Goal: Transaction & Acquisition: Purchase product/service

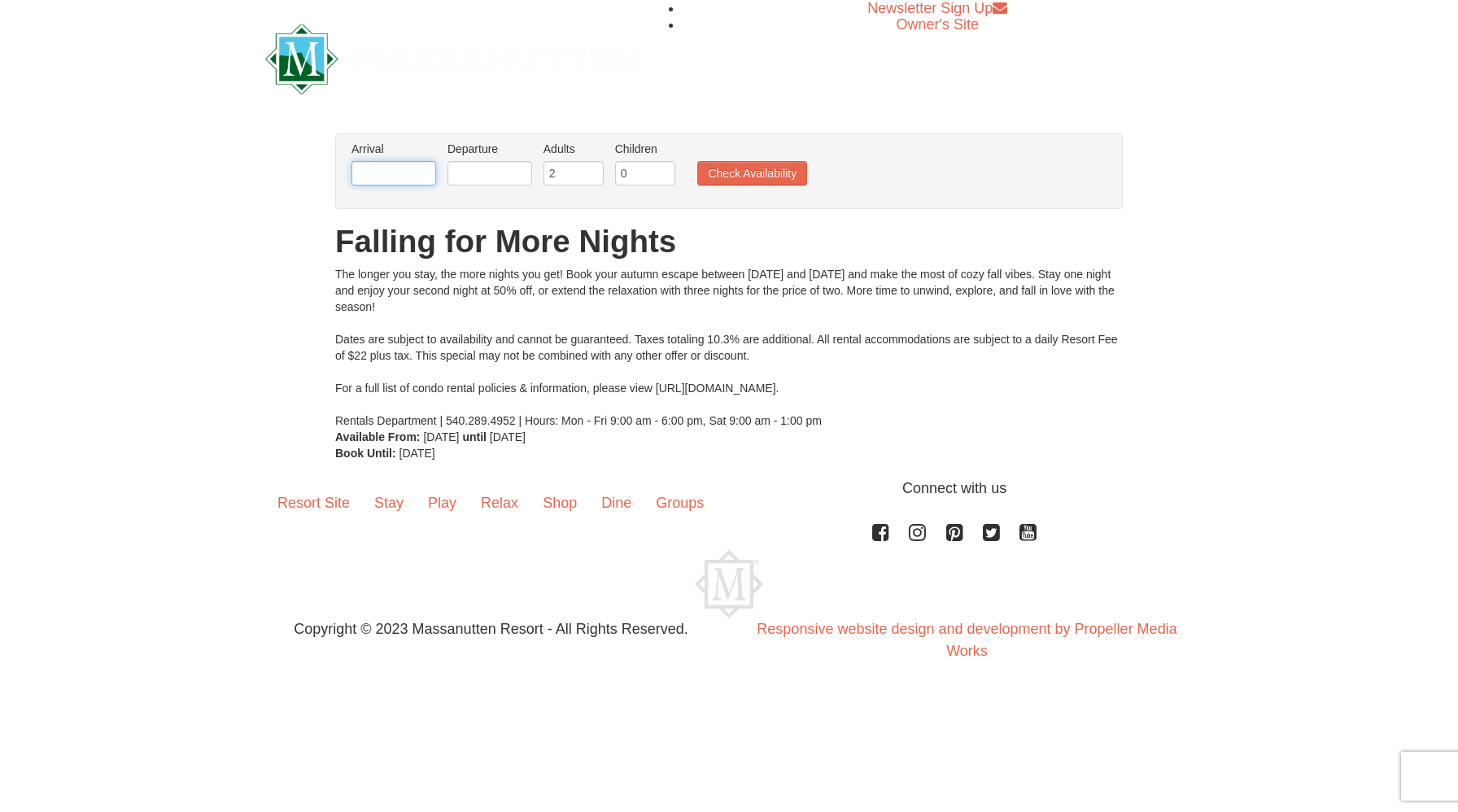
click at [385, 173] on input "text" at bounding box center [394, 173] width 84 height 25
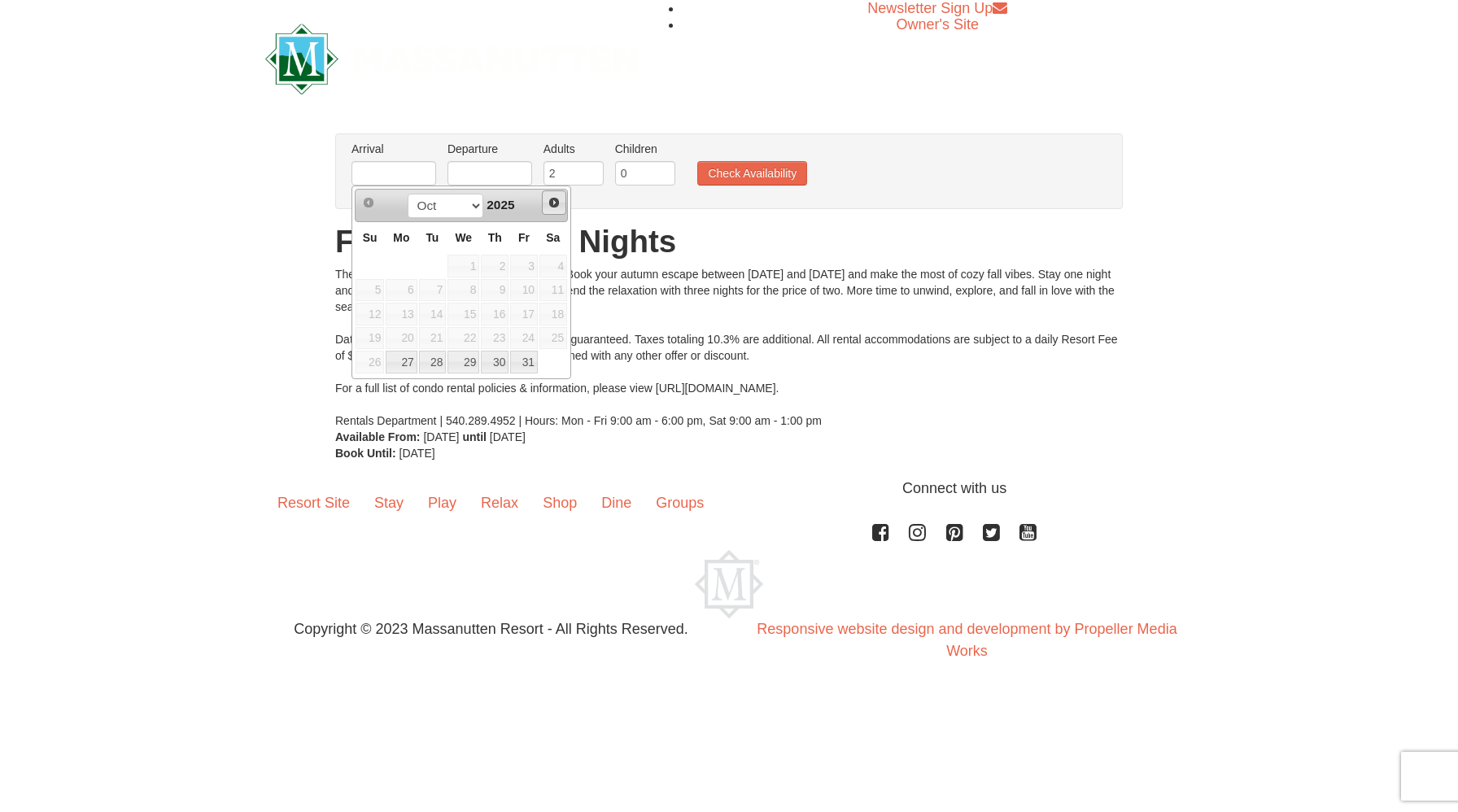
click at [560, 204] on span "Next" at bounding box center [554, 203] width 13 height 13
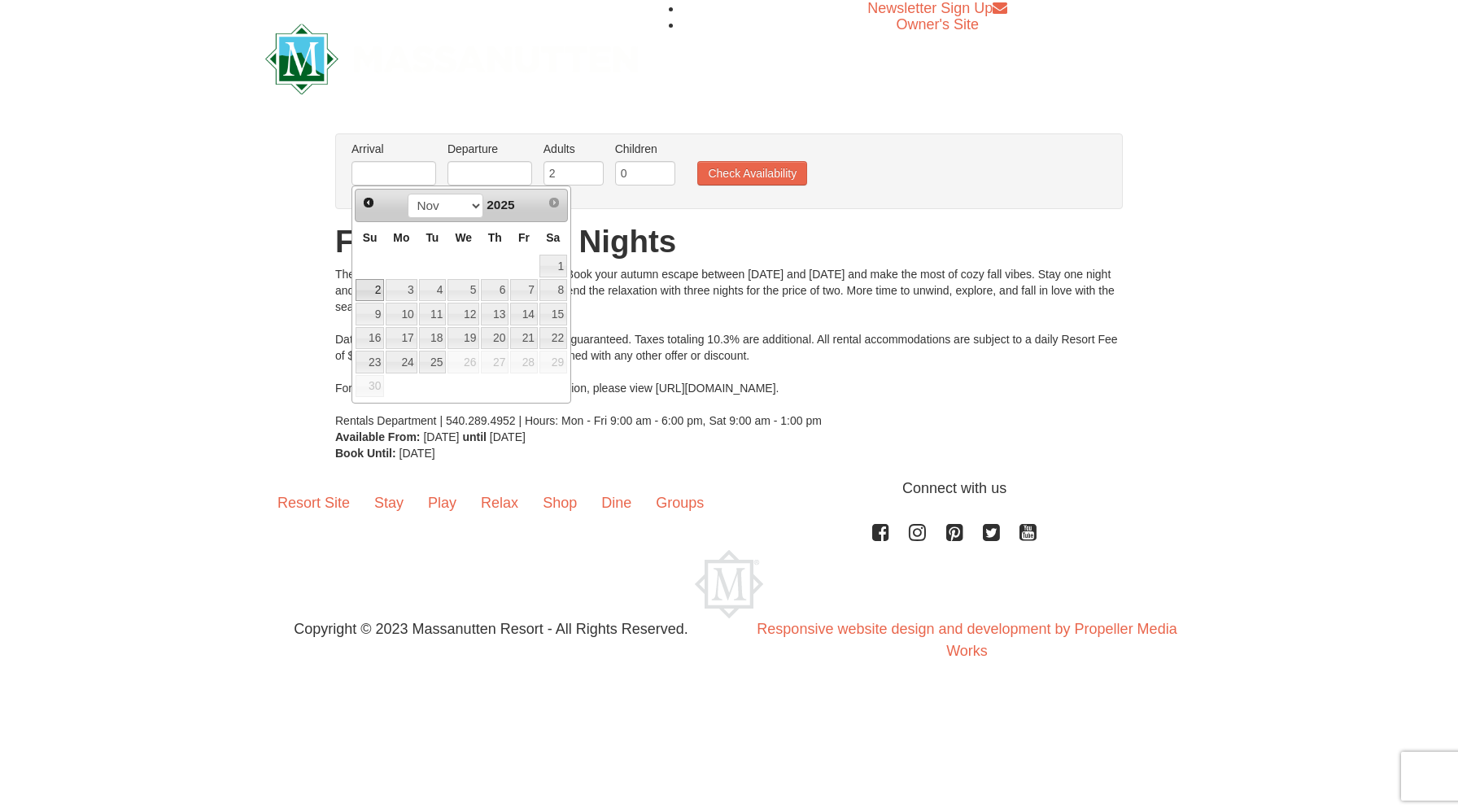
click at [370, 286] on link "2" at bounding box center [370, 290] width 29 height 23
type input "[DATE]"
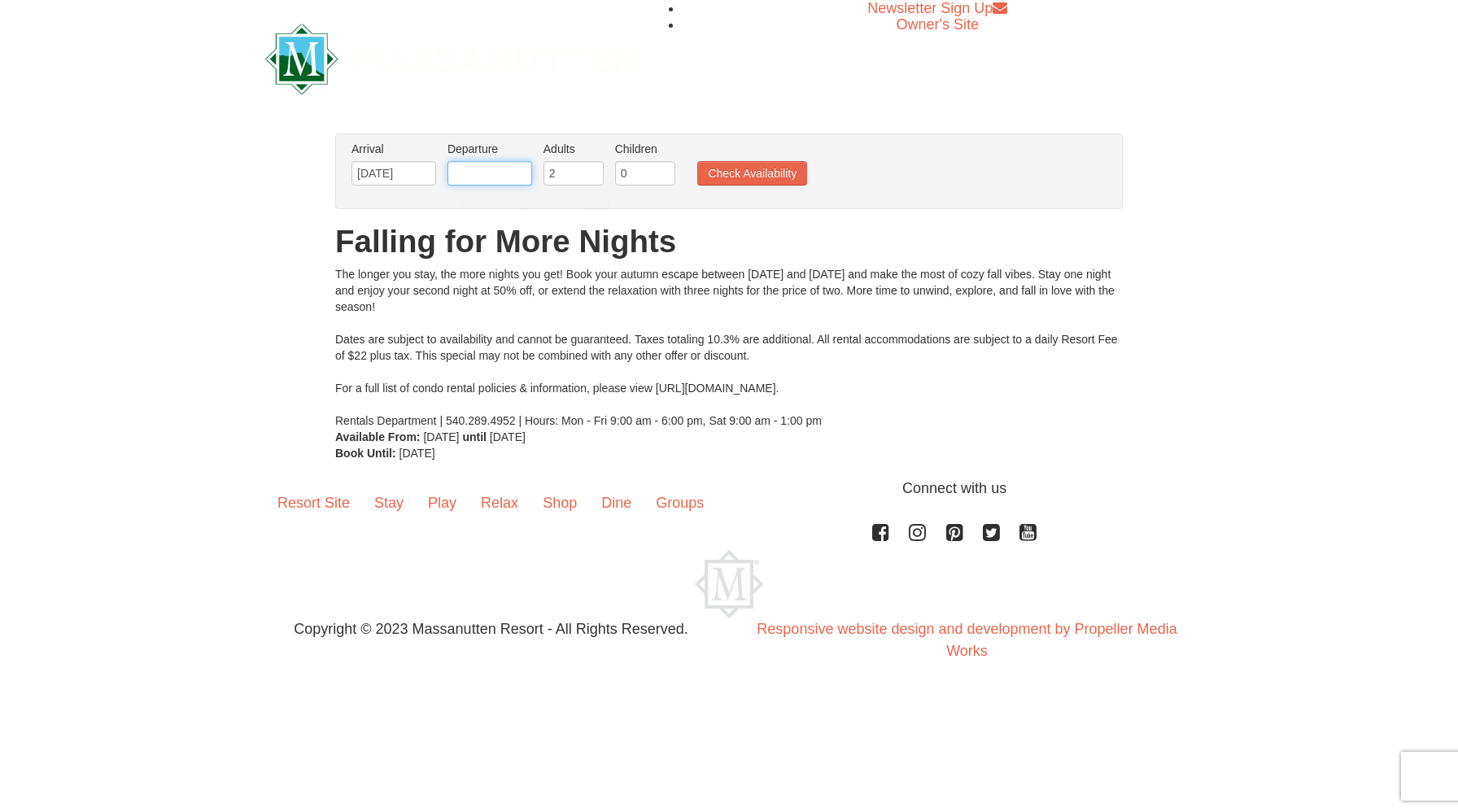
click at [484, 169] on input "text" at bounding box center [489, 173] width 84 height 25
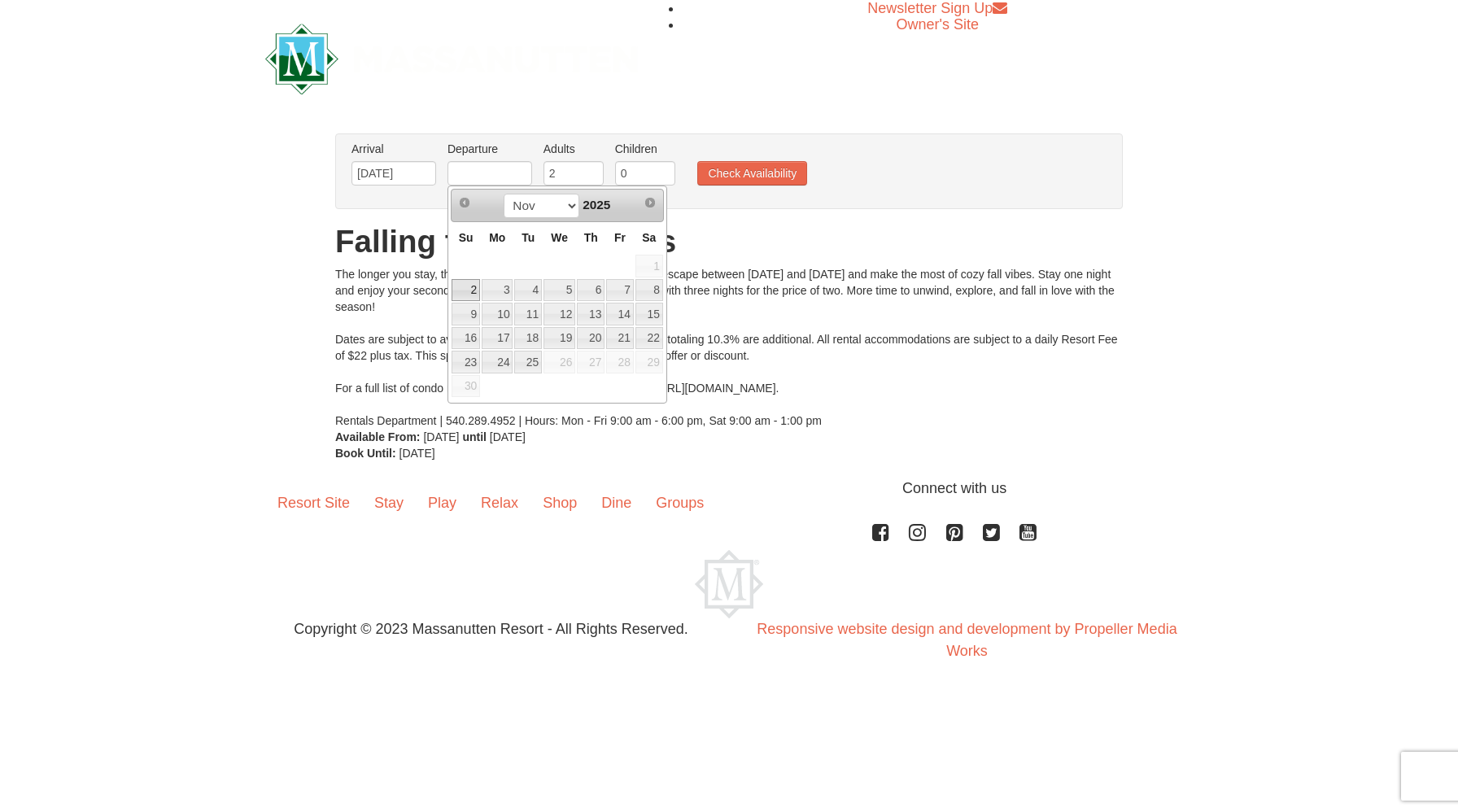
click at [455, 232] on th "Su" at bounding box center [466, 238] width 30 height 32
click at [529, 288] on link "4" at bounding box center [529, 290] width 28 height 23
type input "[DATE]"
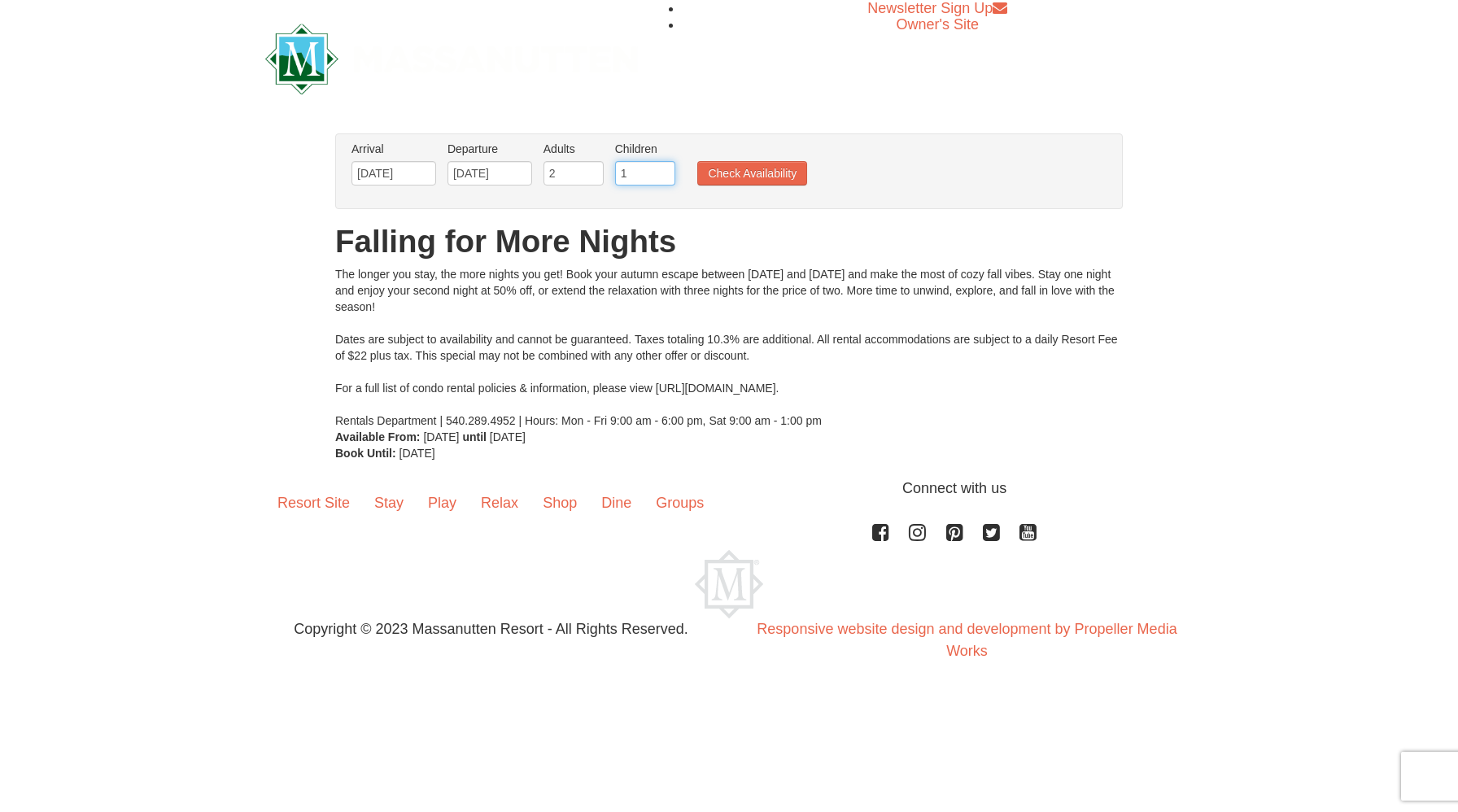
click at [664, 169] on input "1" at bounding box center [646, 173] width 61 height 25
type input "2"
click at [664, 169] on input "2" at bounding box center [646, 173] width 61 height 25
click at [739, 173] on button "Check Availability" at bounding box center [752, 173] width 110 height 25
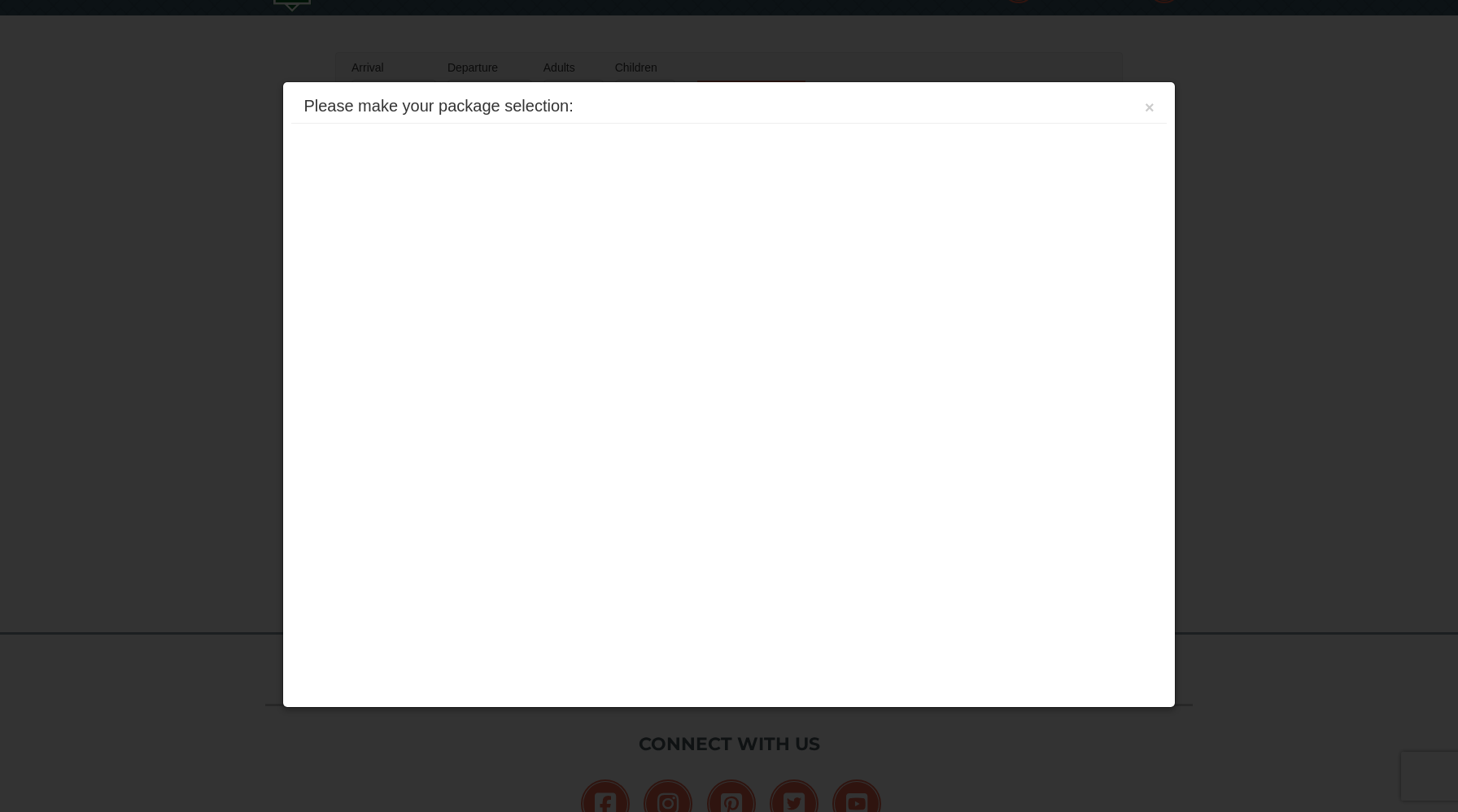
scroll to position [253, 0]
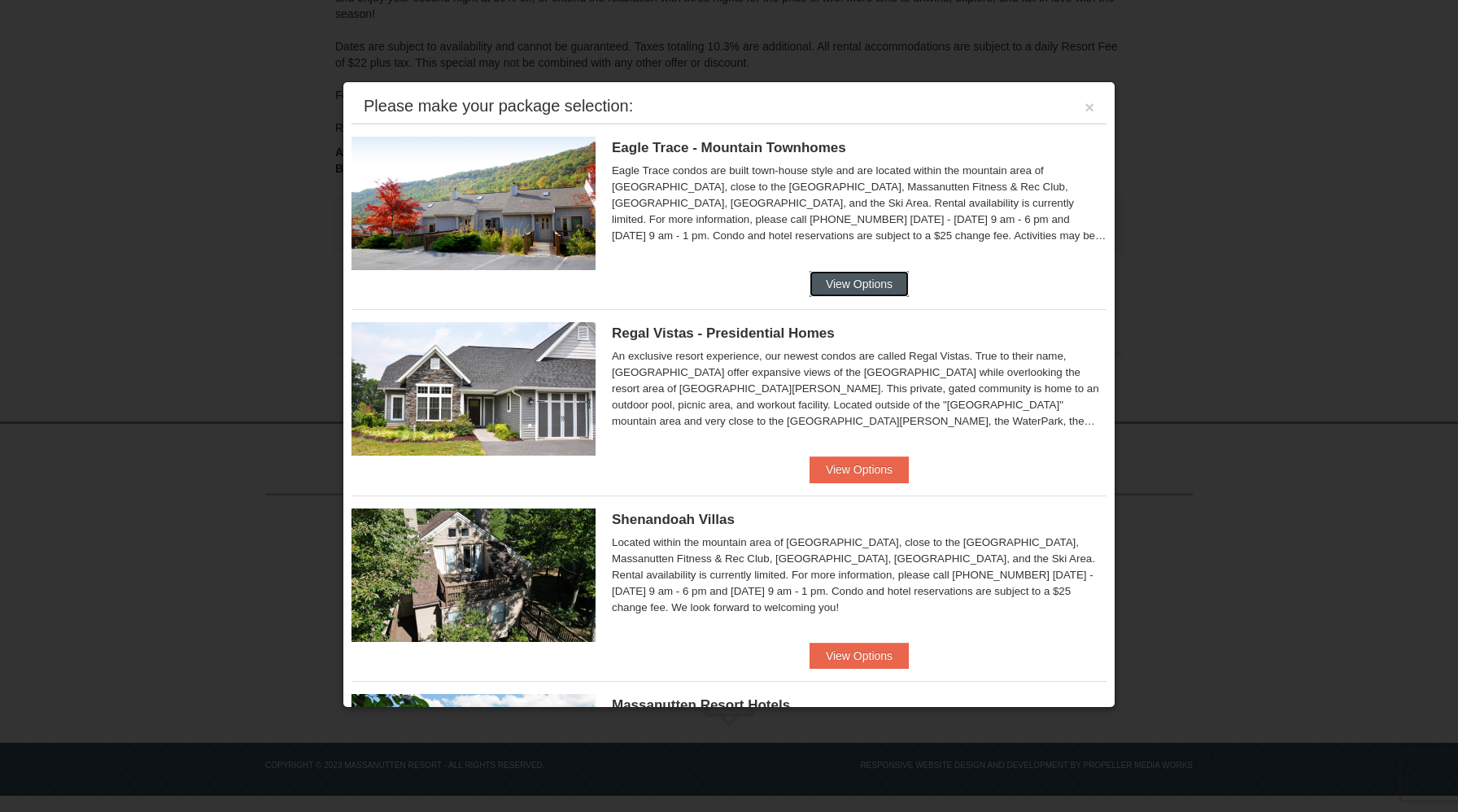
click at [835, 286] on button "View Options" at bounding box center [859, 284] width 99 height 26
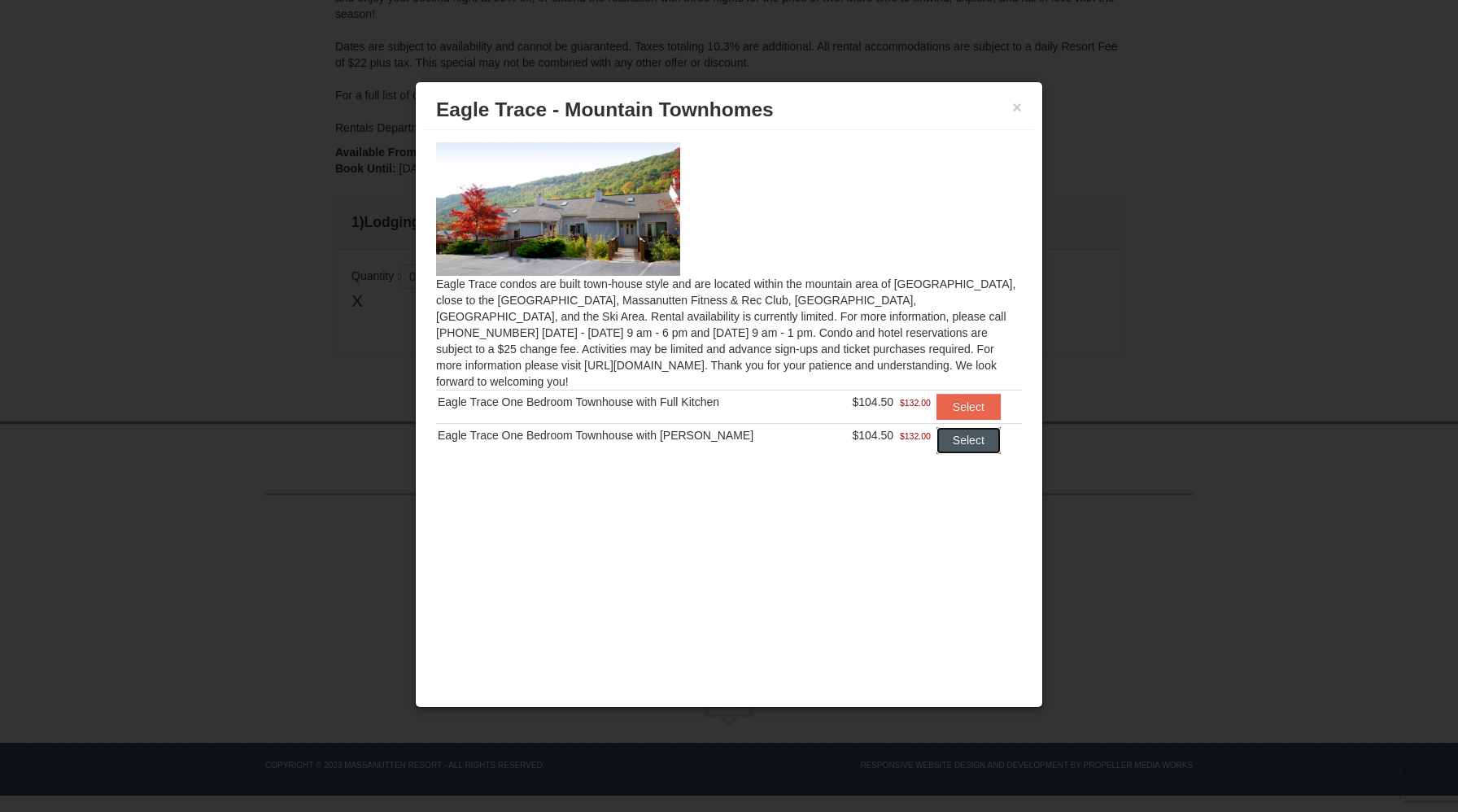
click at [938, 427] on button "Select" at bounding box center [969, 440] width 65 height 26
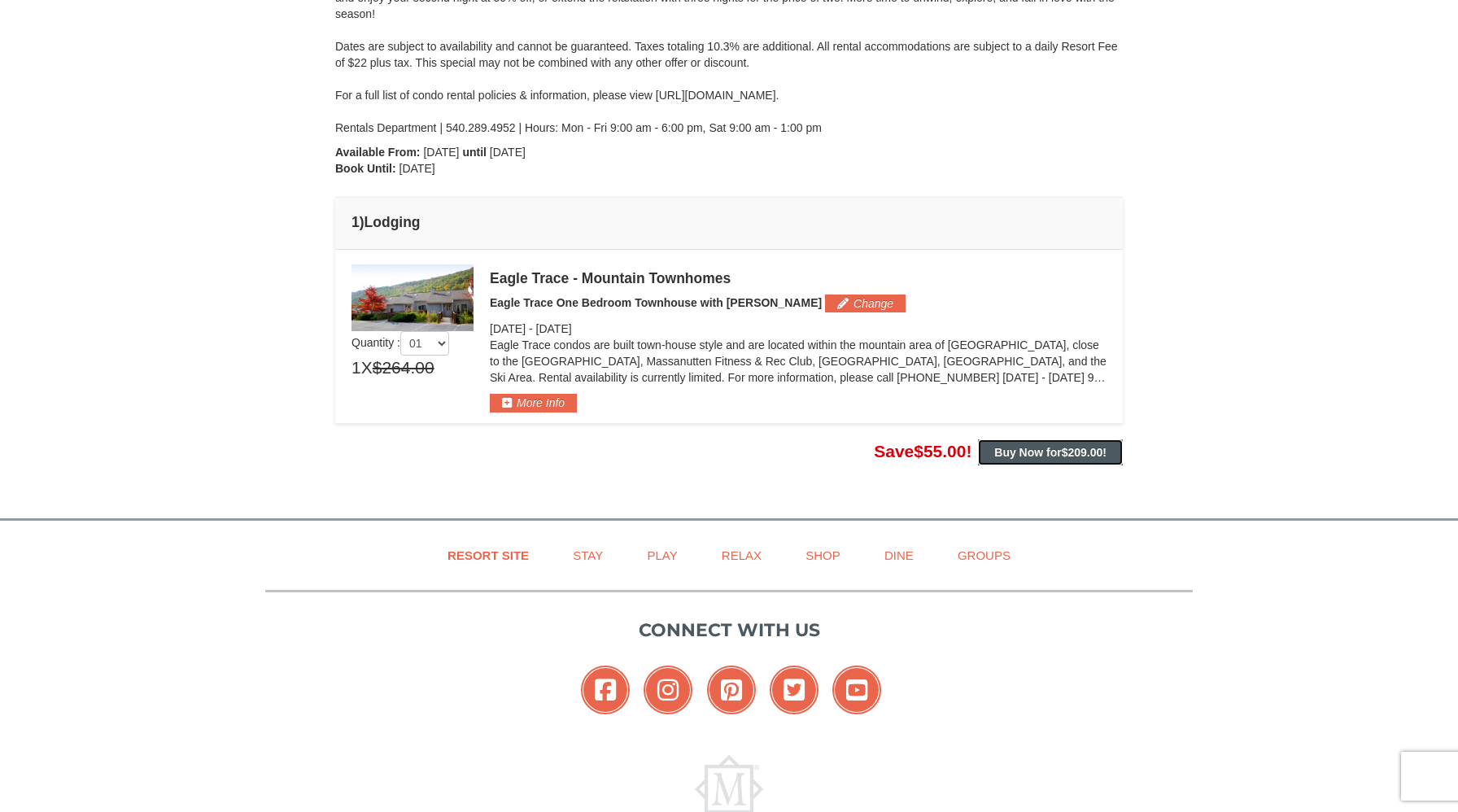
click at [1019, 457] on strong "Buy Now for $209.00 !" at bounding box center [1050, 452] width 112 height 13
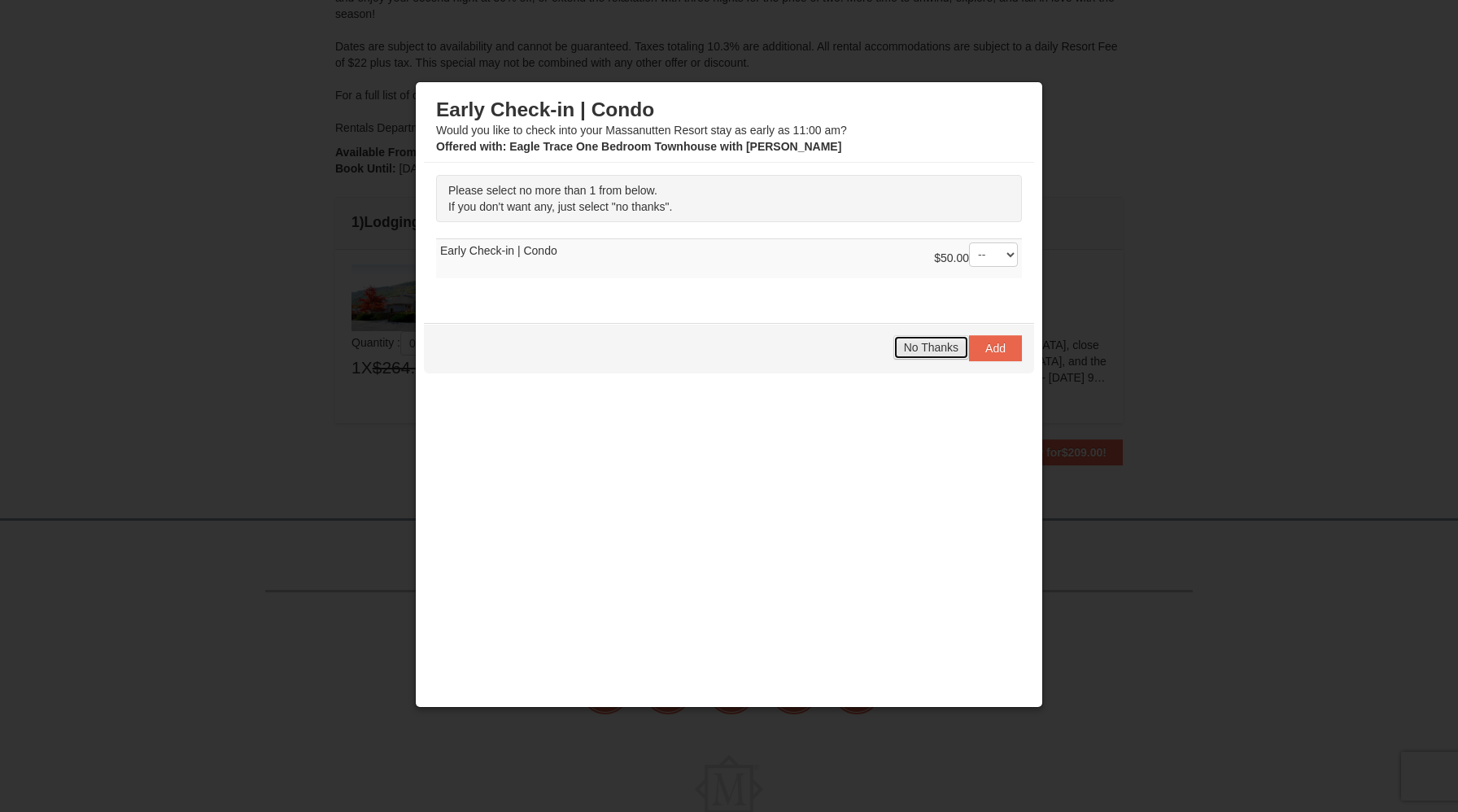
click at [922, 350] on span "No Thanks" at bounding box center [931, 348] width 55 height 13
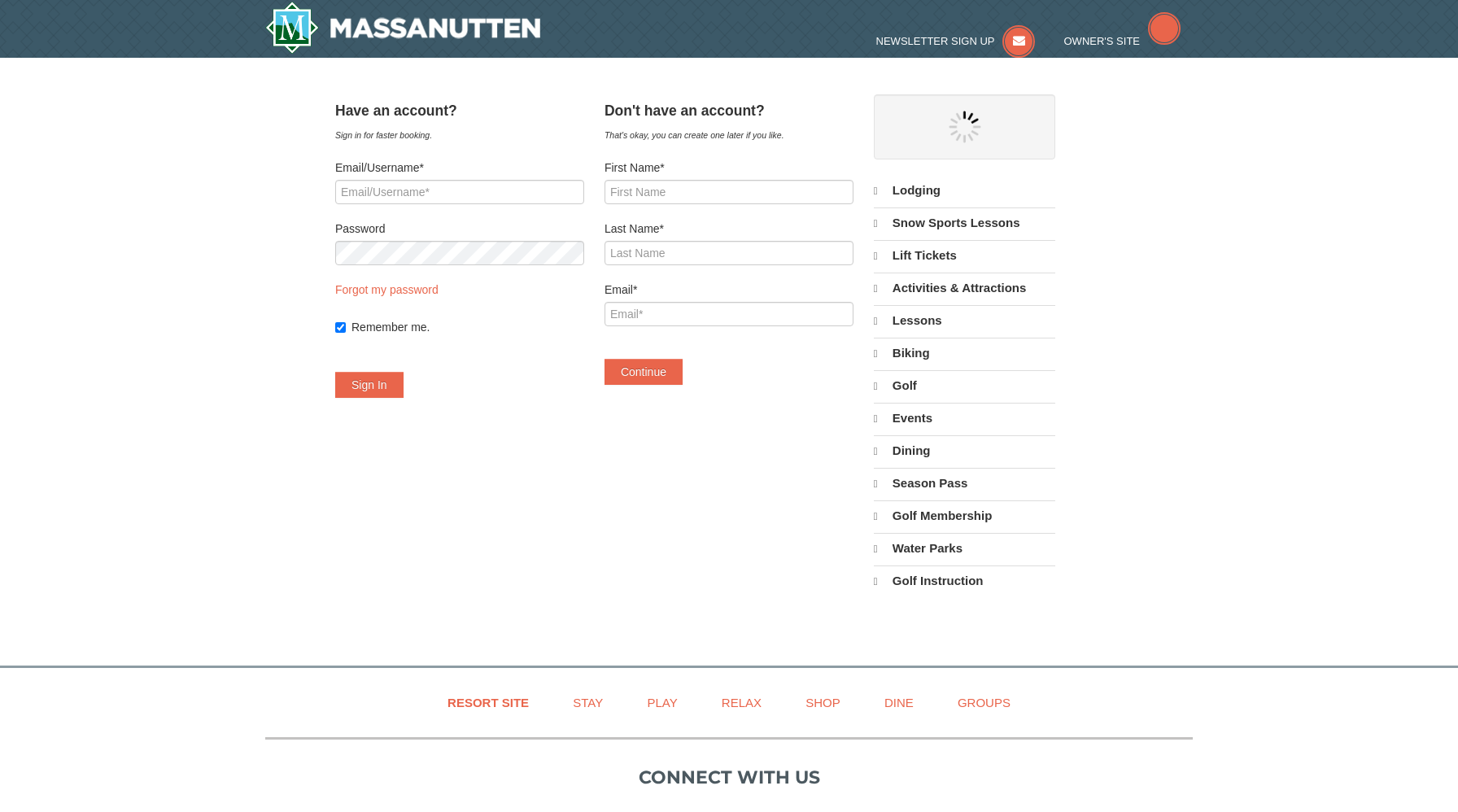
select select "10"
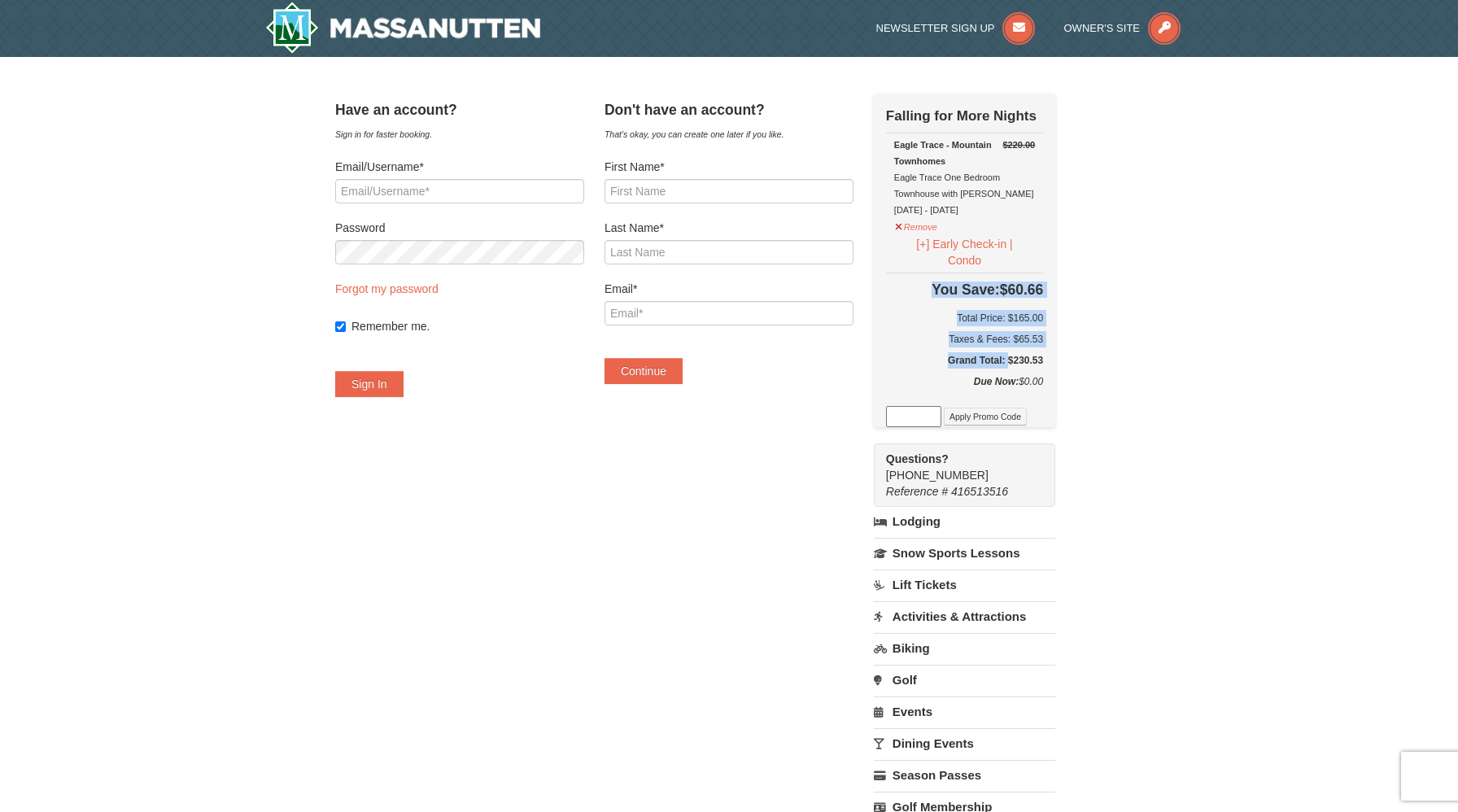
drag, startPoint x: 1073, startPoint y: 362, endPoint x: 1015, endPoint y: 359, distance: 58.1
click at [1015, 359] on div "Check Out Now Falling for More Nights $220.00 Eagle Trace - Mountain Townhomes …" at bounding box center [965, 260] width 182 height 334
click at [1055, 374] on div "Check Out Now Falling for More Nights $220.00 Eagle Trace - Mountain Townhomes …" at bounding box center [965, 260] width 182 height 334
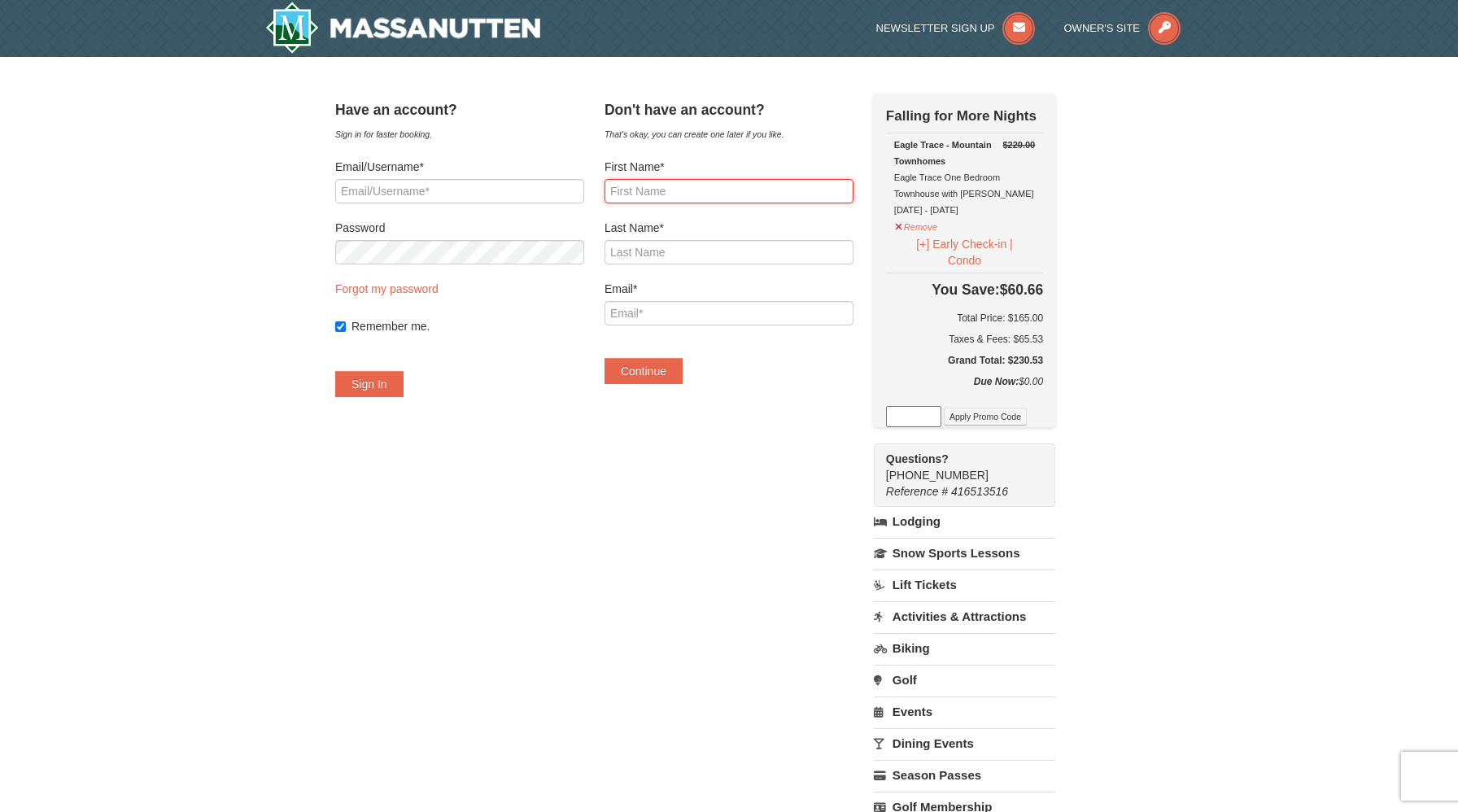
click at [666, 198] on input "First Name*" at bounding box center [729, 191] width 249 height 25
click at [376, 196] on input "Email/Username*" at bounding box center [460, 191] width 249 height 25
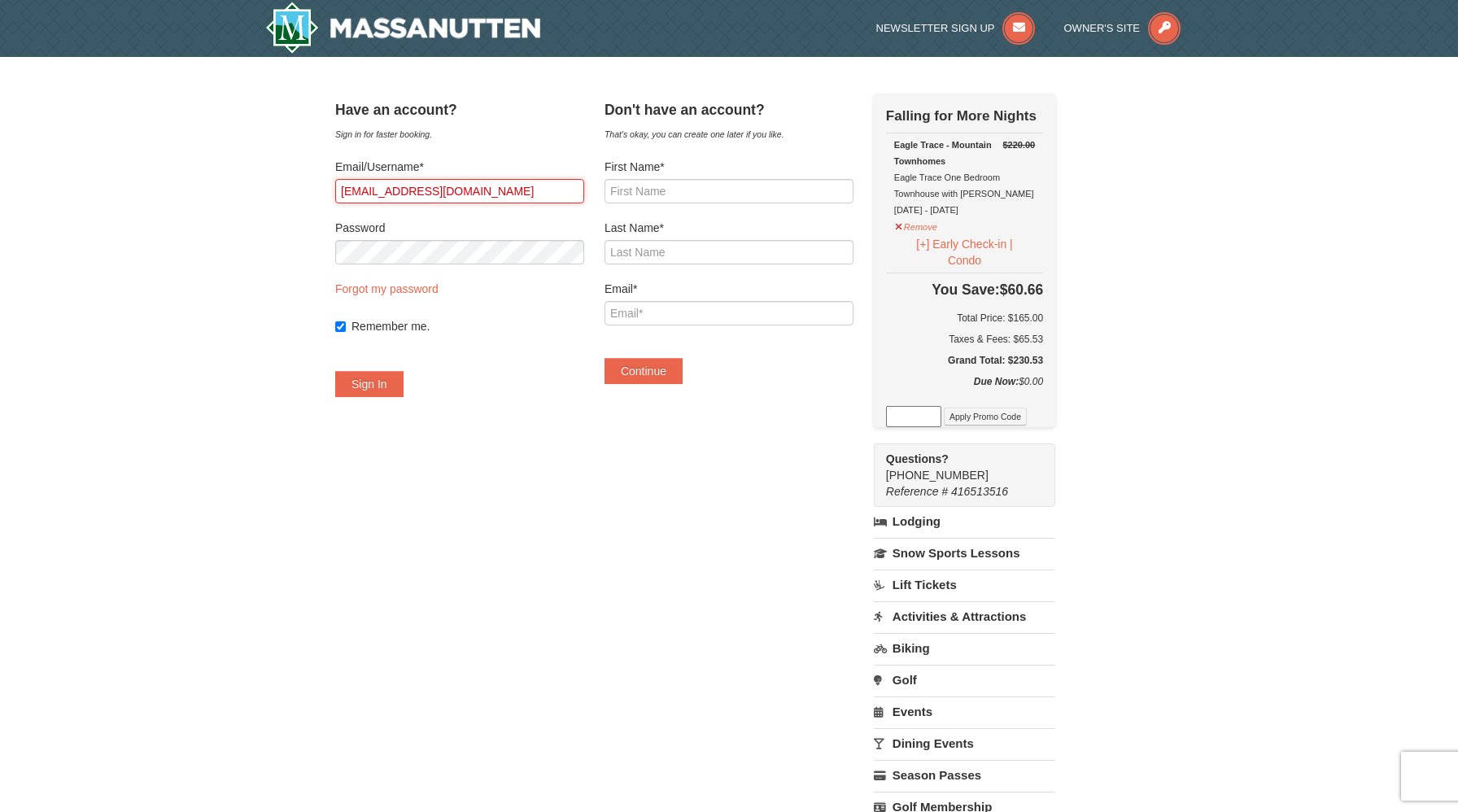
type input "ravichandraachanta@gmail.com"
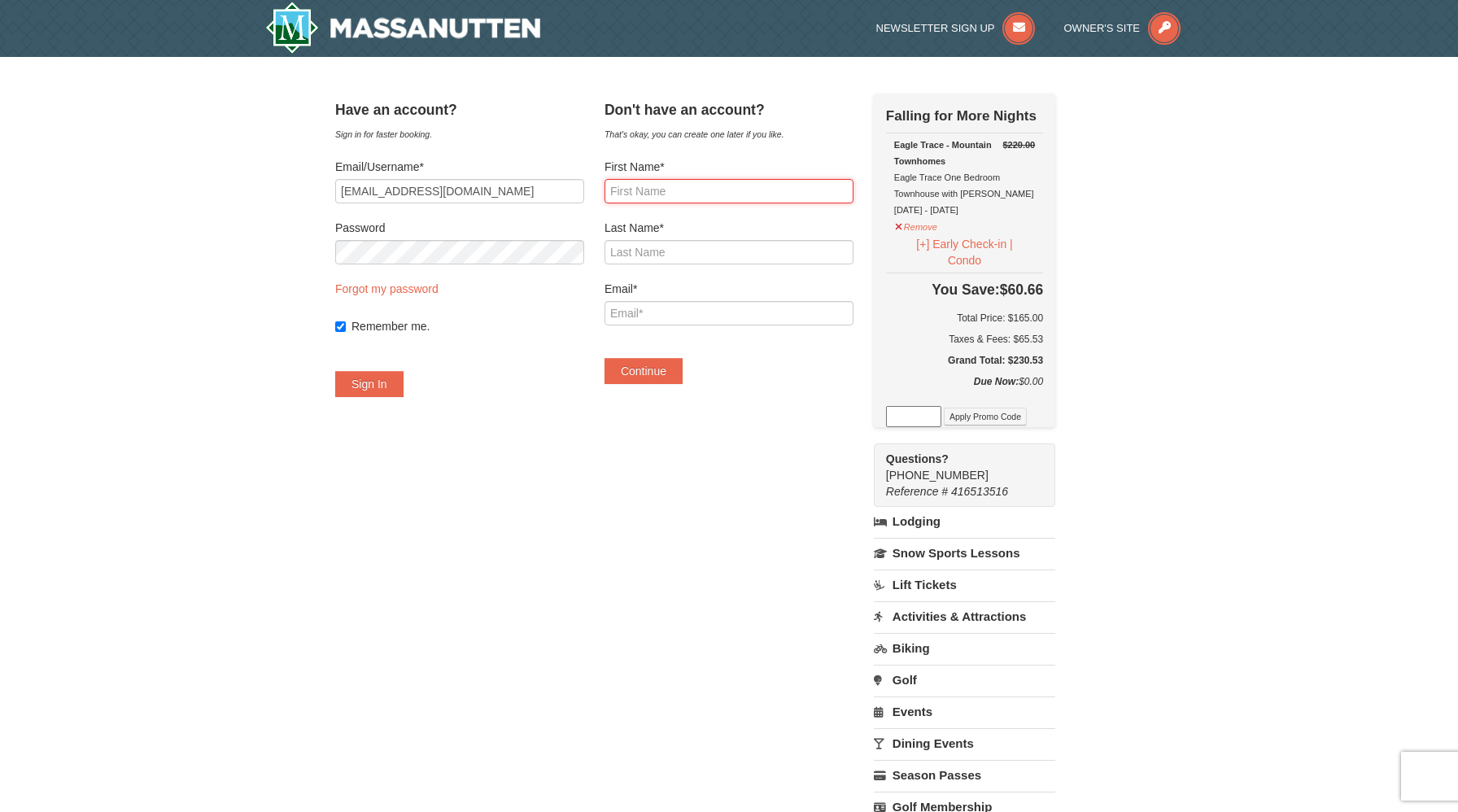
click at [662, 193] on input "First Name*" at bounding box center [729, 191] width 249 height 25
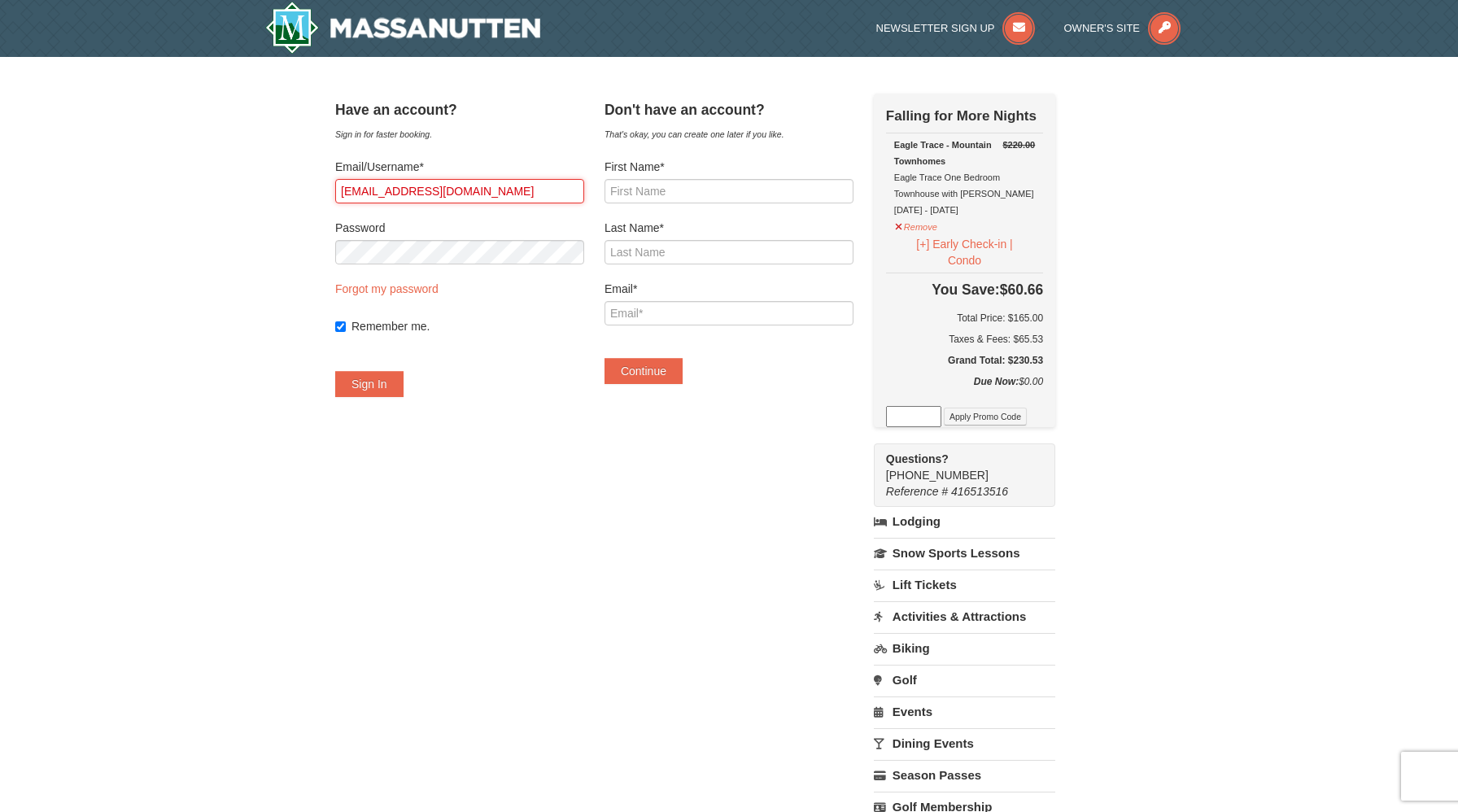
drag, startPoint x: 543, startPoint y: 186, endPoint x: 345, endPoint y: 173, distance: 198.4
click at [345, 173] on div "Have an account? Sign in for faster booking. Email/Username* ravichandraachanta…" at bounding box center [729, 497] width 788 height 808
click at [346, 325] on input "Remember me." at bounding box center [340, 326] width 11 height 11
checkbox input "false"
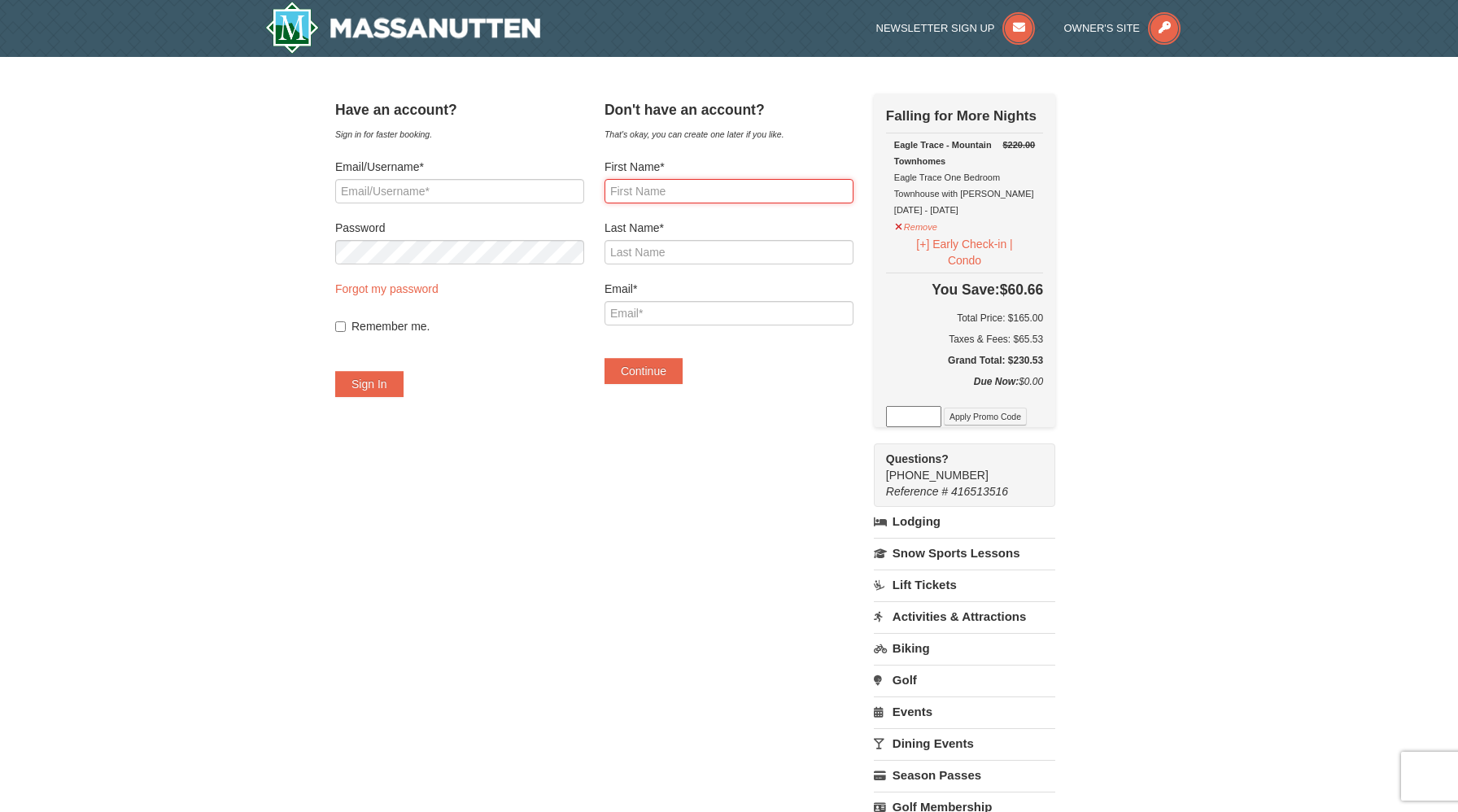
click at [668, 186] on input "First Name*" at bounding box center [729, 191] width 249 height 25
type input "Ravichandra"
type input "Achanta"
click at [658, 304] on input "Email*" at bounding box center [729, 313] width 249 height 25
type input "ravichandraachanta@gmail.com"
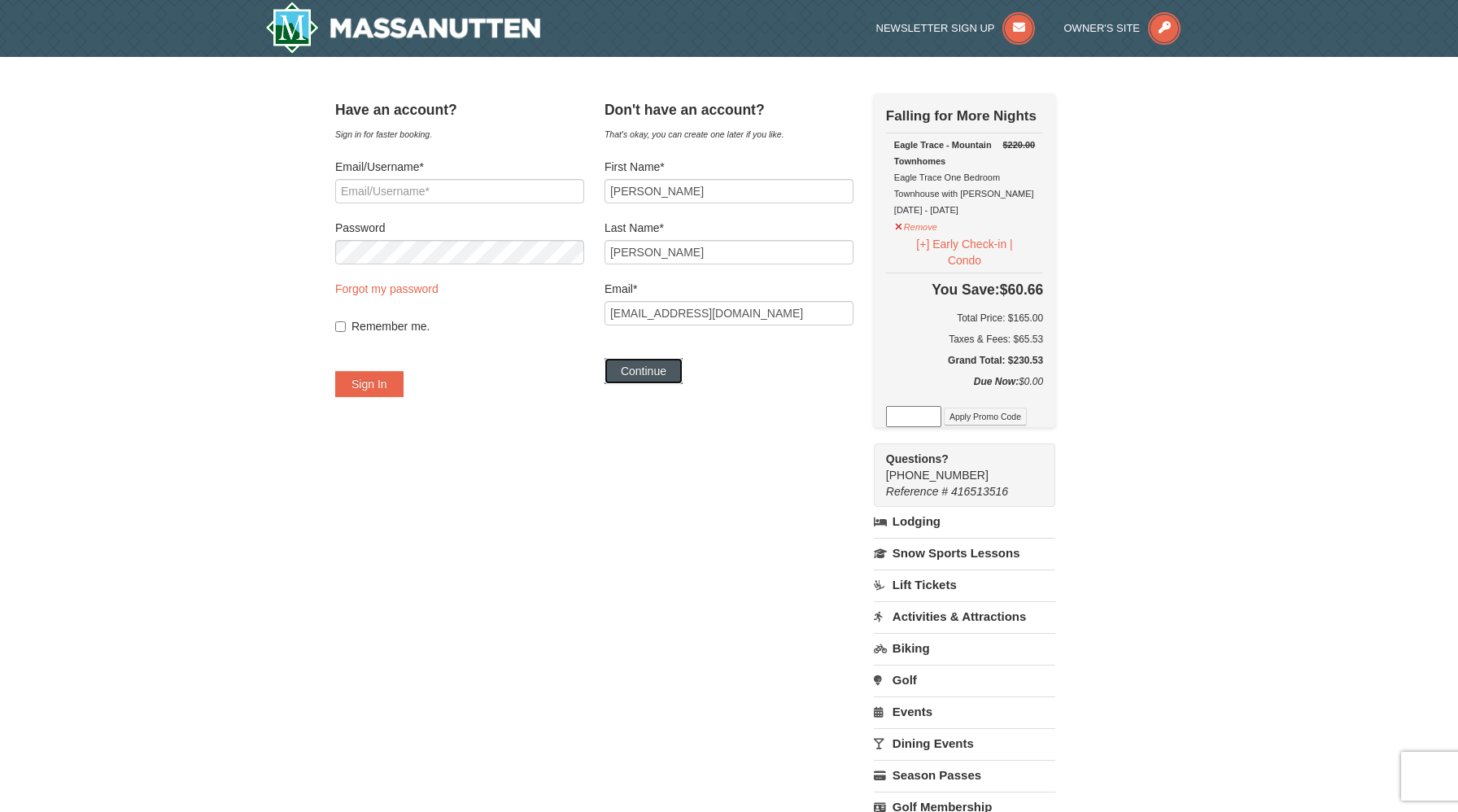
click at [656, 372] on button "Continue" at bounding box center [643, 371] width 78 height 26
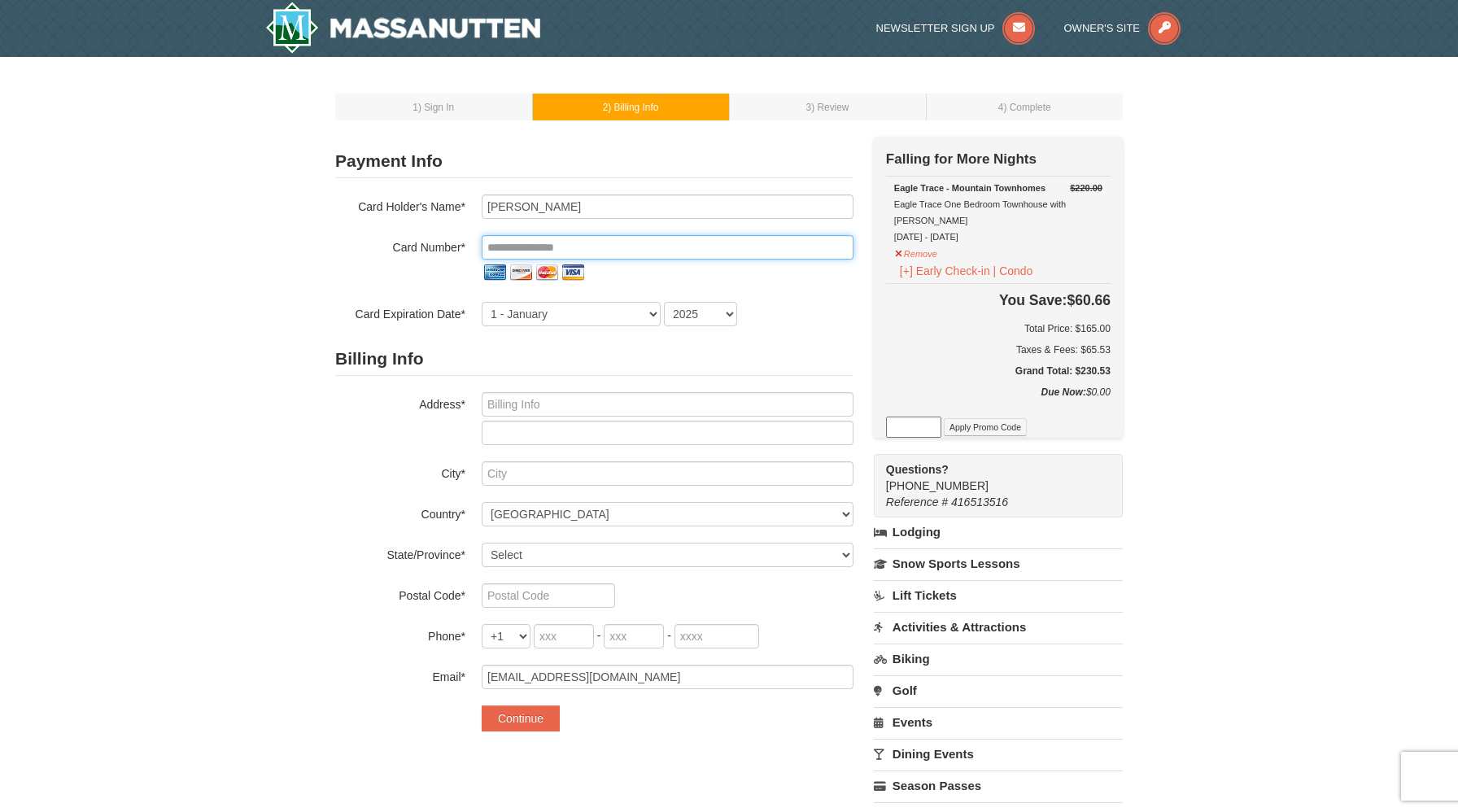
click at [502, 248] on input "tel" at bounding box center [668, 247] width 372 height 25
type input "**********"
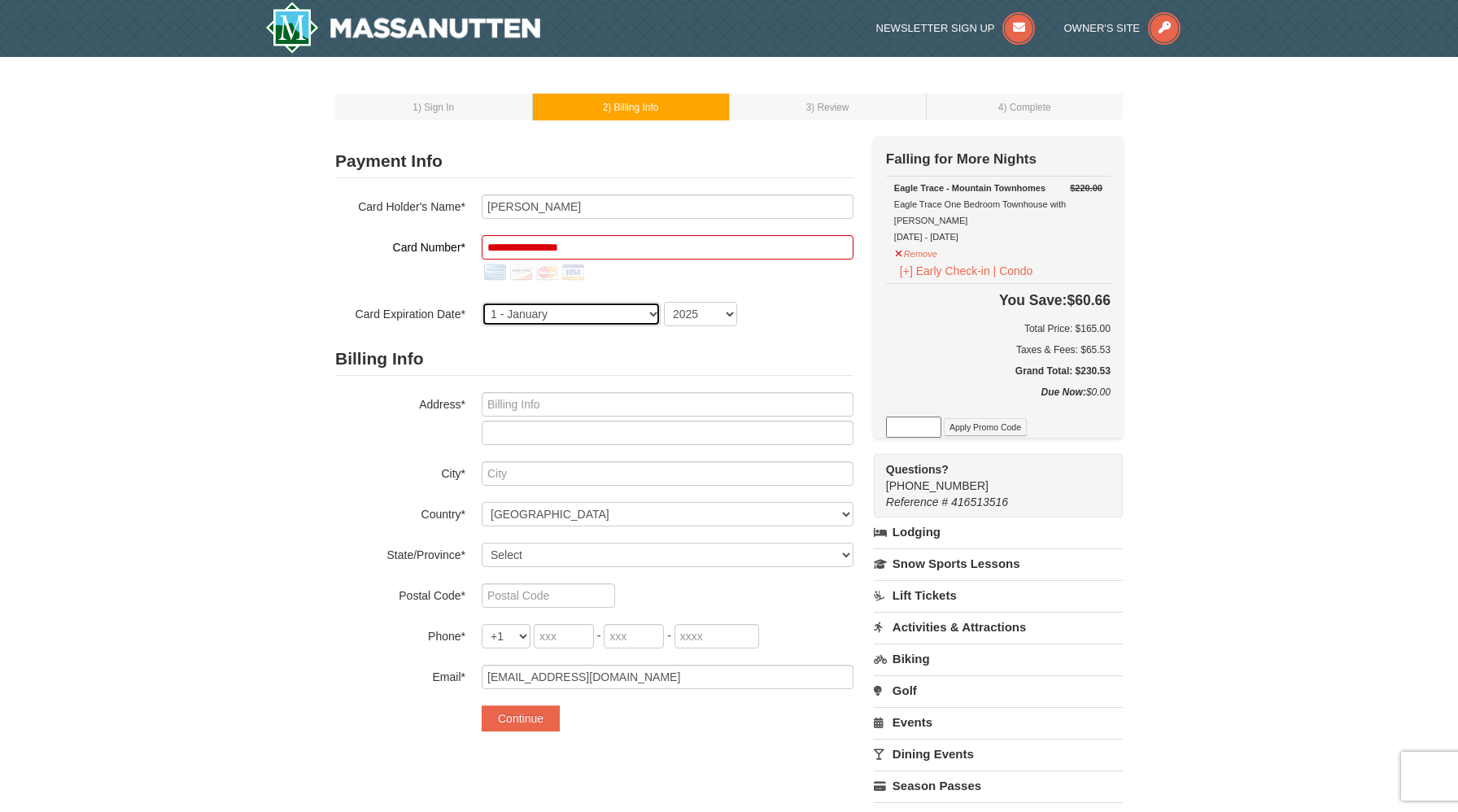
click at [498, 313] on select "1 - January 2 - February 3 - March 4 - April 5 - May 6 - June 7 - July 8 - Augu…" at bounding box center [571, 314] width 179 height 25
select select "12"
click at [482, 302] on select "1 - January 2 - February 3 - March 4 - April 5 - May 6 - June 7 - July 8 - Augu…" at bounding box center [571, 314] width 179 height 25
drag, startPoint x: 1078, startPoint y: 351, endPoint x: 1135, endPoint y: 352, distance: 57.0
click at [1135, 352] on div "1 ) Sign In 2 ) Billing Info 3 ) Review ) Complete ×" at bounding box center [729, 503] width 821 height 859
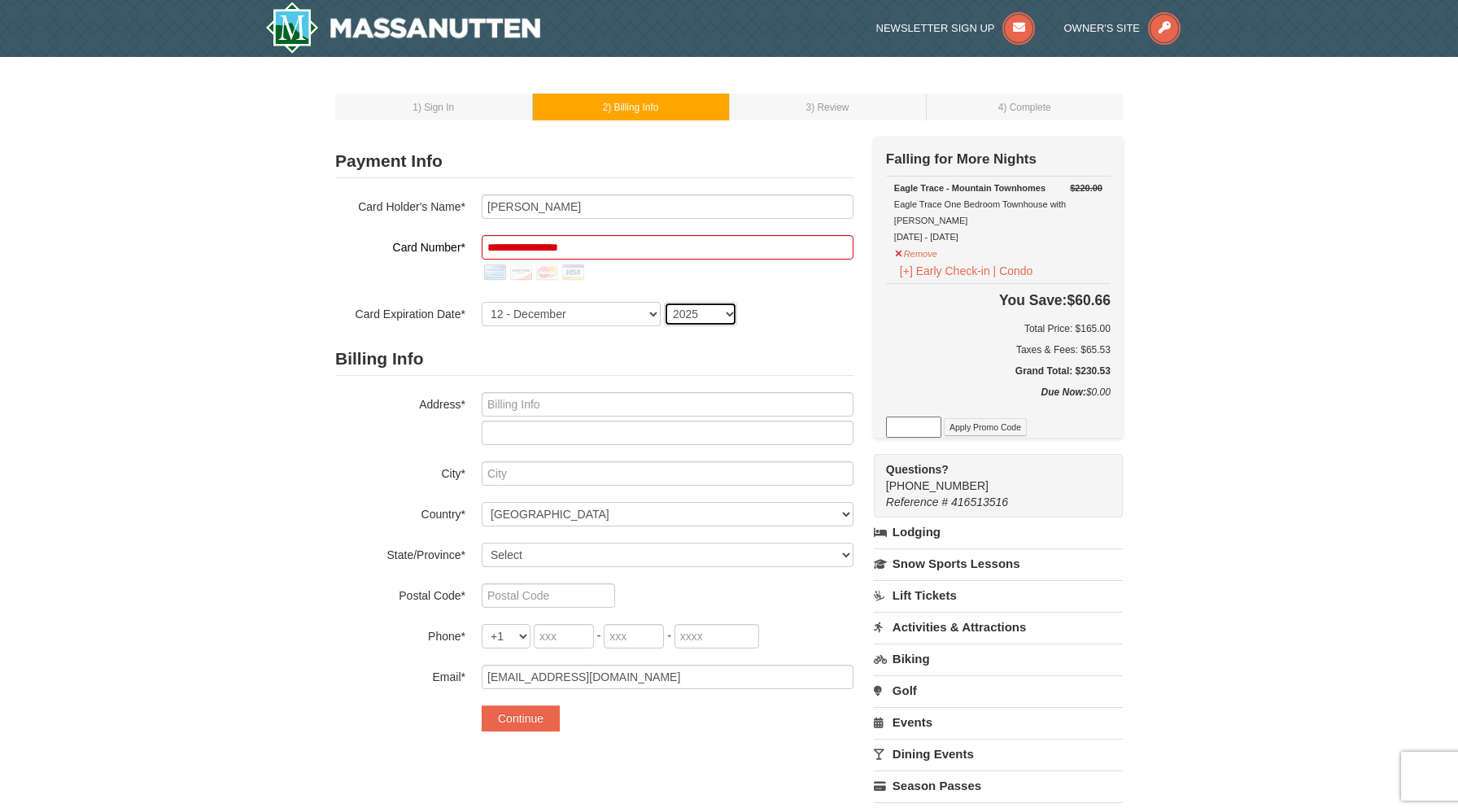
click at [713, 312] on select "2025 2026 2027 2028 2029 2030 2031 2032 2033 2034" at bounding box center [701, 314] width 74 height 25
select select "2027"
click at [664, 302] on select "2025 2026 2027 2028 2029 2030 2031 2032 2033 2034" at bounding box center [701, 314] width 74 height 25
click at [542, 399] on input "text" at bounding box center [668, 404] width 372 height 25
type input "4524 Bacova Clb Ct"
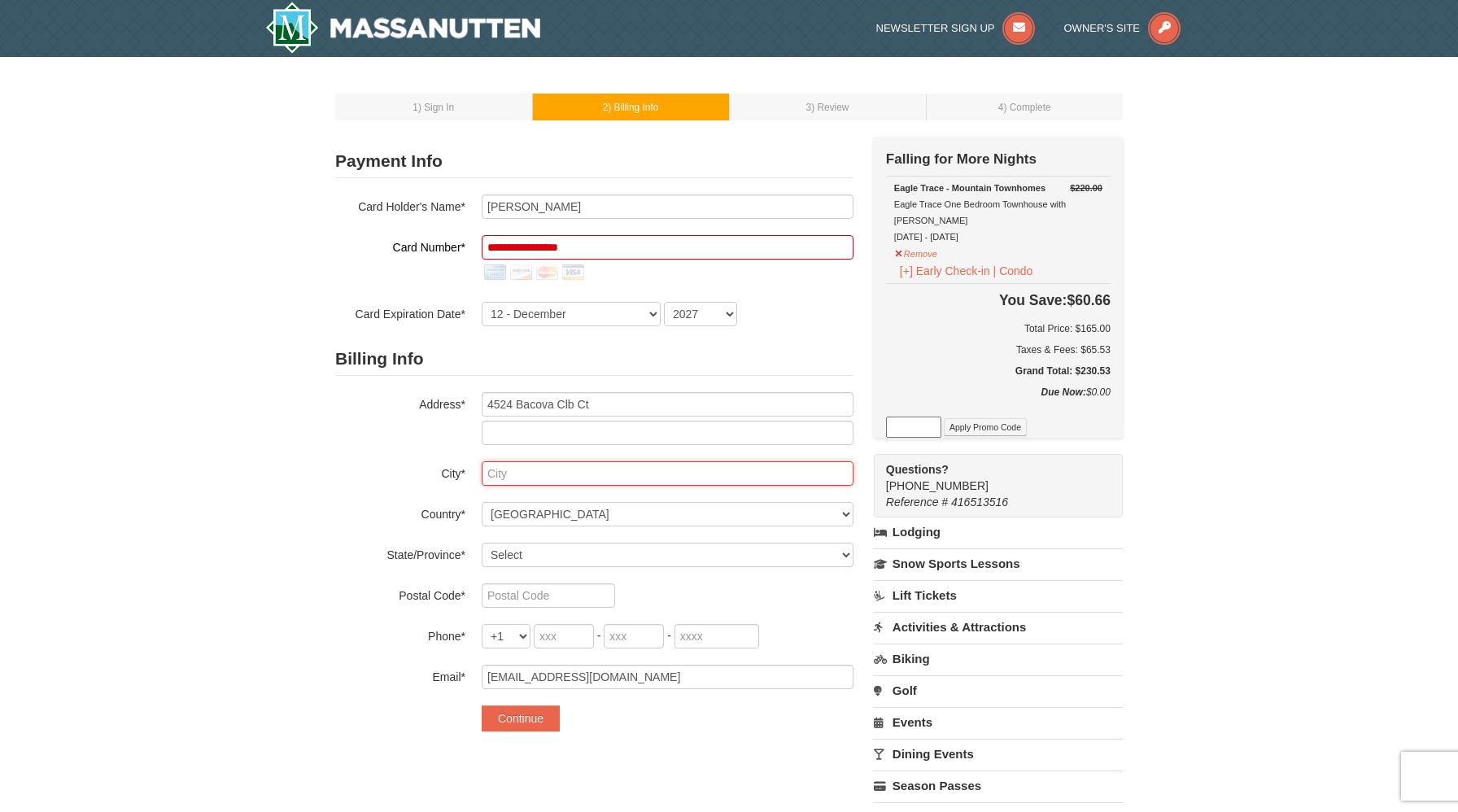
type input "Glen Allen"
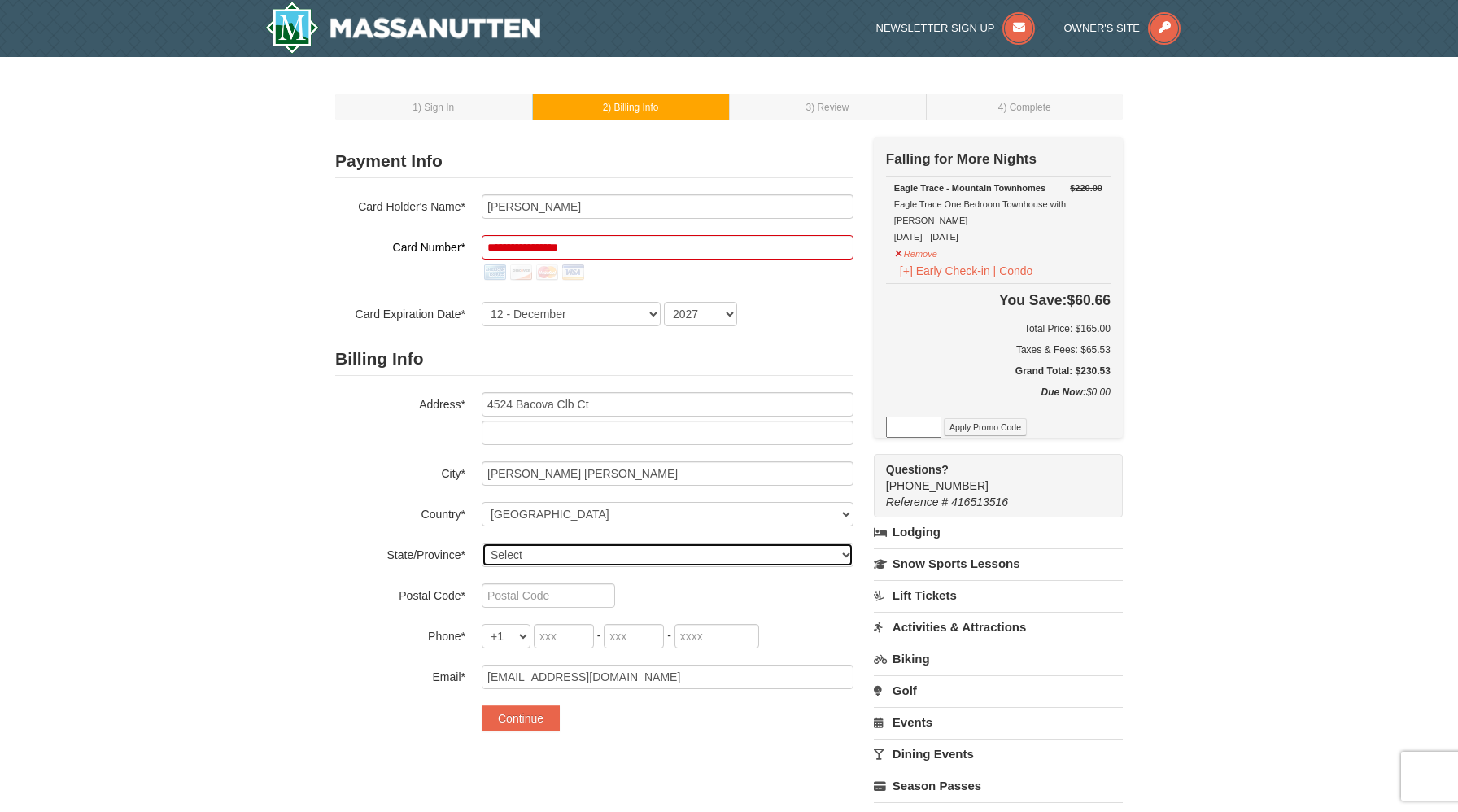
select select "VA"
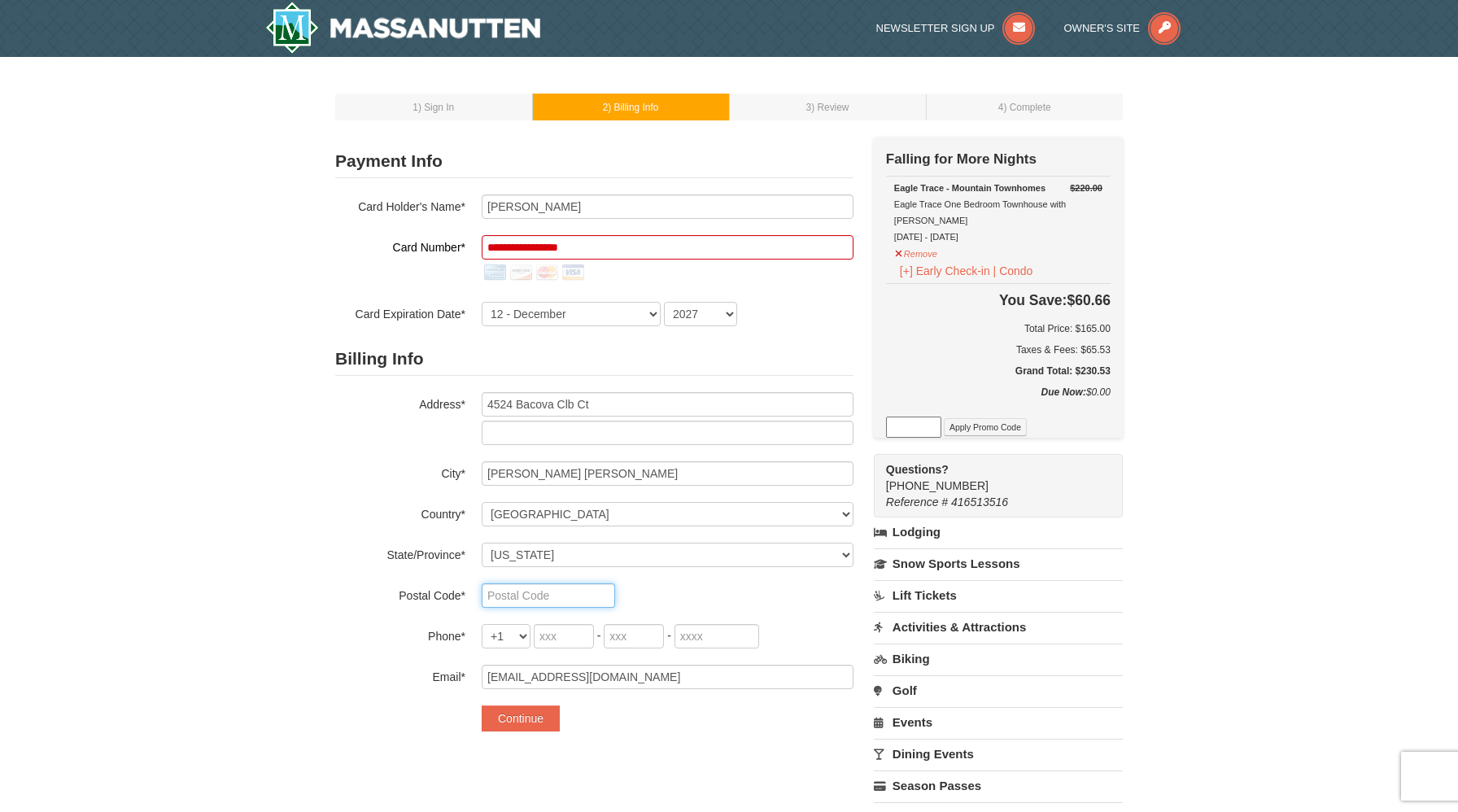
type input "23059-598"
type input "434"
type input "338"
type input "5416"
click at [602, 402] on input "4524 Bacova Clb Ct" at bounding box center [668, 404] width 372 height 25
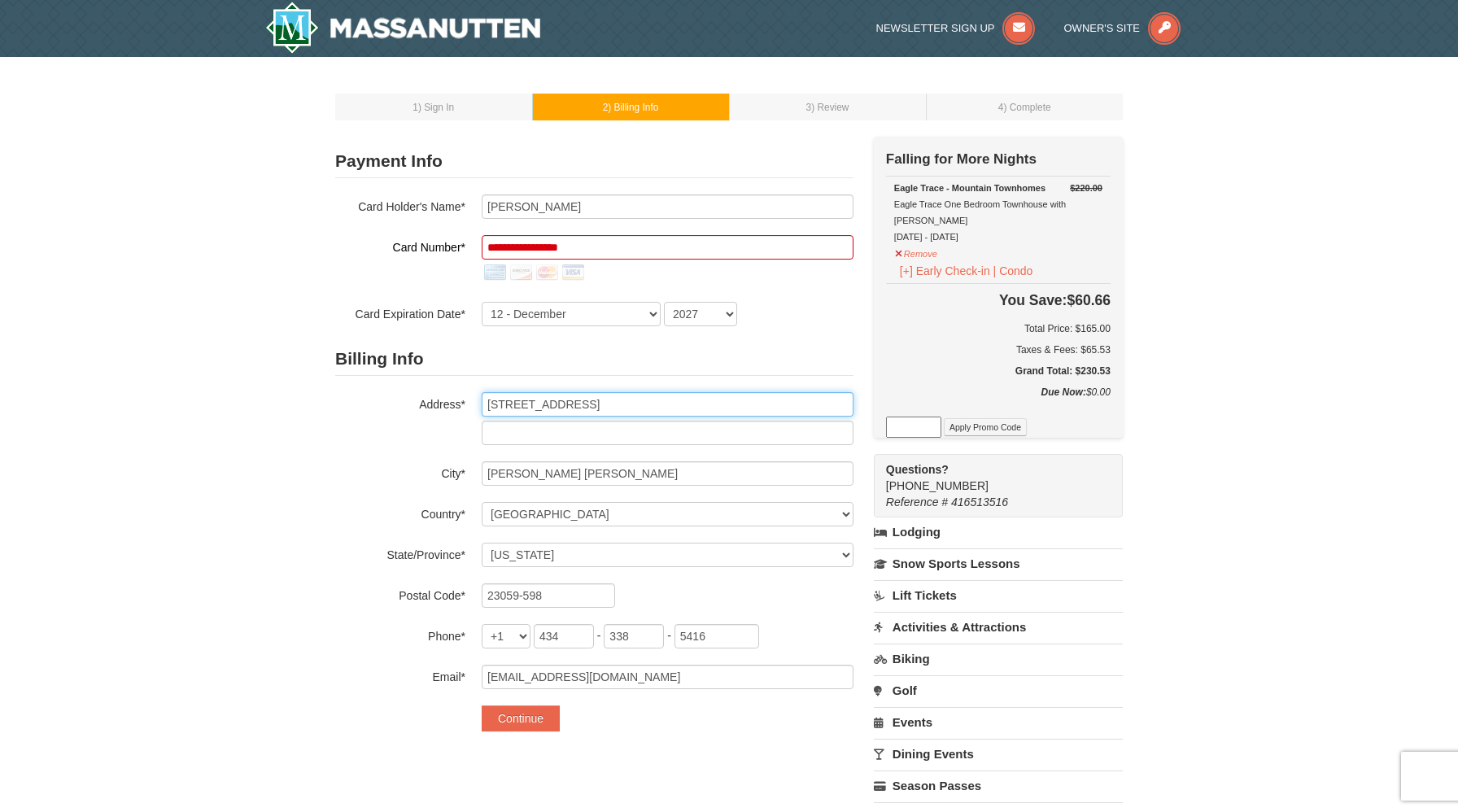
click at [565, 406] on input "4524 Bacova Clu court" at bounding box center [668, 404] width 372 height 25
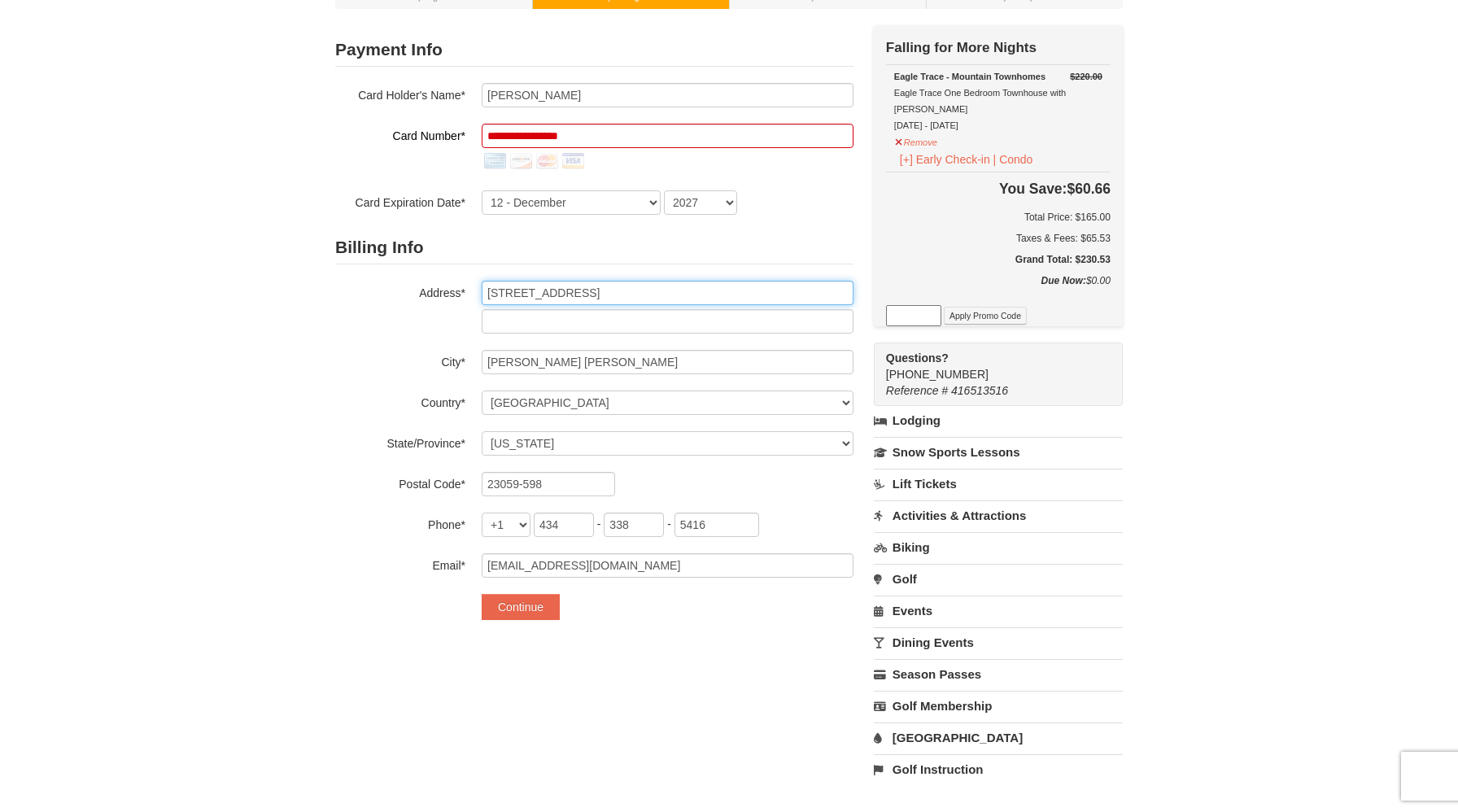
scroll to position [114, 0]
type input "4524 Bacova club court"
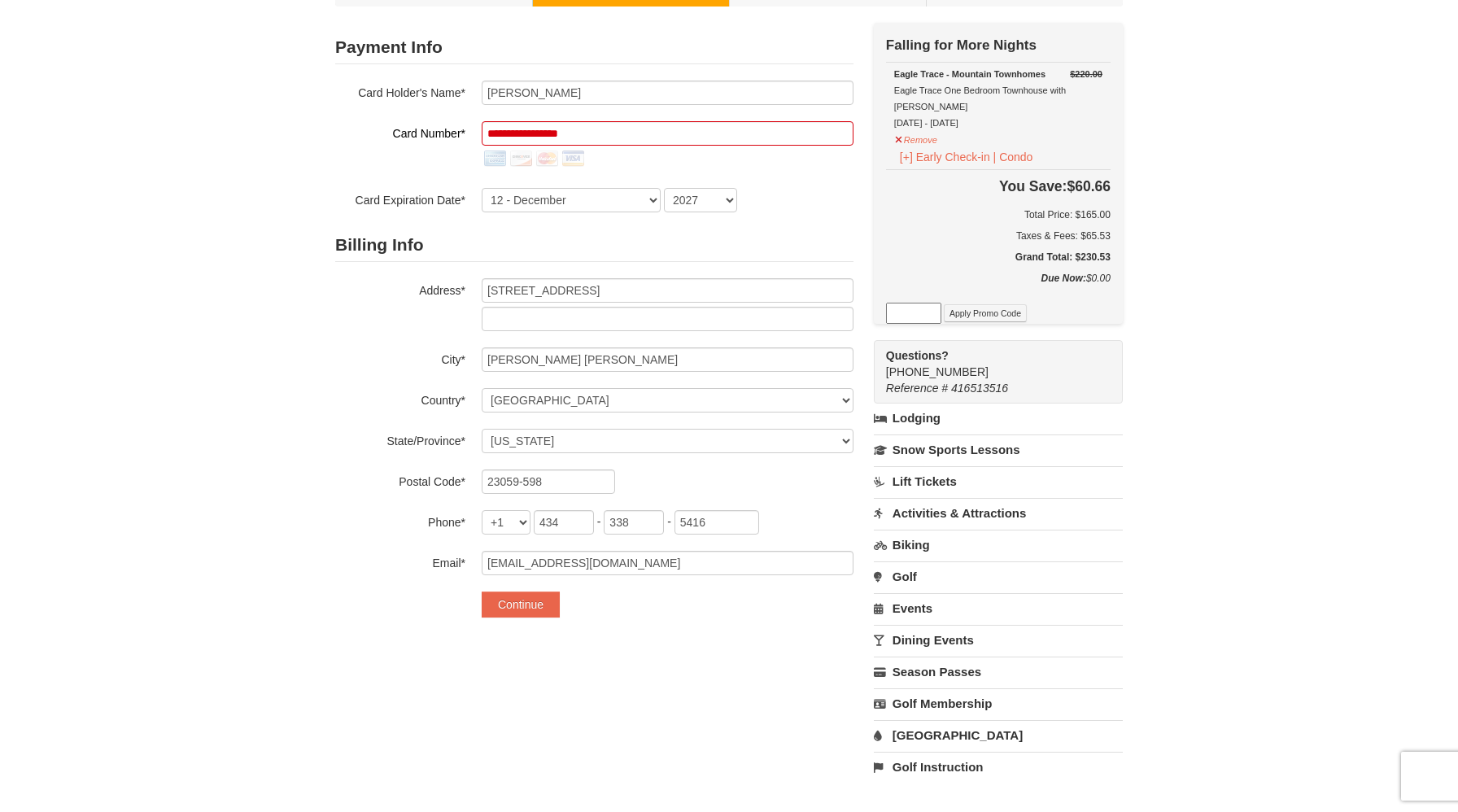
click at [619, 155] on div at bounding box center [668, 159] width 372 height 26
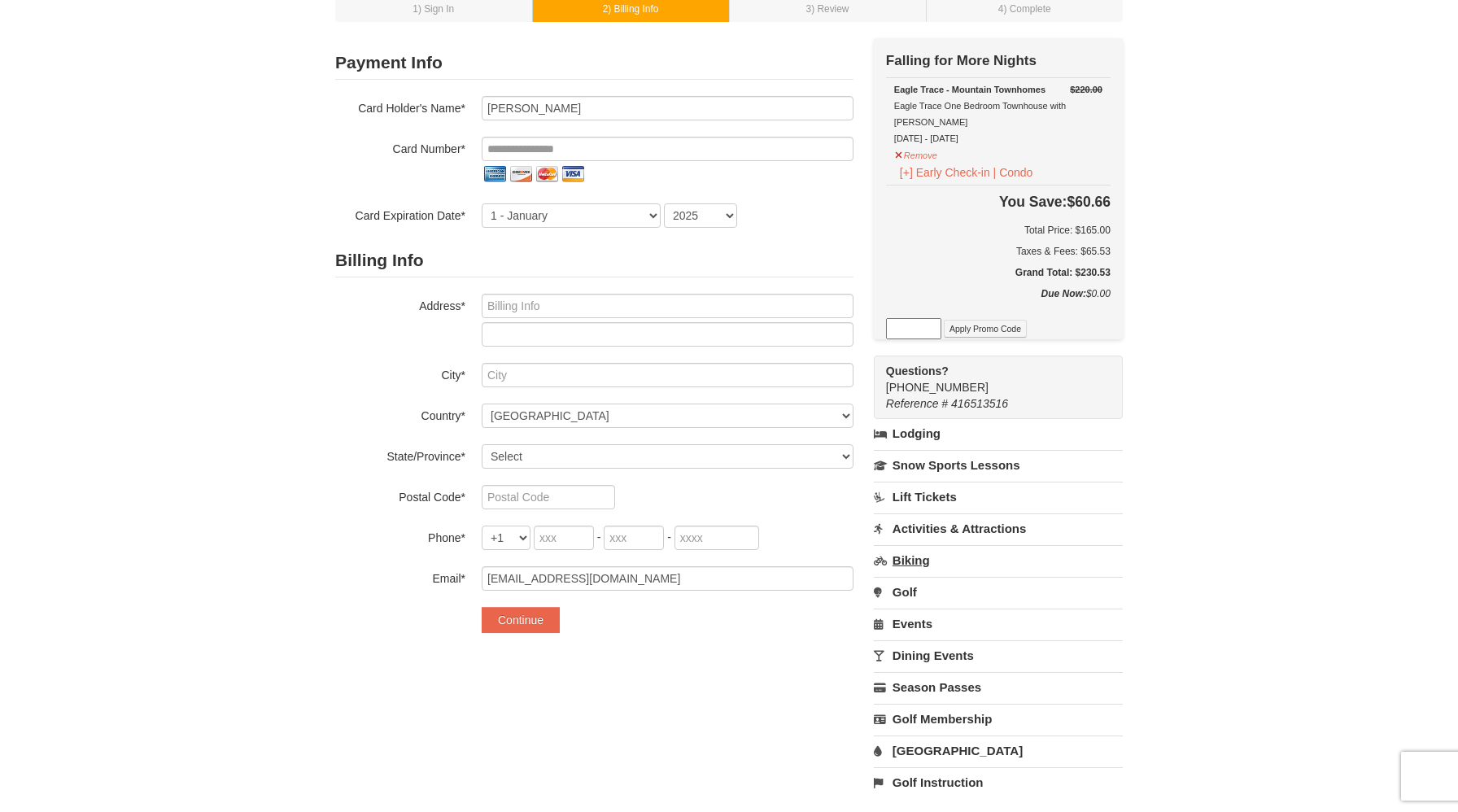
scroll to position [100, 0]
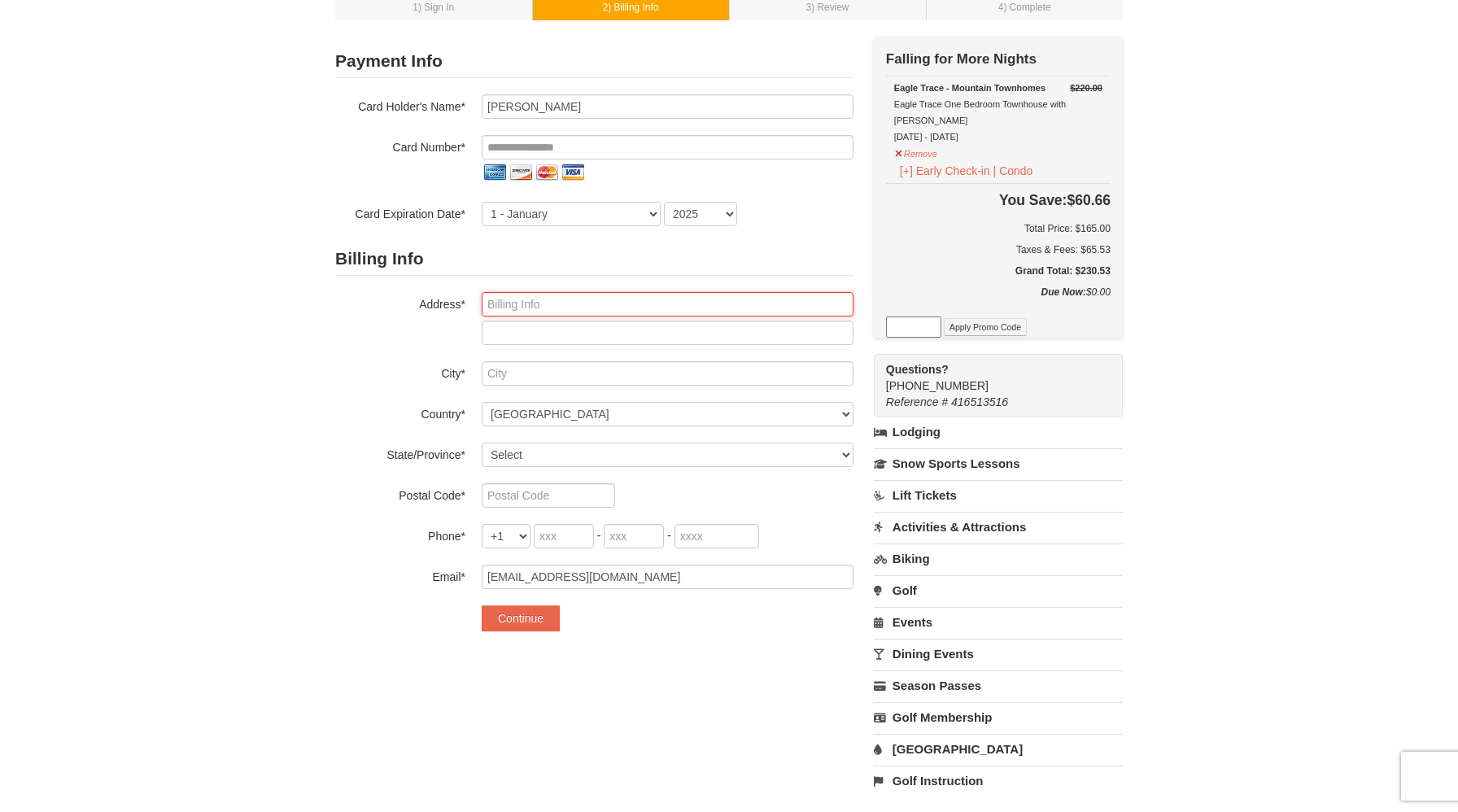
click at [516, 307] on input "text" at bounding box center [668, 304] width 372 height 25
type input "4524 Bacova Clb Ct"
type input "Glen Allen"
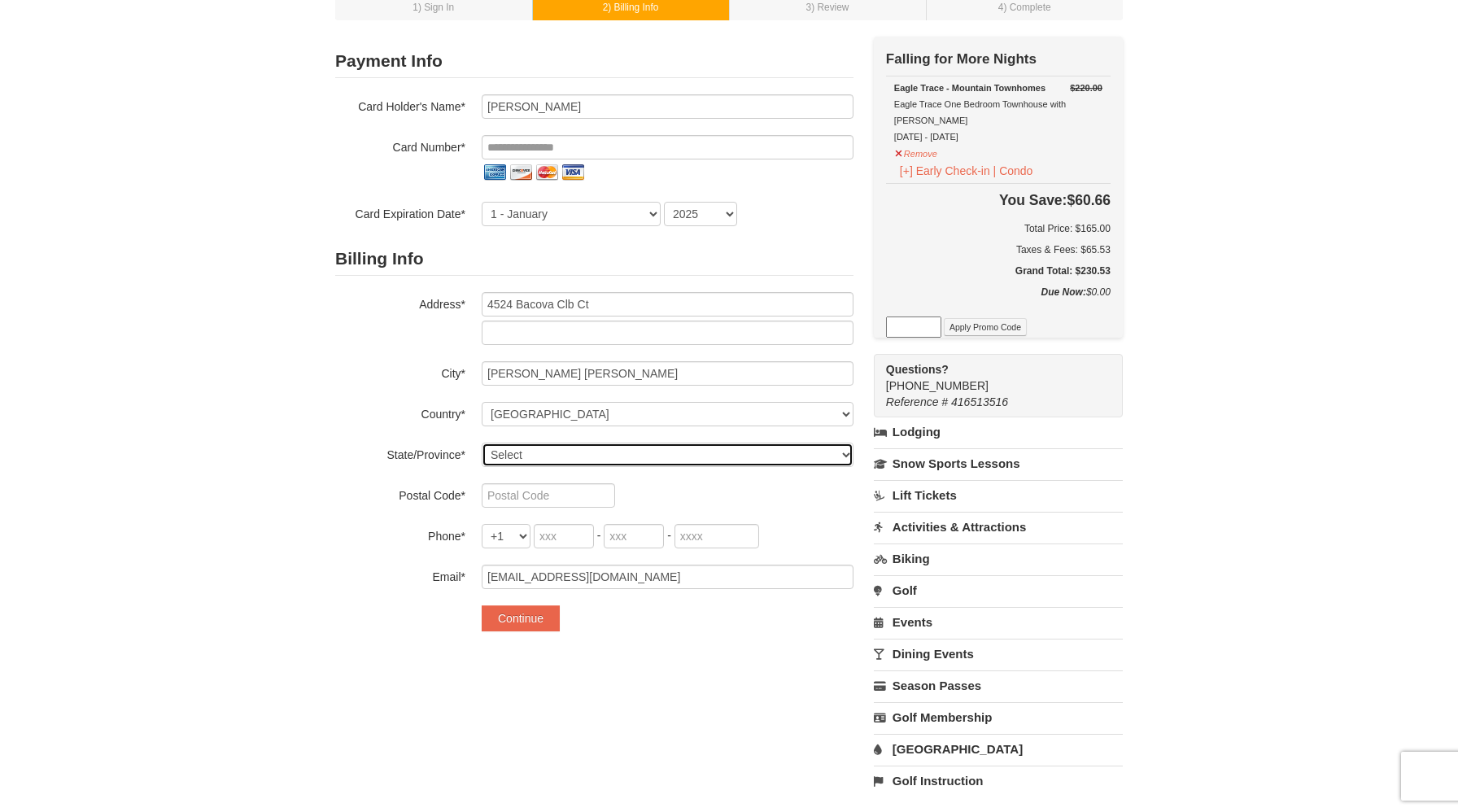
select select "VA"
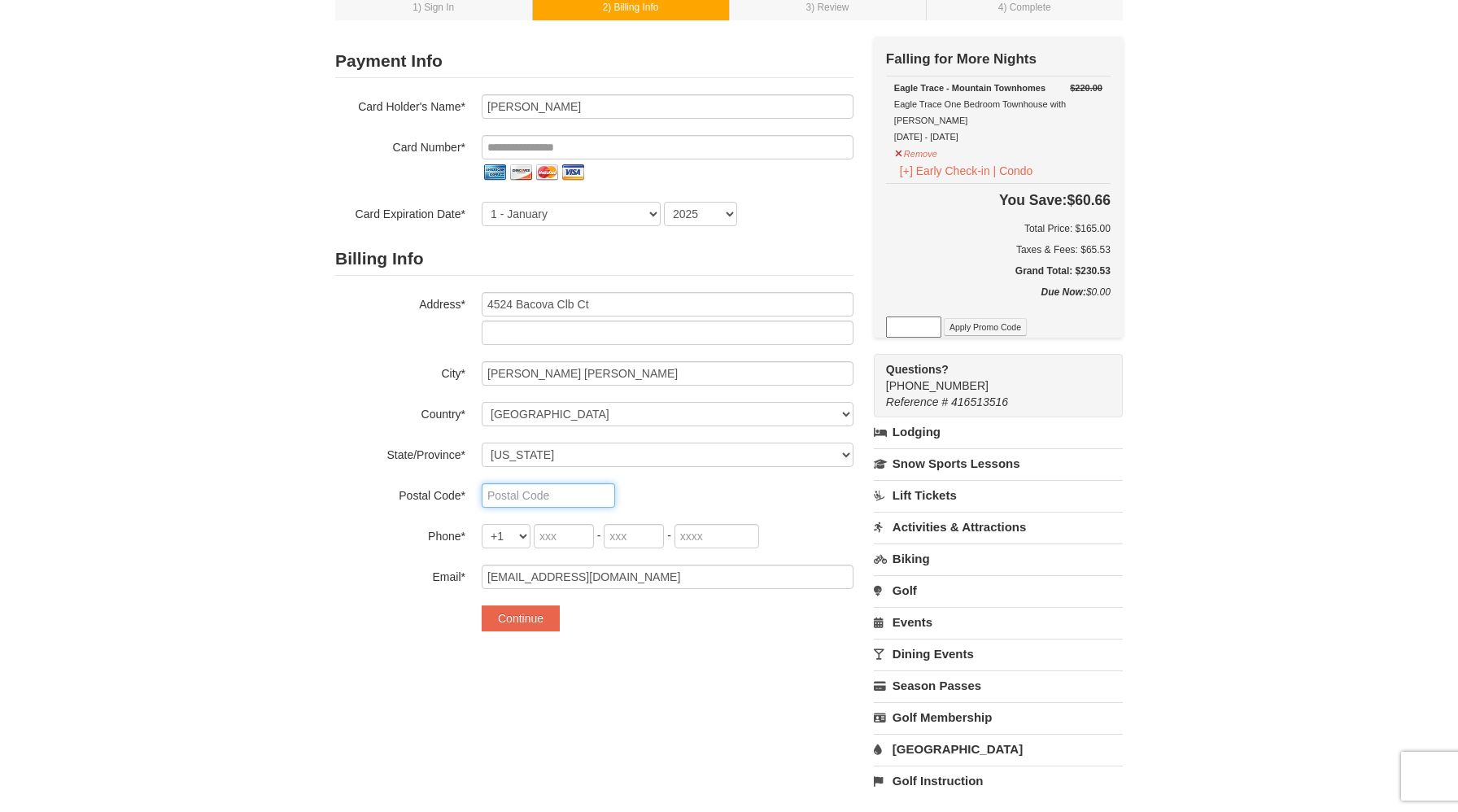
type input "23059-598"
type input "434"
type input "338"
type input "5416"
click at [497, 146] on input "tel" at bounding box center [668, 147] width 372 height 25
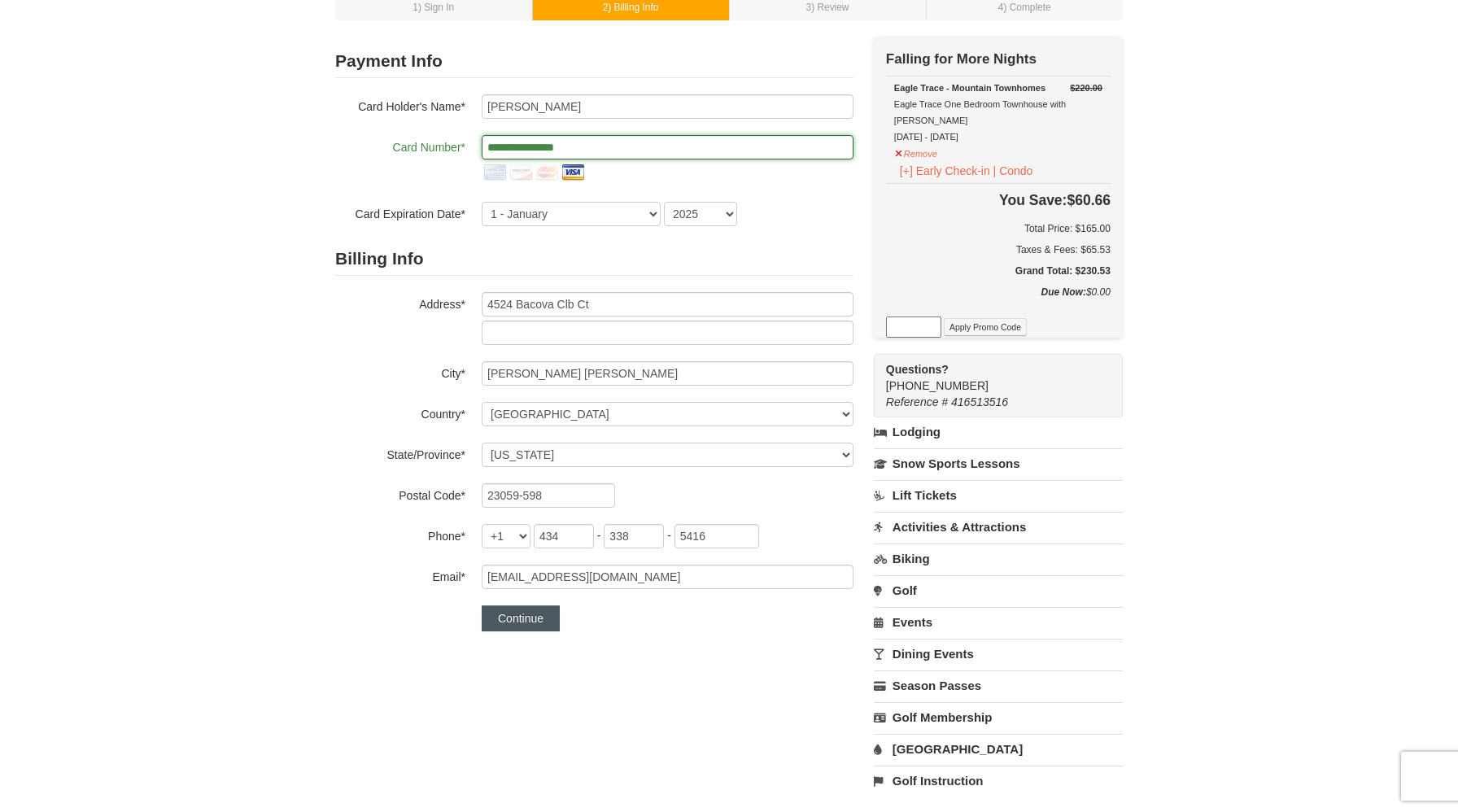
type input "**********"
click at [526, 618] on button "Continue" at bounding box center [520, 618] width 78 height 26
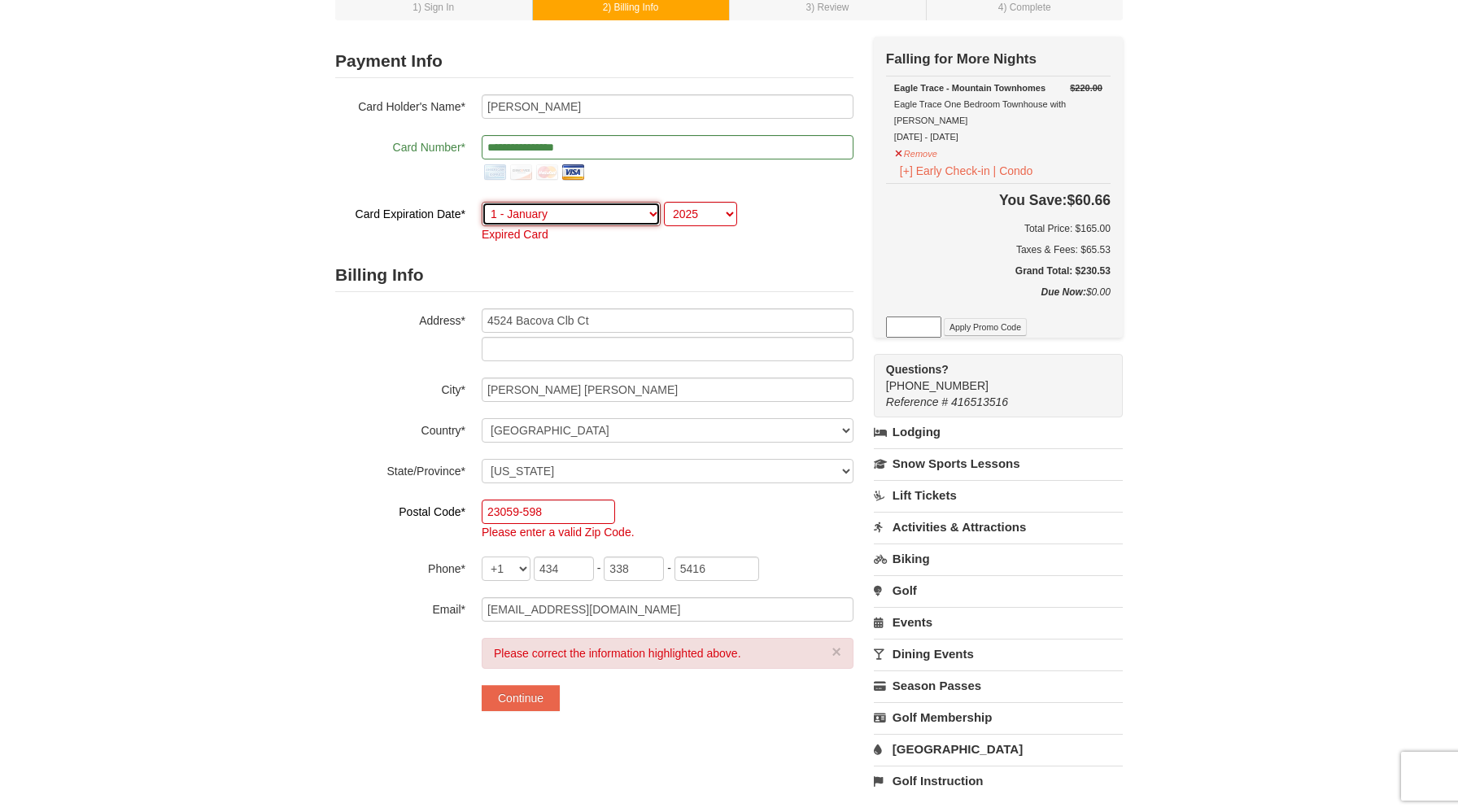
click at [583, 215] on select "1 - January 2 - February 3 - March 4 - April 5 - May 6 - June 7 - July 8 - Augu…" at bounding box center [571, 214] width 179 height 25
select select "12"
click at [482, 202] on select "1 - January 2 - February 3 - March 4 - April 5 - May 6 - June 7 - July 8 - Augu…" at bounding box center [571, 214] width 179 height 25
click at [708, 209] on select "2025 2026 2027 2028 2029 2030 2031 2032 2033 2034" at bounding box center [701, 214] width 74 height 25
select select "2027"
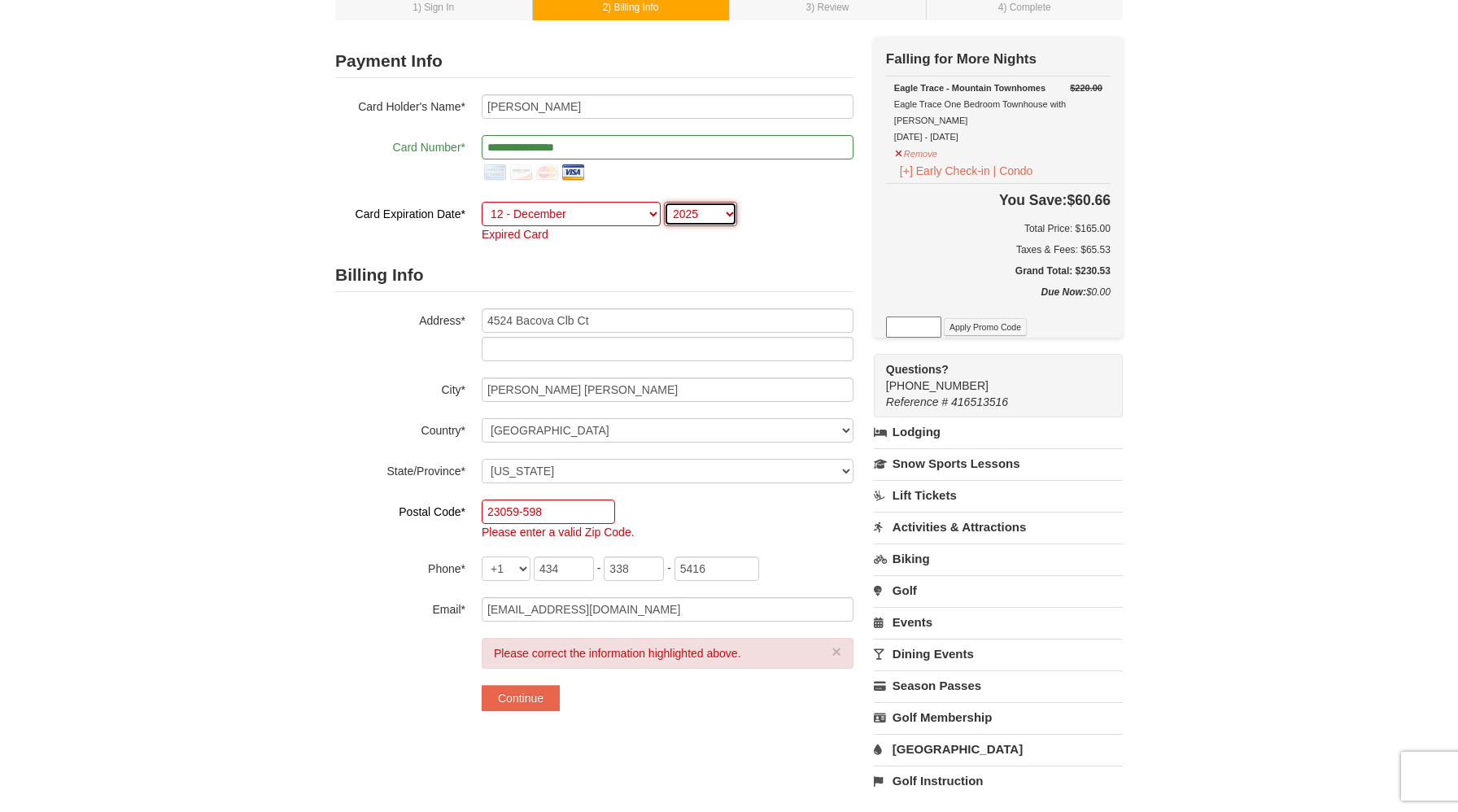
click at [664, 202] on select "2025 2026 2027 2028 2029 2030 2031 2032 2033 2034" at bounding box center [701, 214] width 74 height 25
click at [551, 508] on input "23059-598" at bounding box center [548, 512] width 133 height 25
type input "23059"
click at [606, 747] on div "**********" at bounding box center [729, 424] width 788 height 775
click at [529, 696] on button "Continue" at bounding box center [520, 698] width 78 height 26
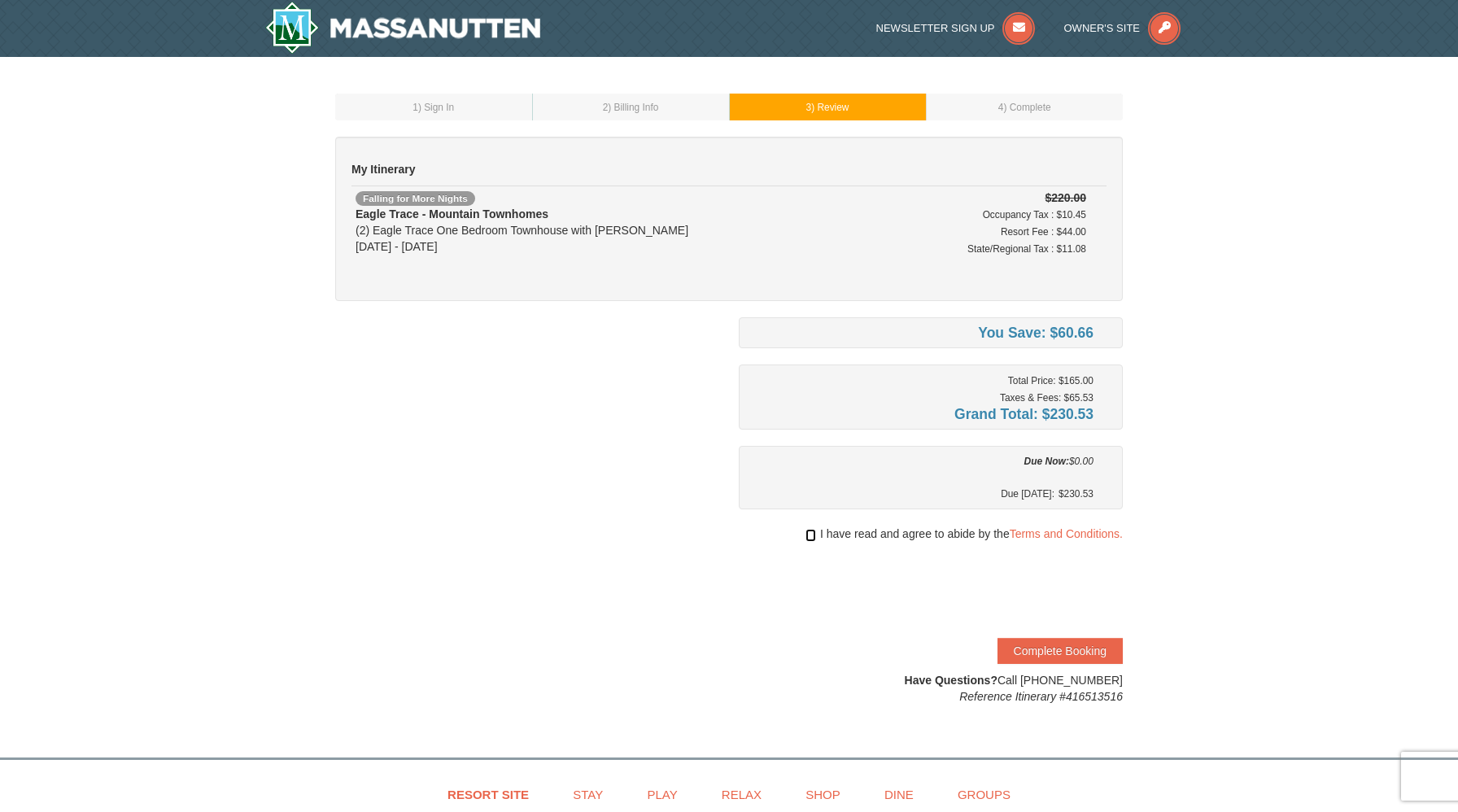
click at [809, 536] on input "checkbox" at bounding box center [811, 536] width 11 height 13
checkbox input "true"
click at [1050, 654] on button "Complete Booking" at bounding box center [1060, 651] width 125 height 26
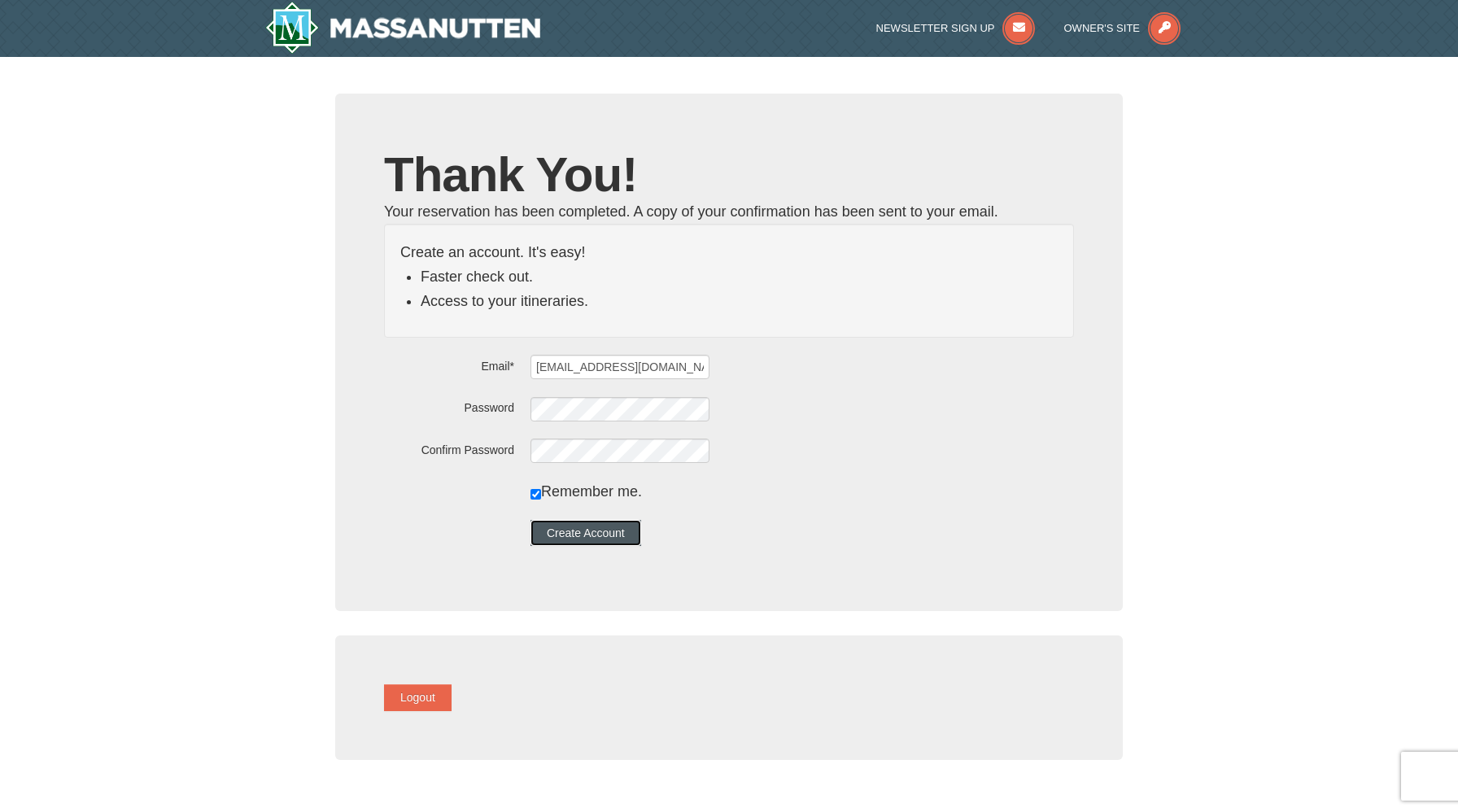
click at [597, 538] on button "Create Account" at bounding box center [585, 533] width 110 height 26
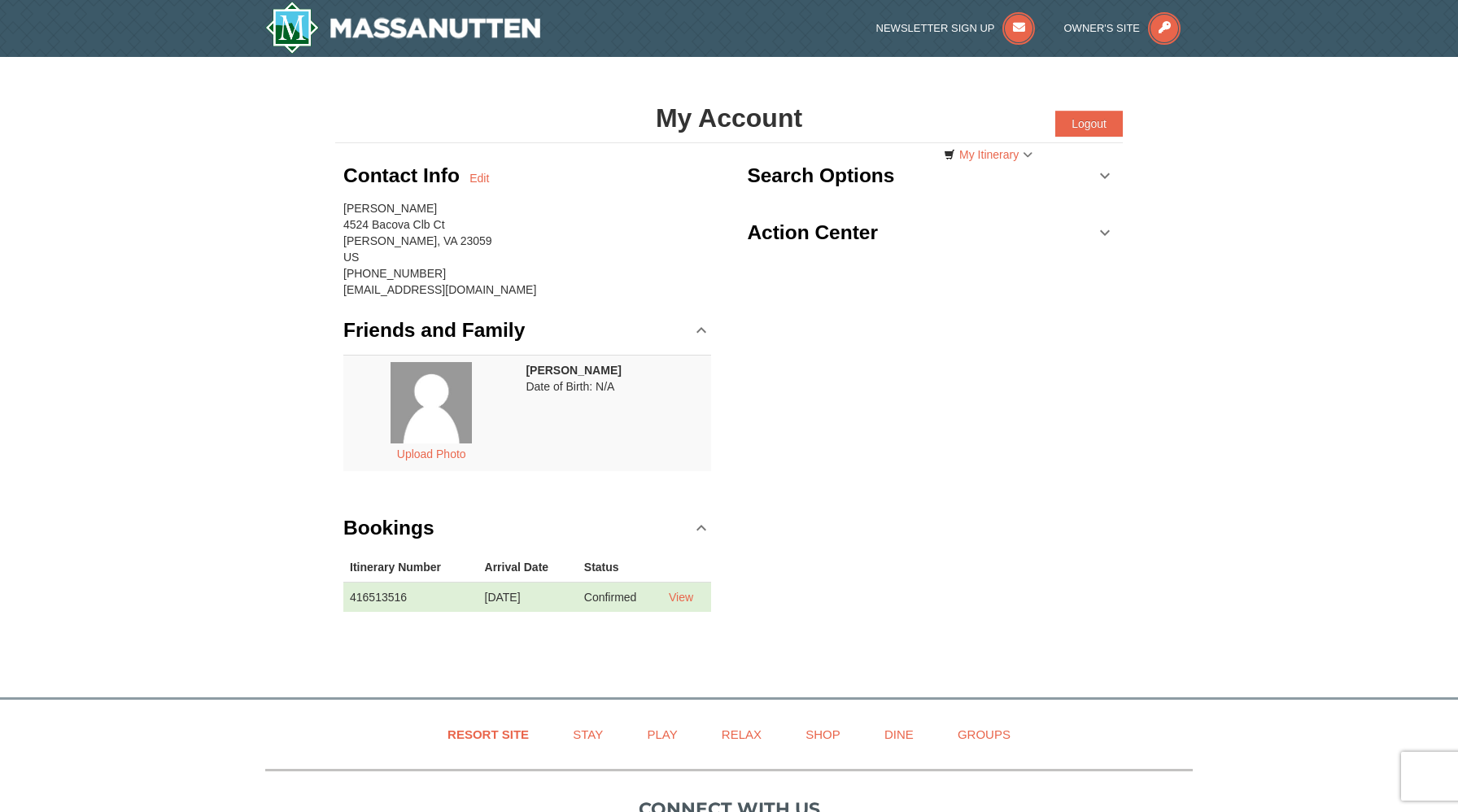
click at [690, 603] on td "View" at bounding box center [687, 596] width 49 height 30
click at [688, 595] on link "View" at bounding box center [682, 597] width 25 height 13
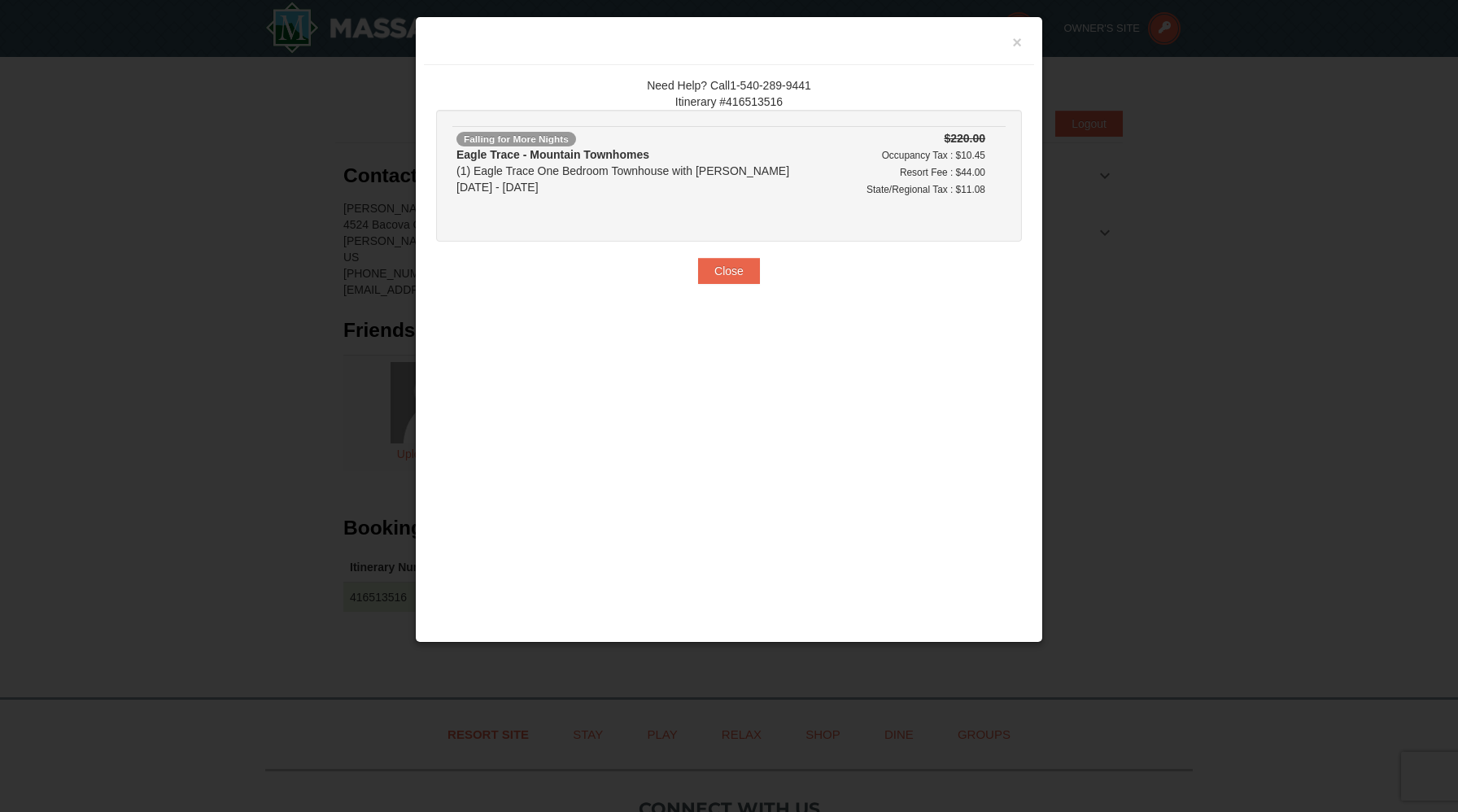
click at [907, 268] on div "Need Help? Call1-540-289-9441 Itinerary #416513516 Falling for More Nights Eagl…" at bounding box center [729, 181] width 610 height 231
click at [1015, 45] on button "×" at bounding box center [1017, 43] width 10 height 16
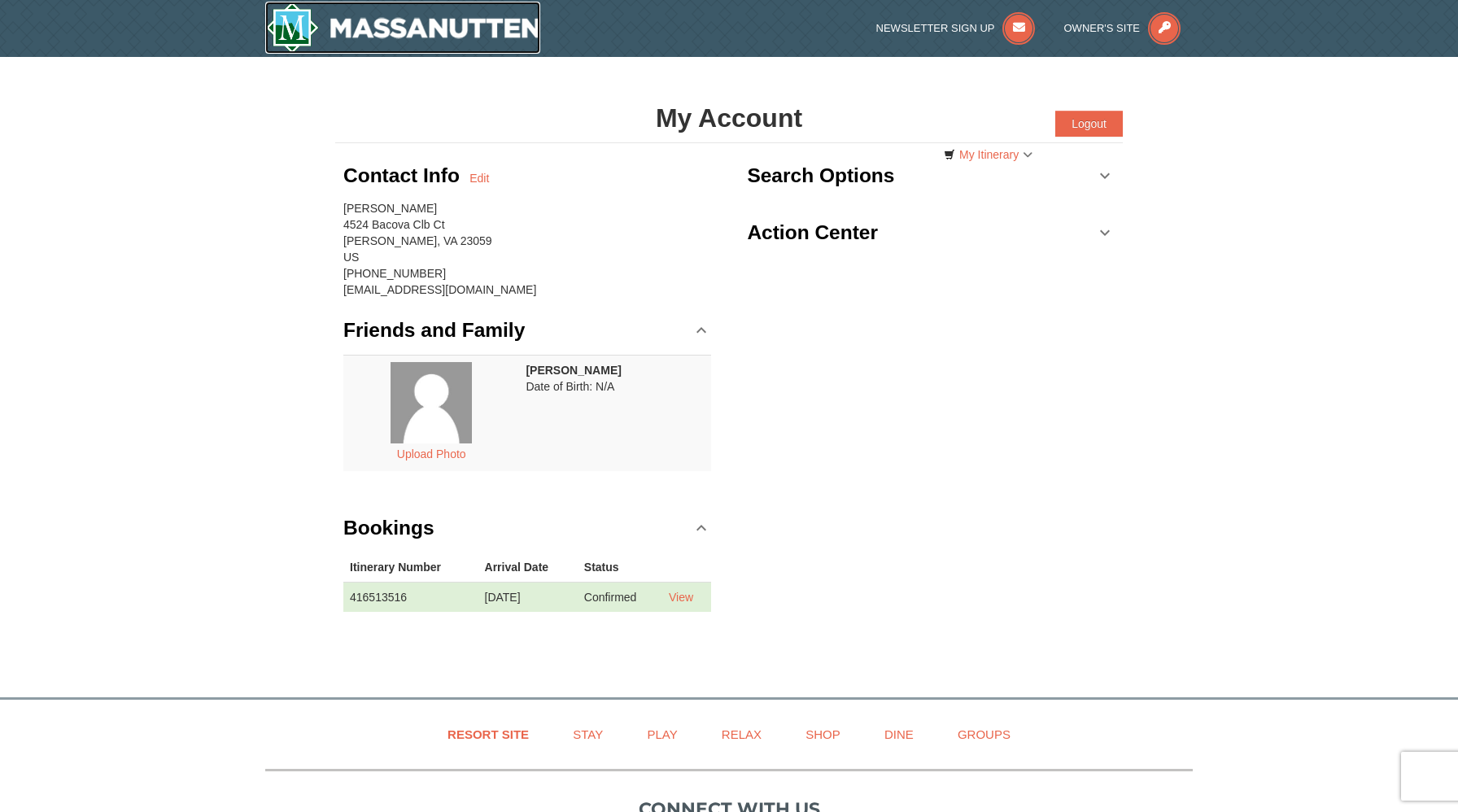
click at [380, 25] on img at bounding box center [403, 28] width 275 height 52
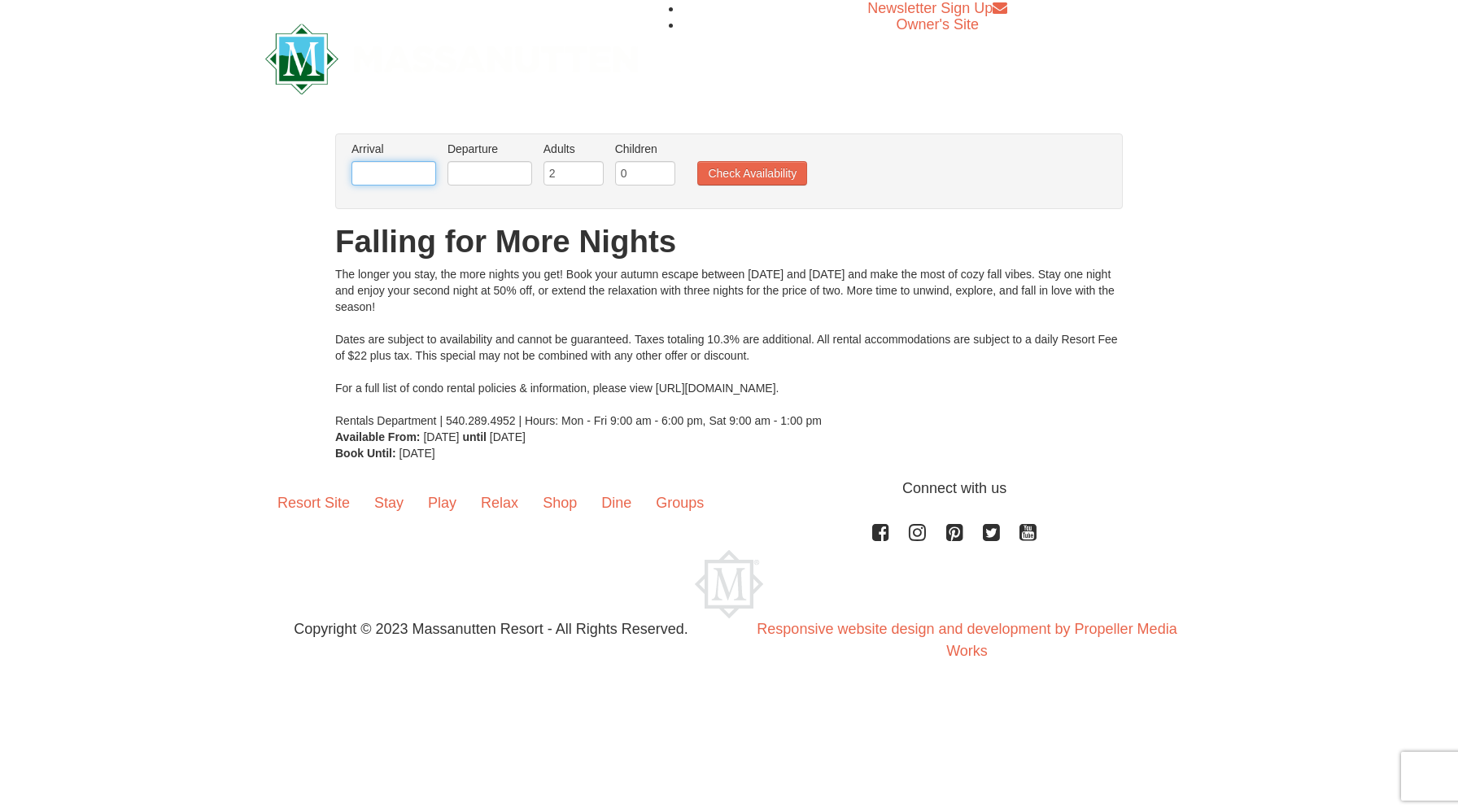
click at [398, 174] on input "text" at bounding box center [394, 173] width 84 height 25
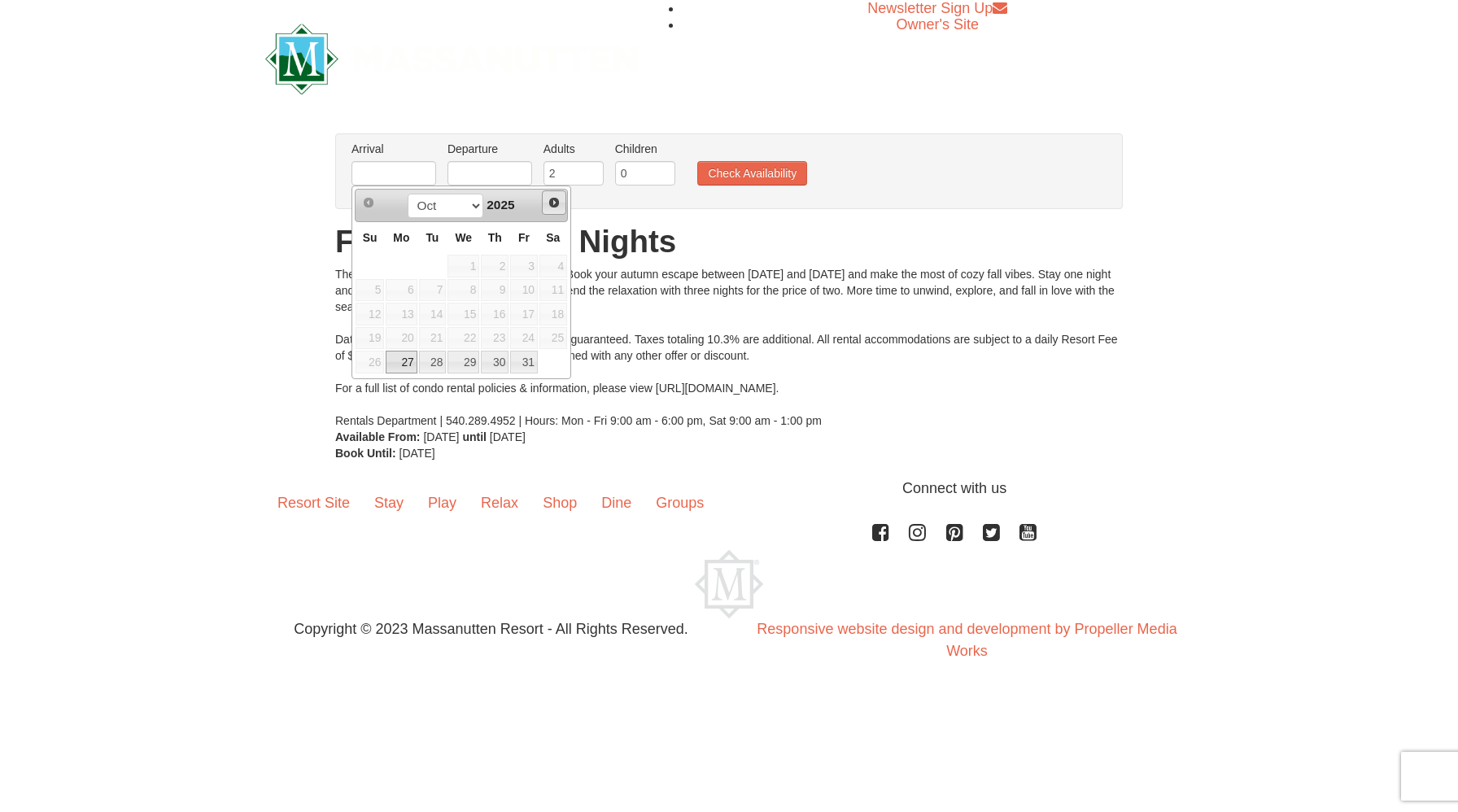
click at [551, 200] on span "Next" at bounding box center [554, 203] width 13 height 13
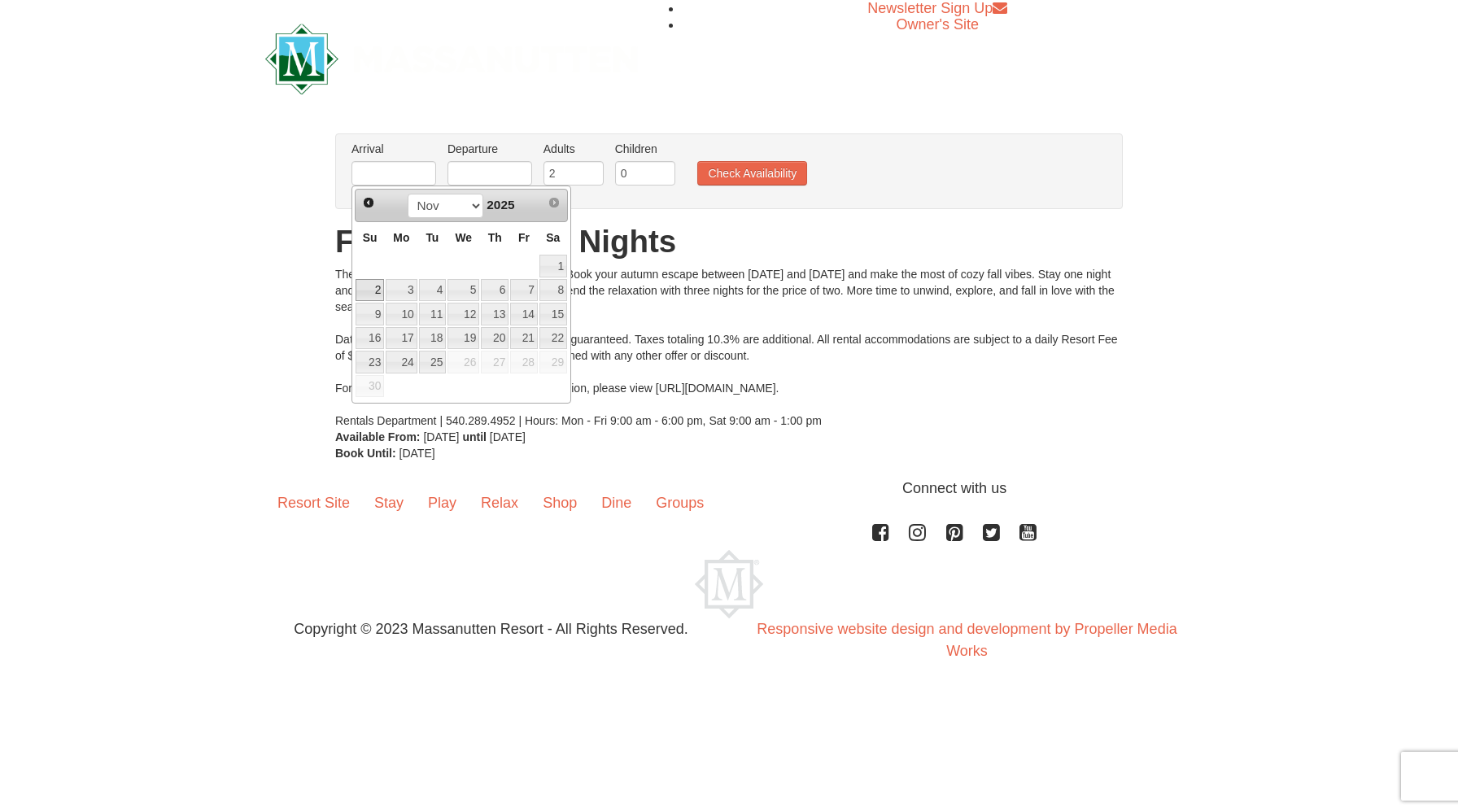
click at [373, 293] on link "2" at bounding box center [370, 290] width 29 height 23
type input "11/02/2025"
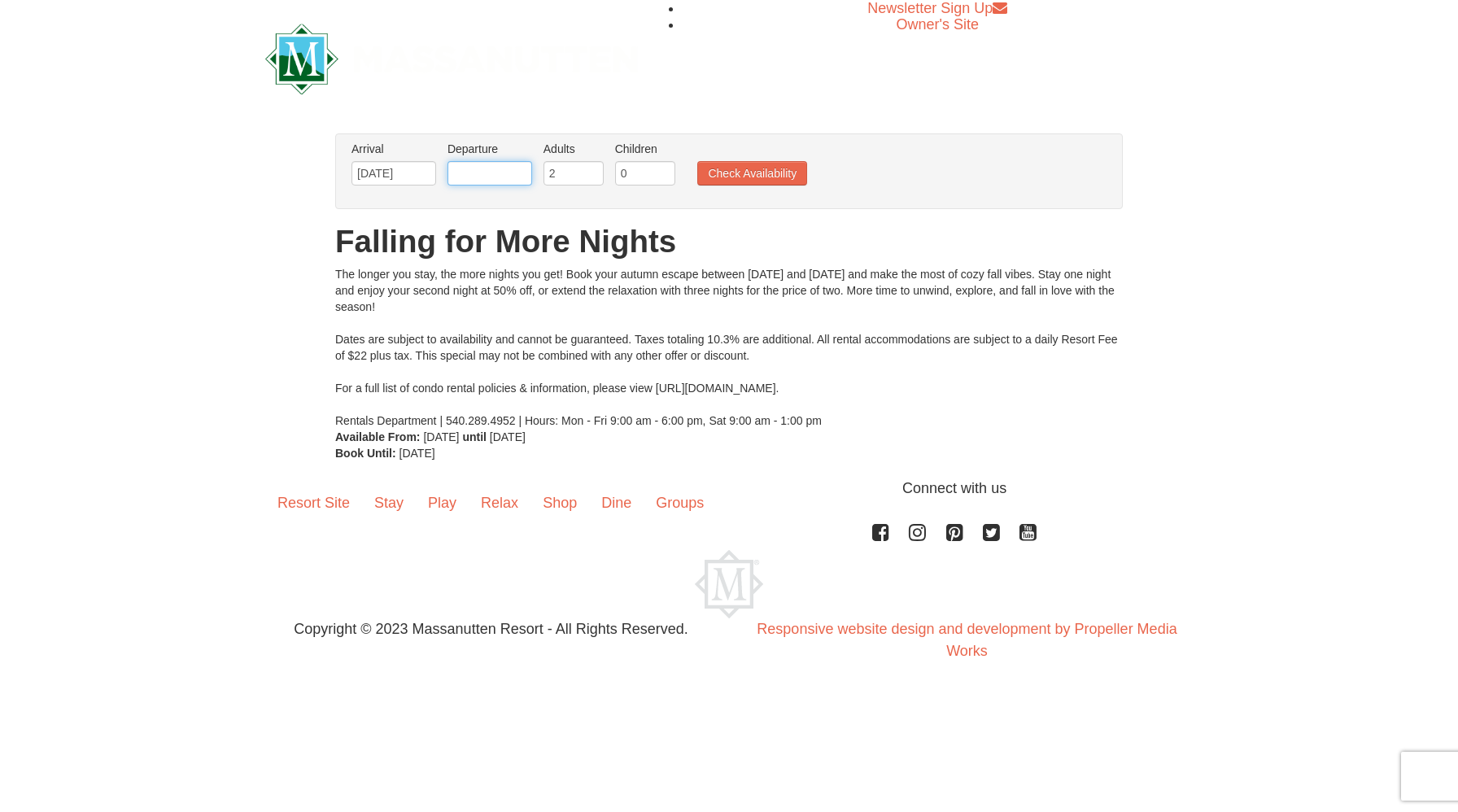
click at [475, 173] on input "text" at bounding box center [489, 173] width 84 height 25
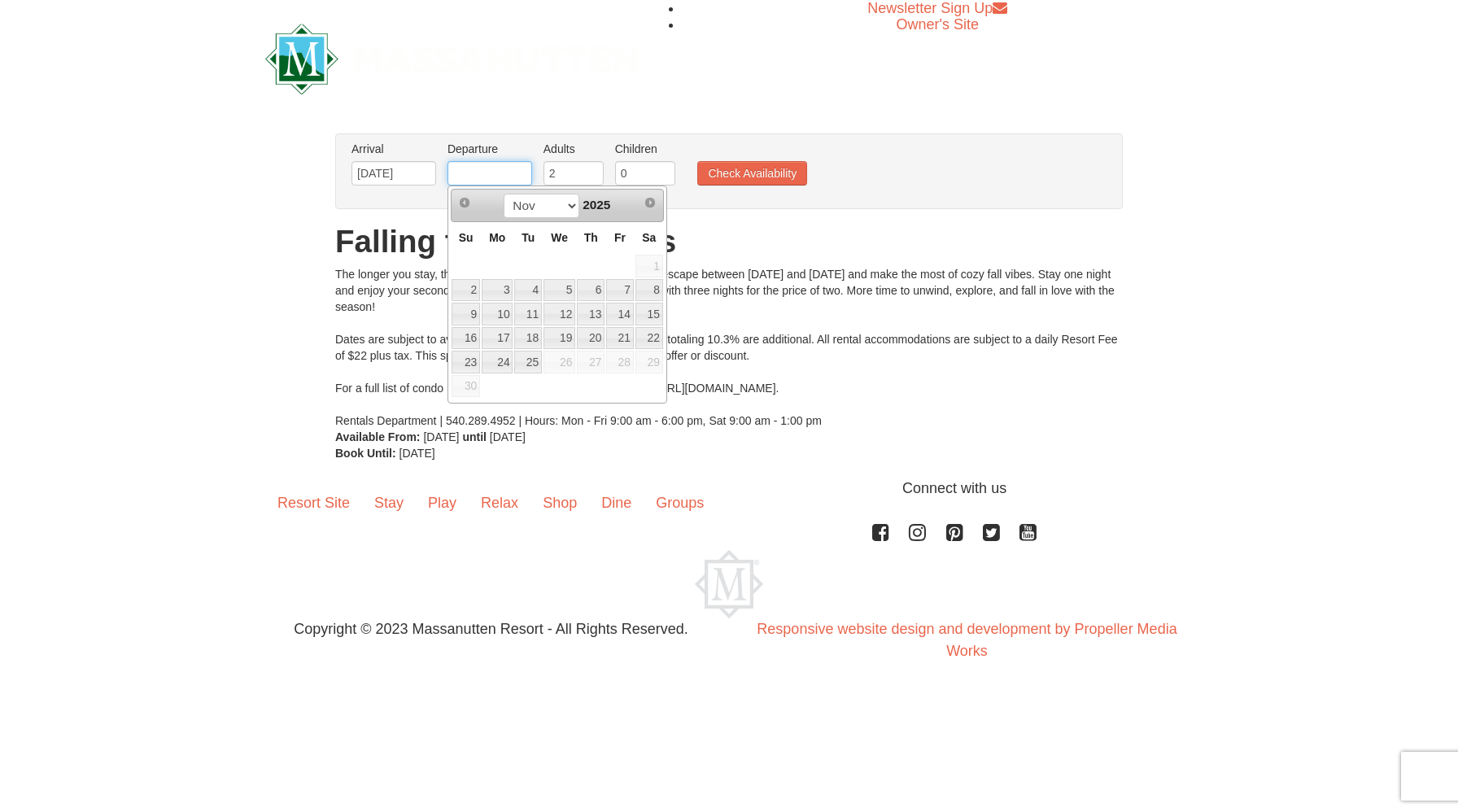
type input "11/04/2025"
click at [637, 170] on input "0" at bounding box center [646, 173] width 61 height 25
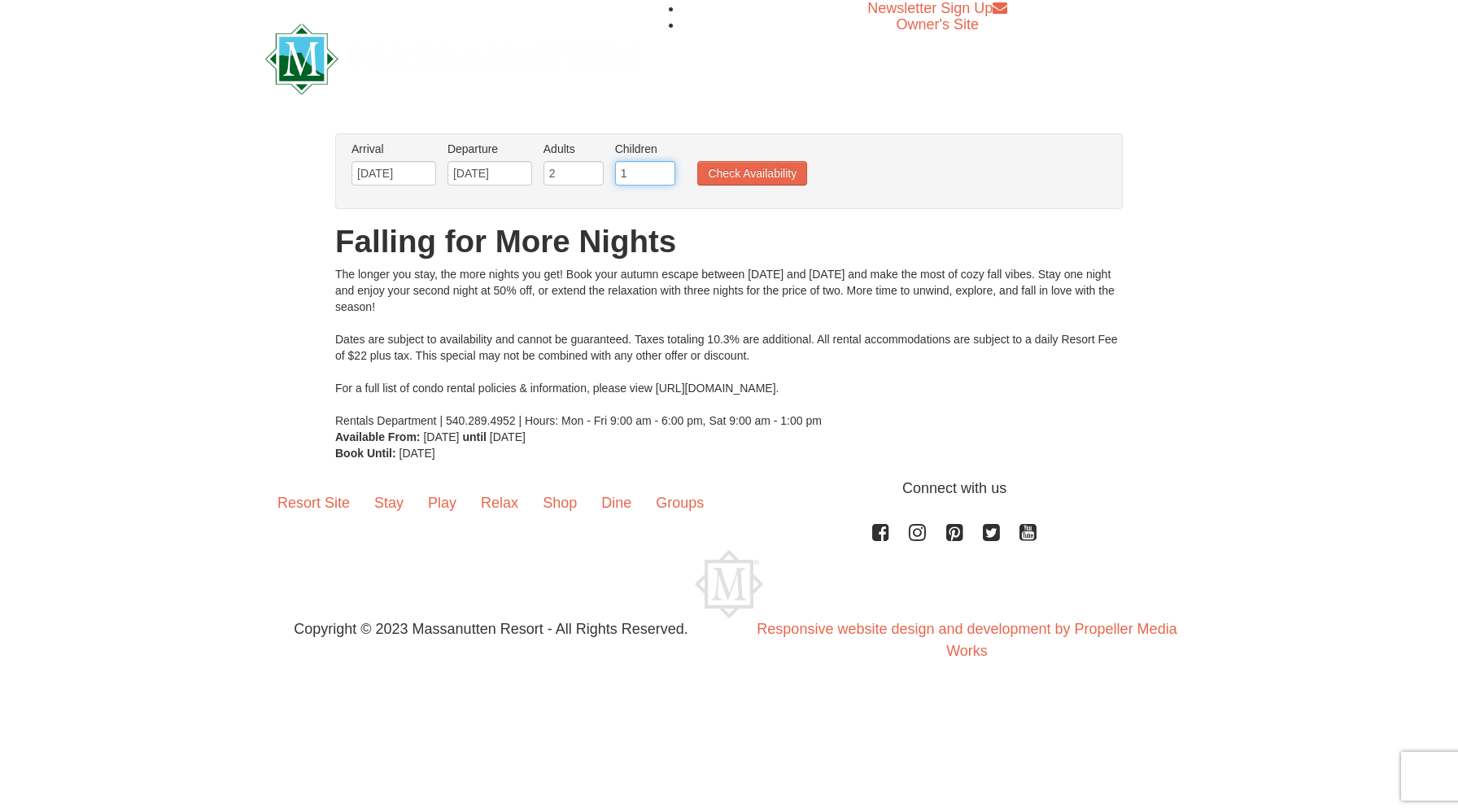
click at [666, 170] on input "1" at bounding box center [646, 173] width 61 height 25
type input "2"
click at [666, 170] on input "2" at bounding box center [646, 173] width 61 height 25
click at [727, 176] on button "Check Availability" at bounding box center [752, 173] width 110 height 25
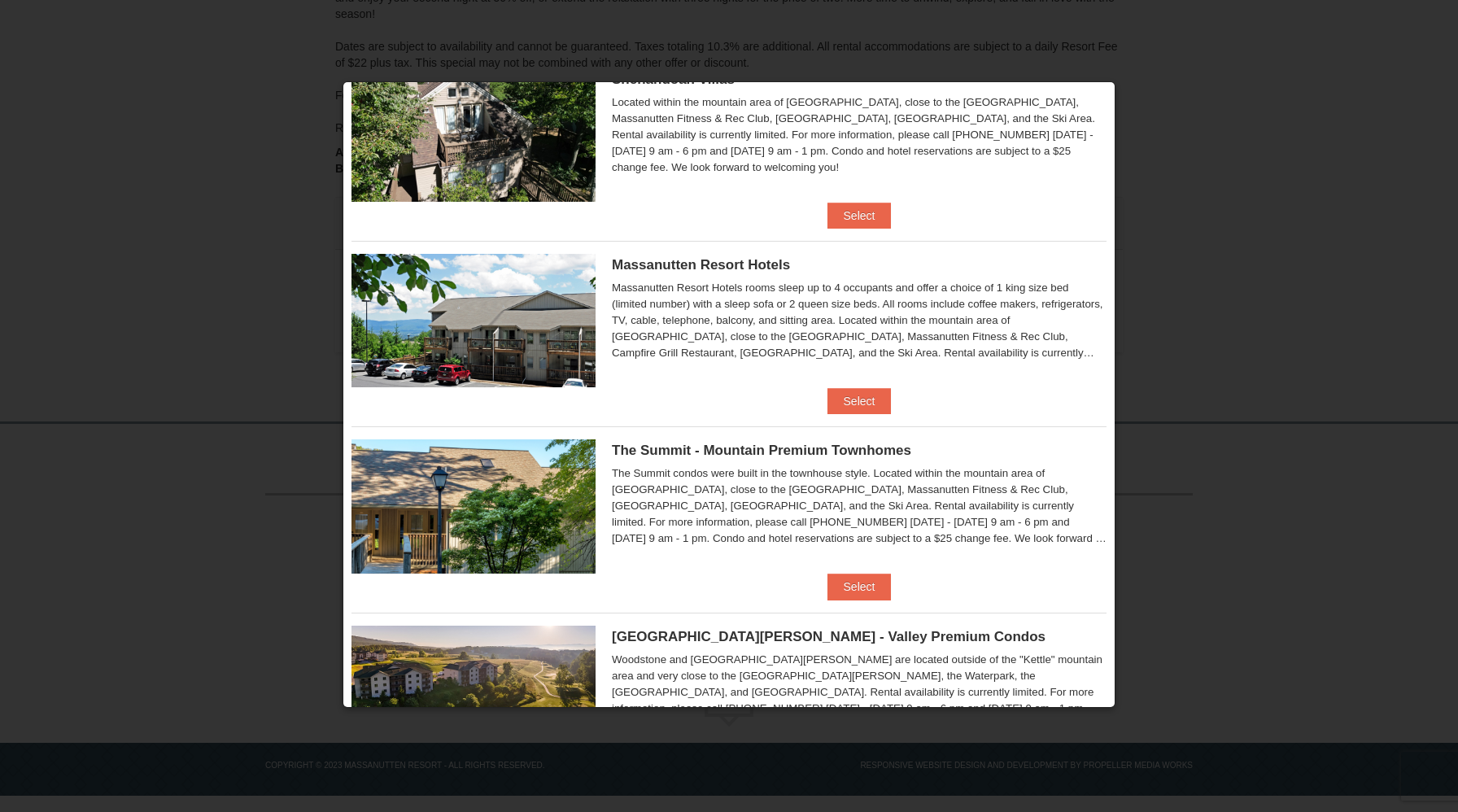
scroll to position [439, 0]
click at [861, 400] on button "Select" at bounding box center [860, 400] width 65 height 26
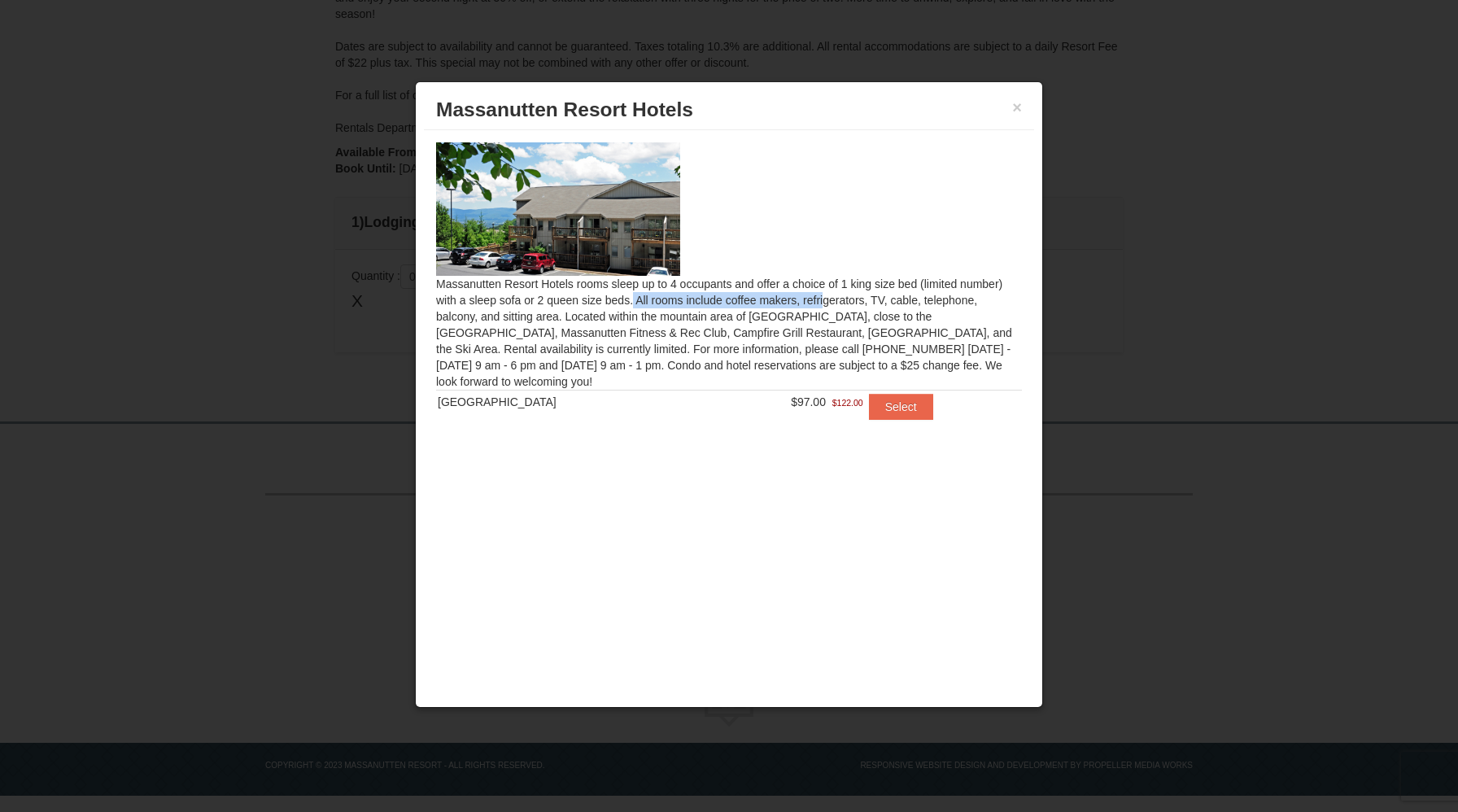
drag, startPoint x: 637, startPoint y: 301, endPoint x: 445, endPoint y: 301, distance: 192.0
click at [445, 301] on div "Massanutten Resort Hotels rooms sleep up to 4 occupants and offer a choice of 1…" at bounding box center [729, 291] width 610 height 322
drag, startPoint x: 885, startPoint y: 284, endPoint x: 947, endPoint y: 289, distance: 62.2
click at [947, 289] on div "Massanutten Resort Hotels rooms sleep up to 4 occupants and offer a choice of 1…" at bounding box center [729, 291] width 610 height 322
click at [883, 406] on button "Select" at bounding box center [901, 406] width 65 height 26
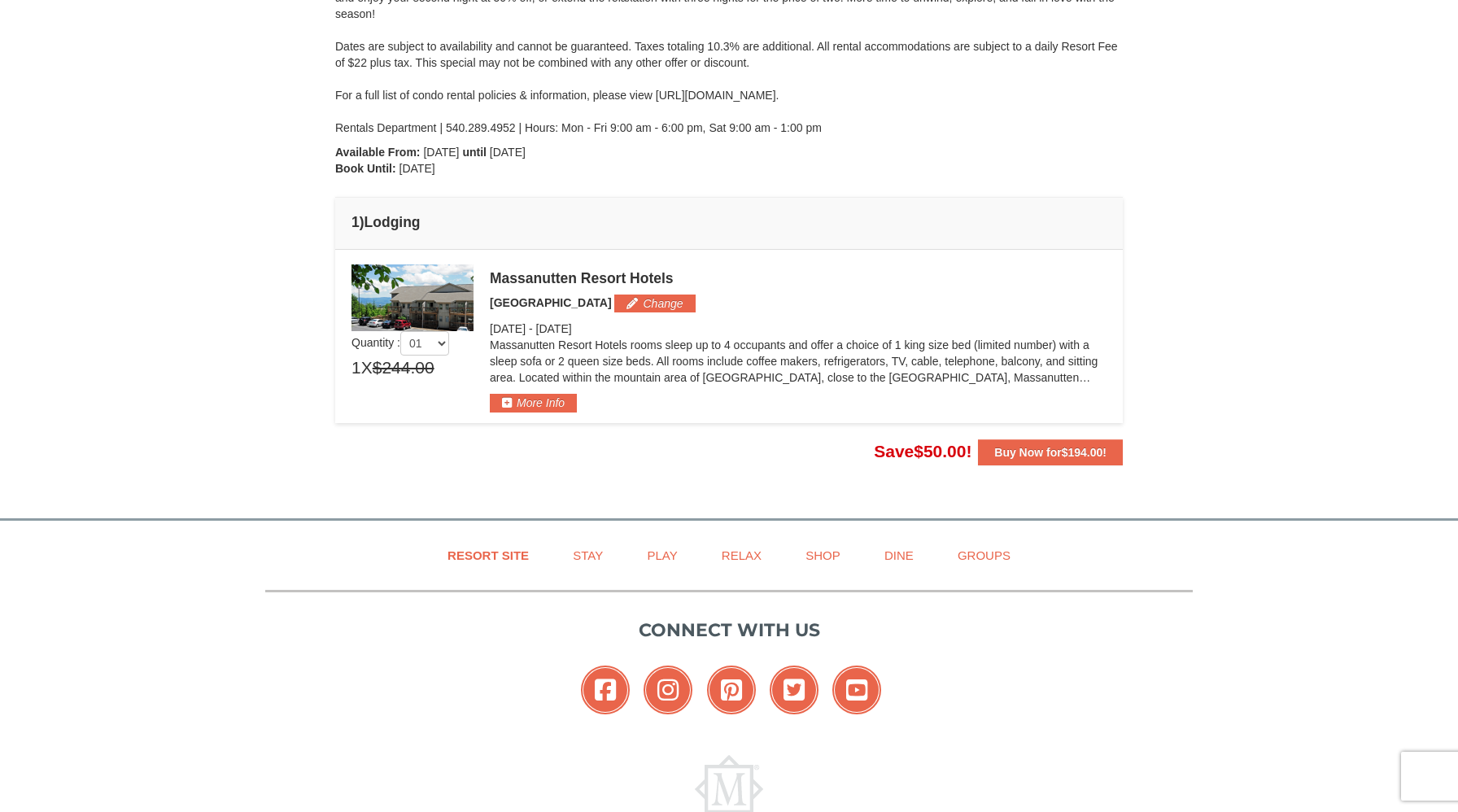
scroll to position [275, 0]
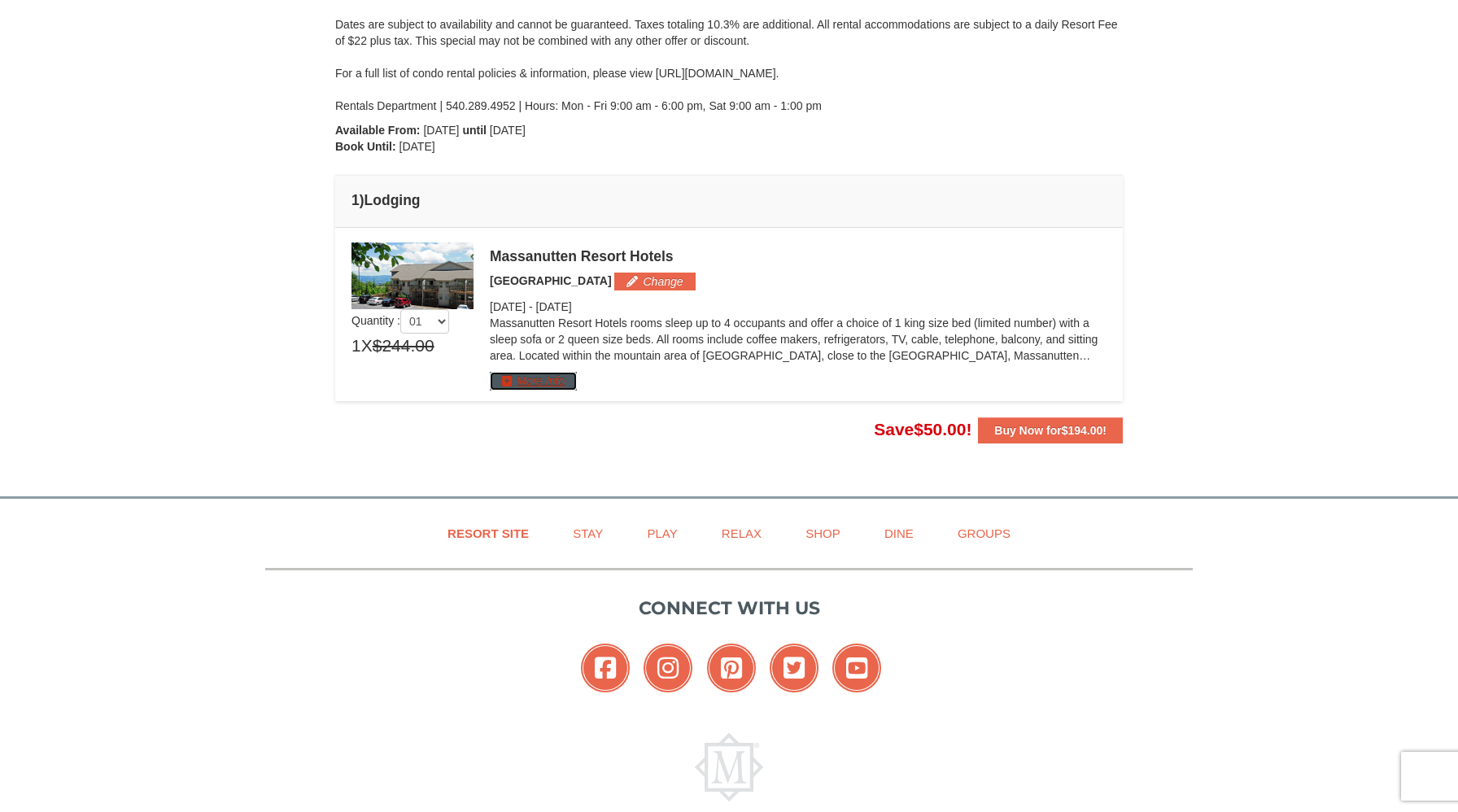
click at [529, 379] on button "More Info" at bounding box center [533, 381] width 87 height 18
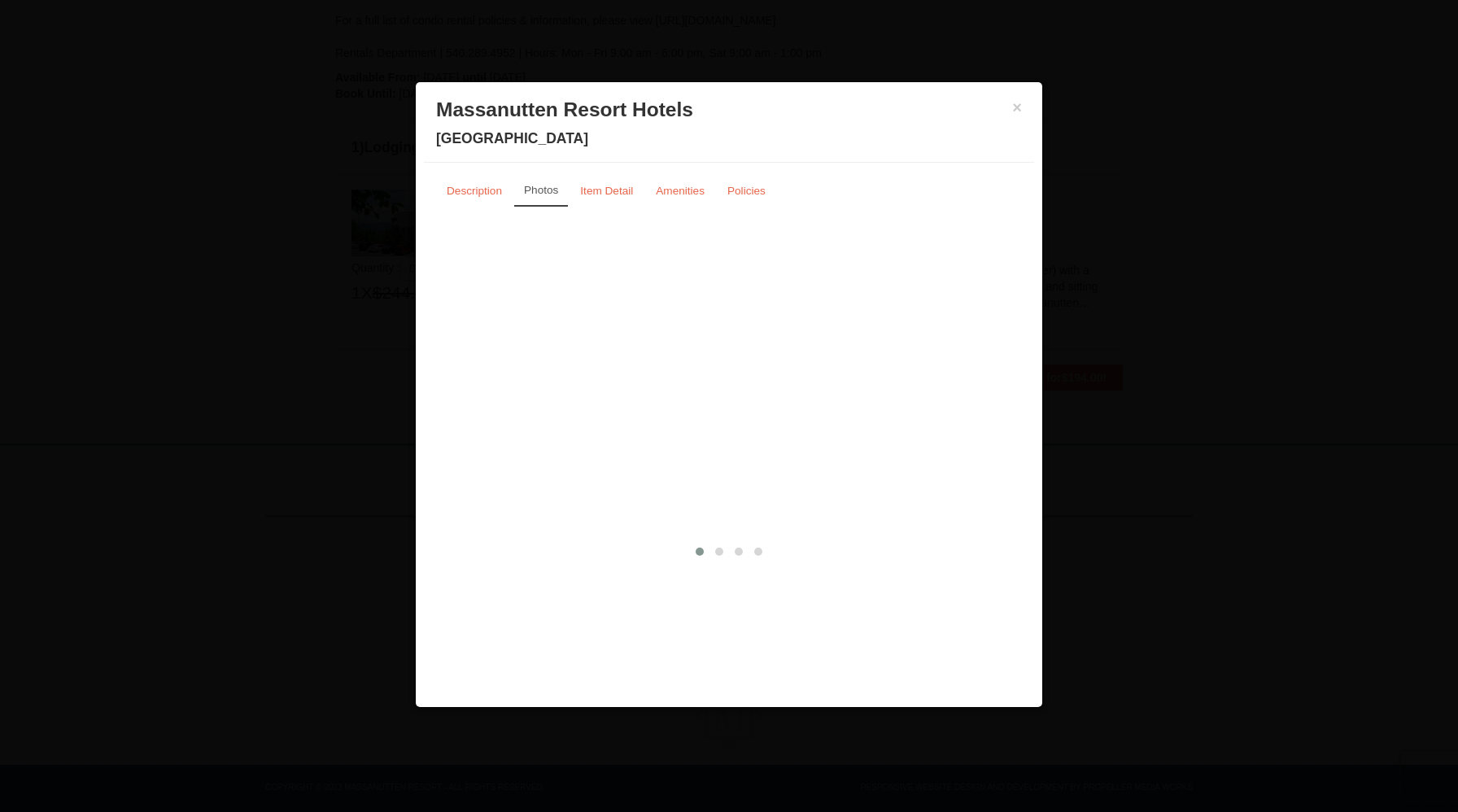
scroll to position [350, 0]
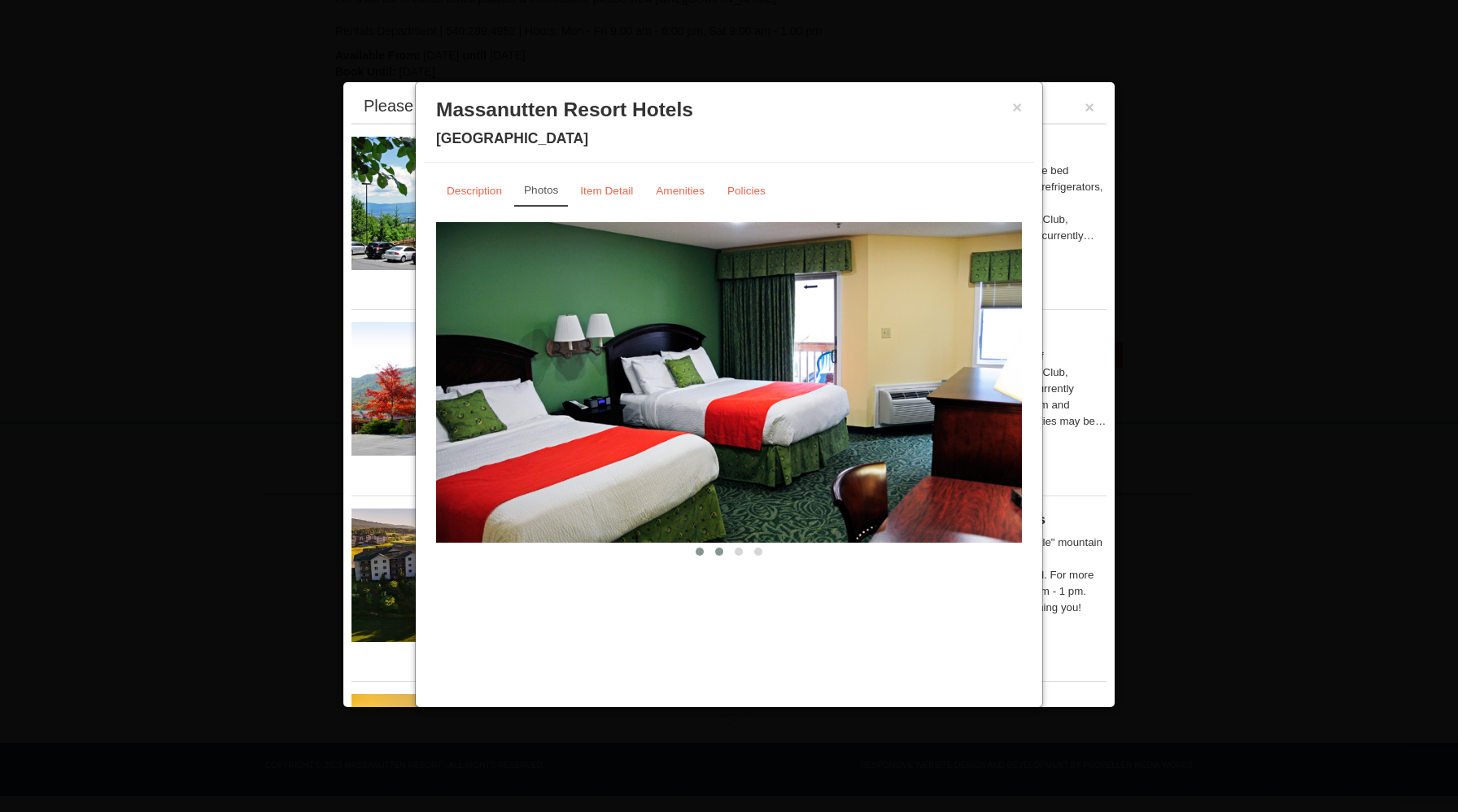
click at [722, 551] on span at bounding box center [719, 551] width 8 height 8
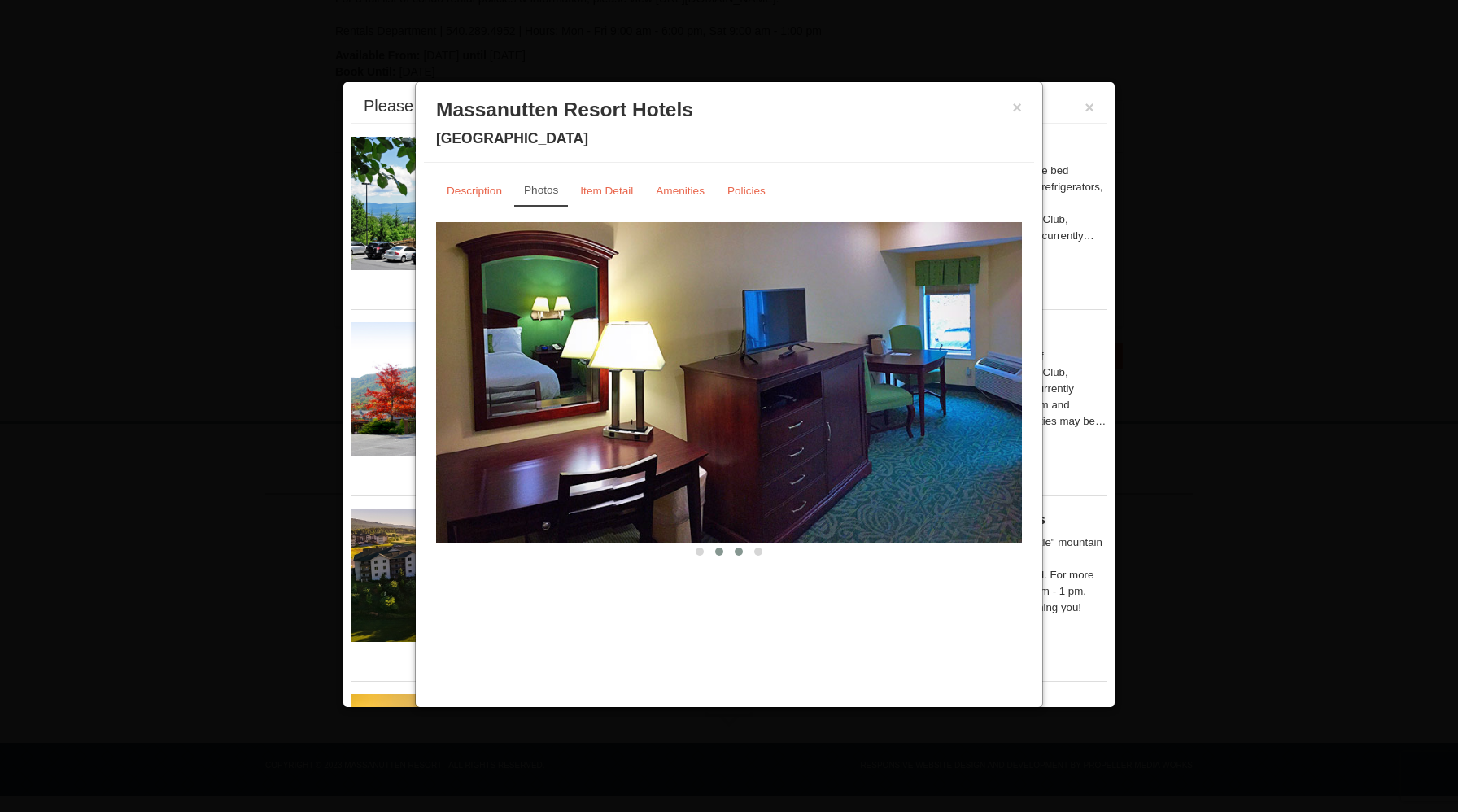
click at [740, 552] on span at bounding box center [739, 551] width 8 height 8
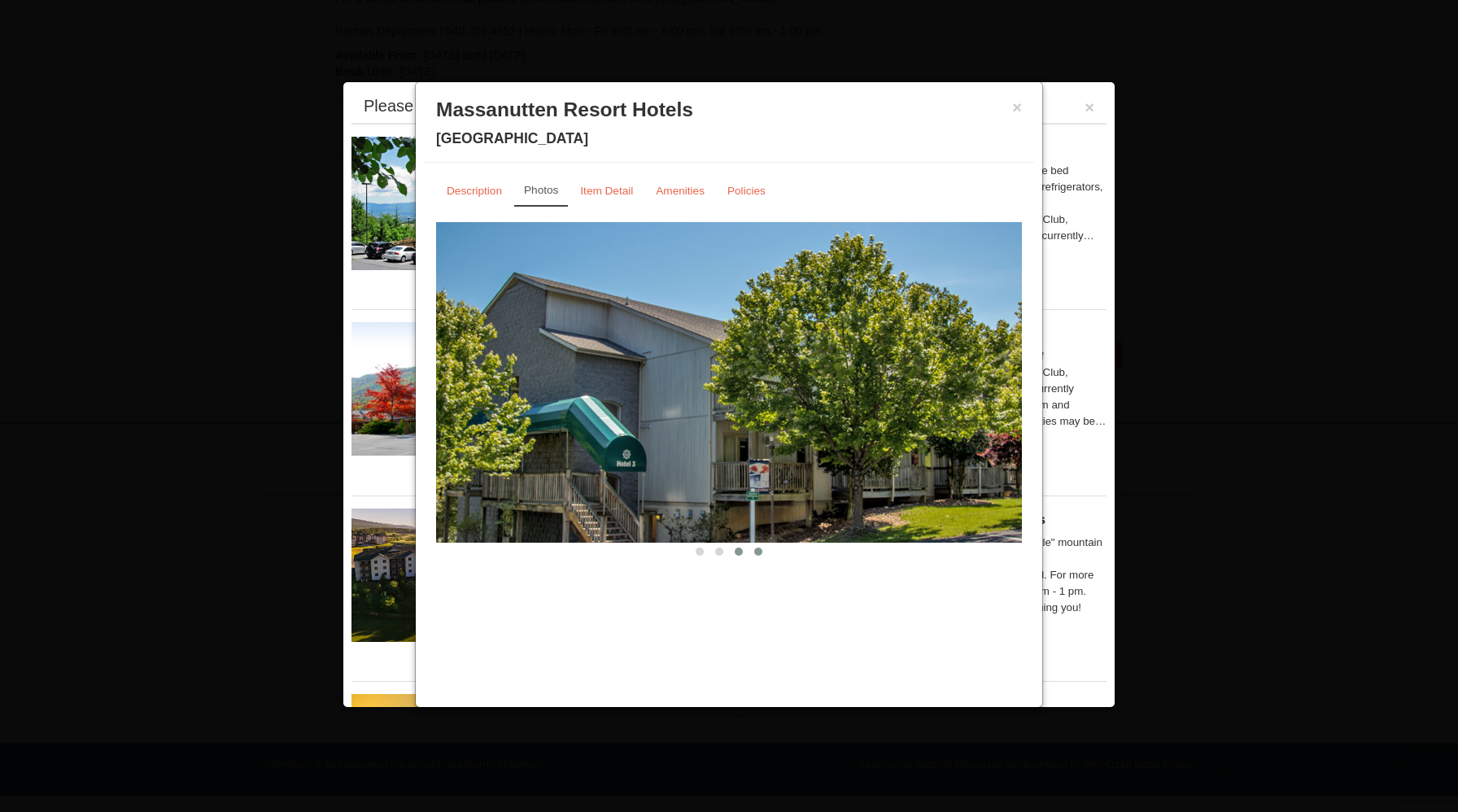
click at [760, 554] on span at bounding box center [758, 551] width 8 height 8
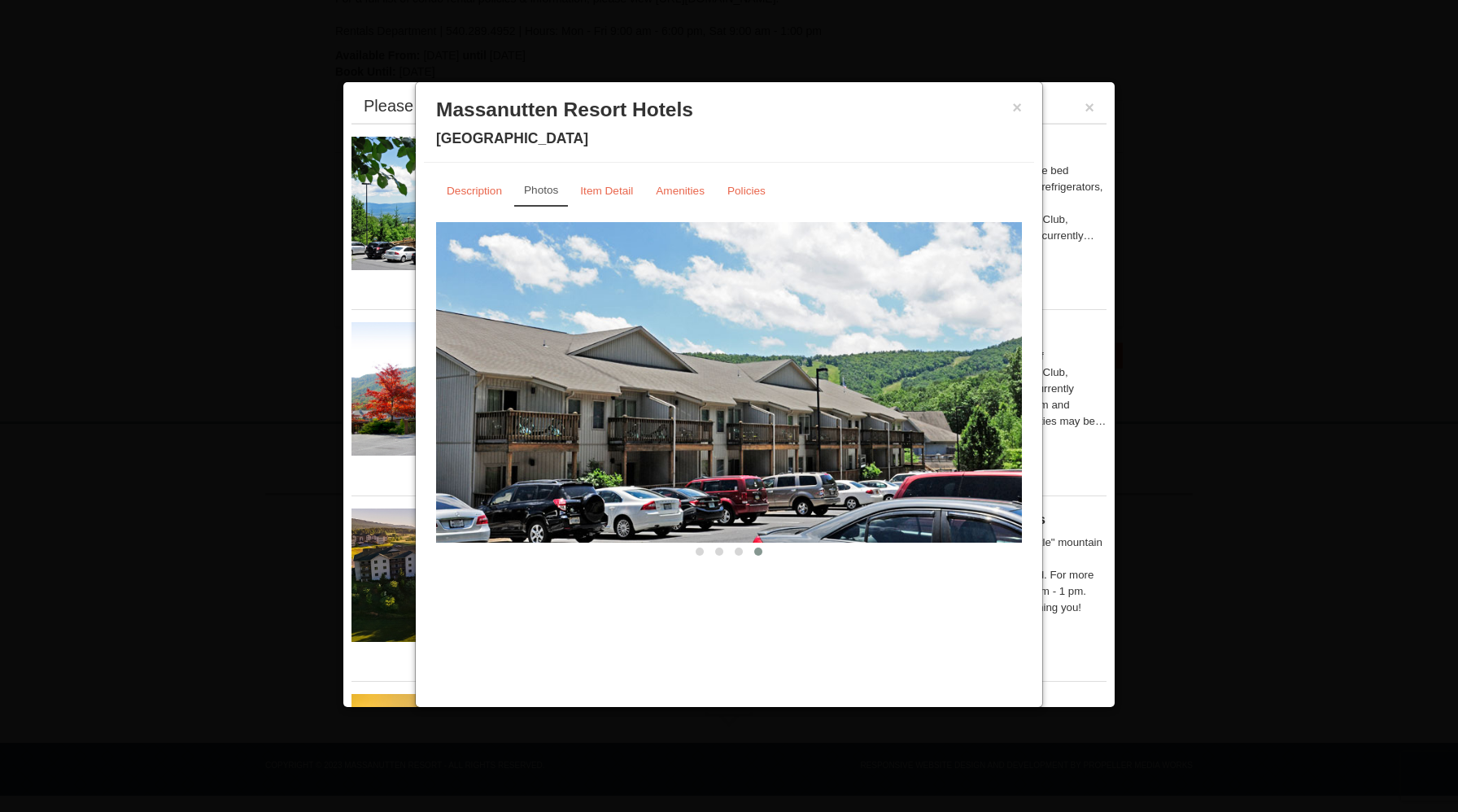
click at [1103, 135] on div "Massanutten Resort Hotels Hotel Queen Room Package Price $194.00 Save $50.00 Fa…" at bounding box center [729, 197] width 755 height 147
click at [1014, 114] on button "×" at bounding box center [1017, 107] width 10 height 16
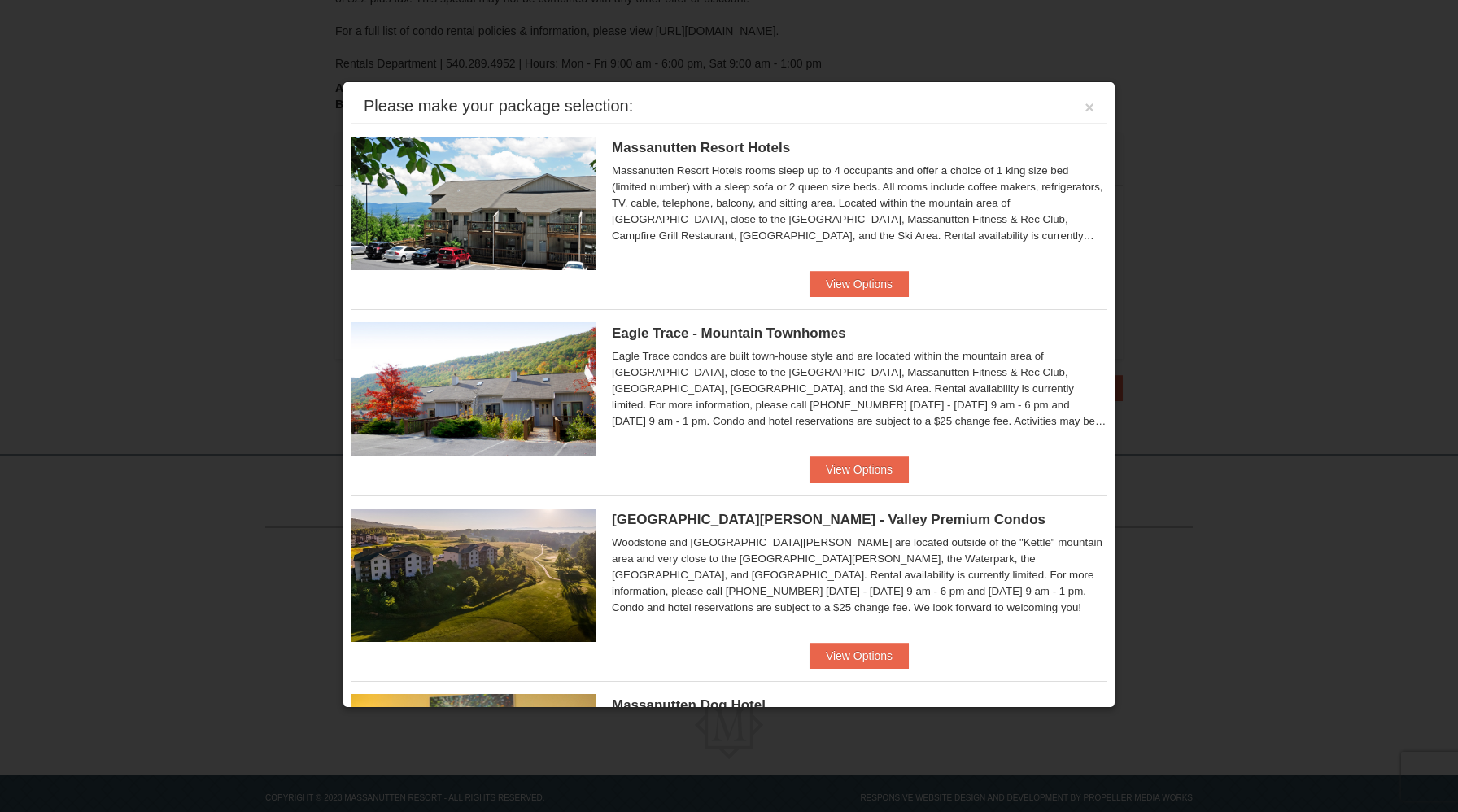
scroll to position [47, 0]
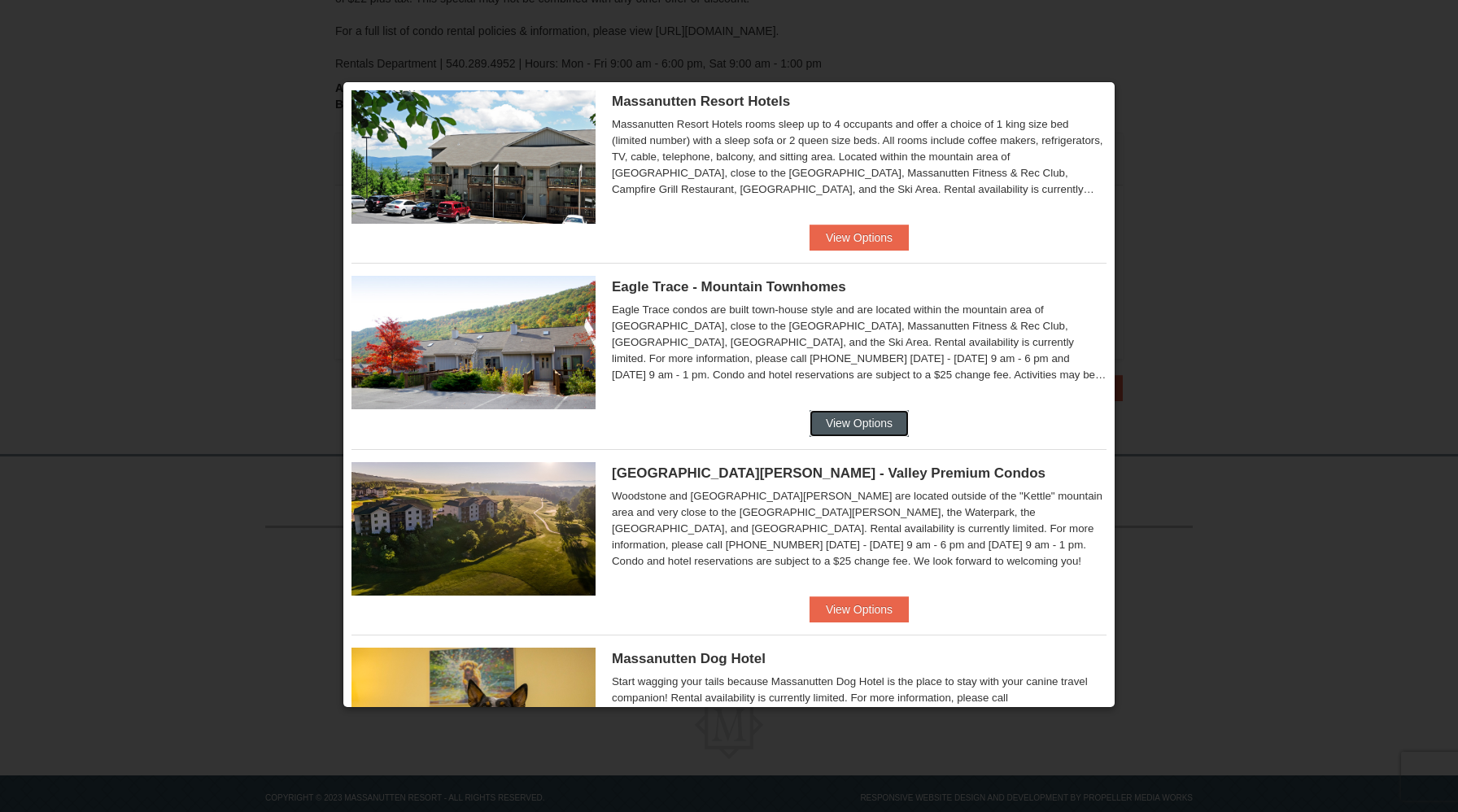
click at [847, 429] on button "View Options" at bounding box center [859, 423] width 99 height 26
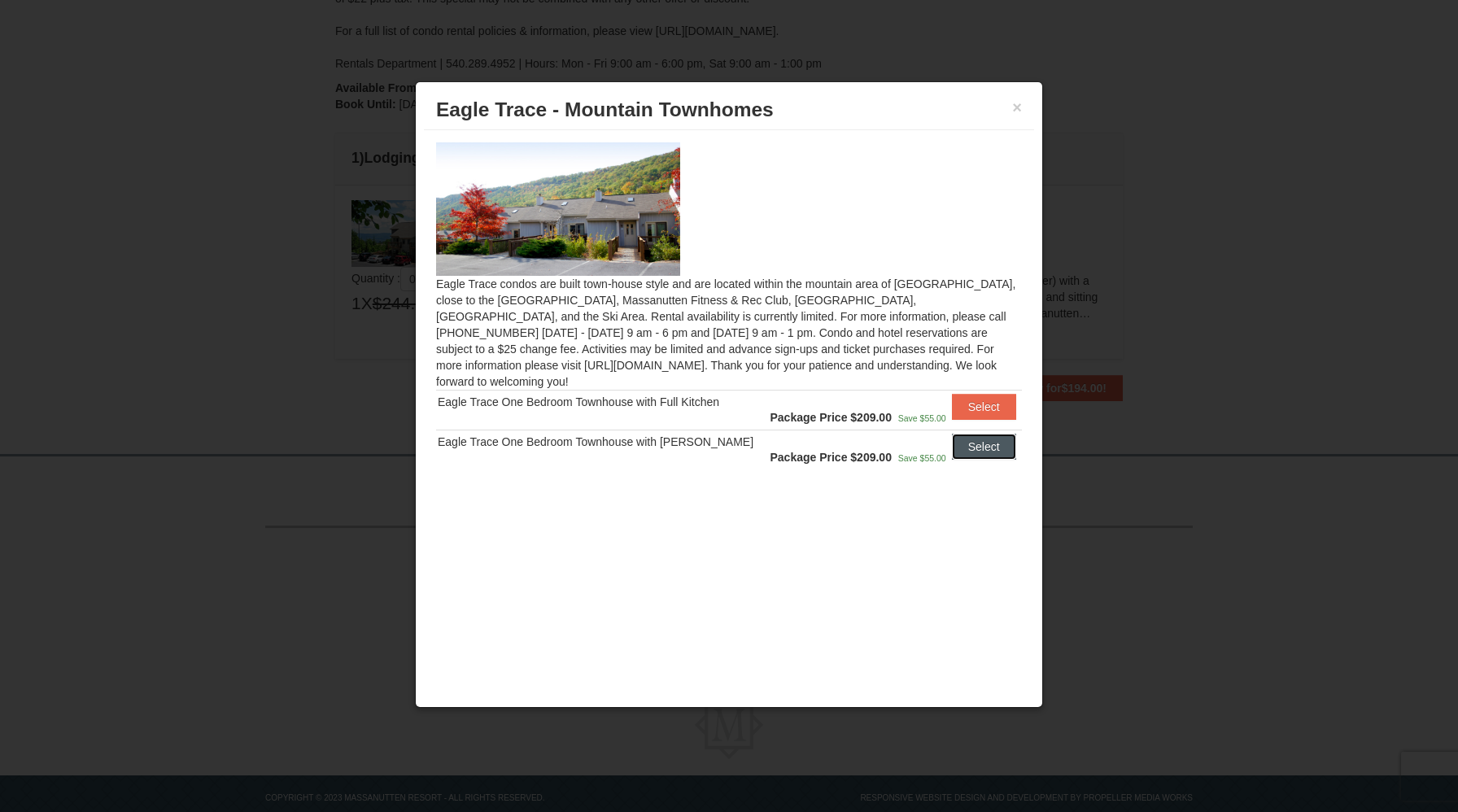
click at [983, 433] on button "Select" at bounding box center [984, 446] width 65 height 26
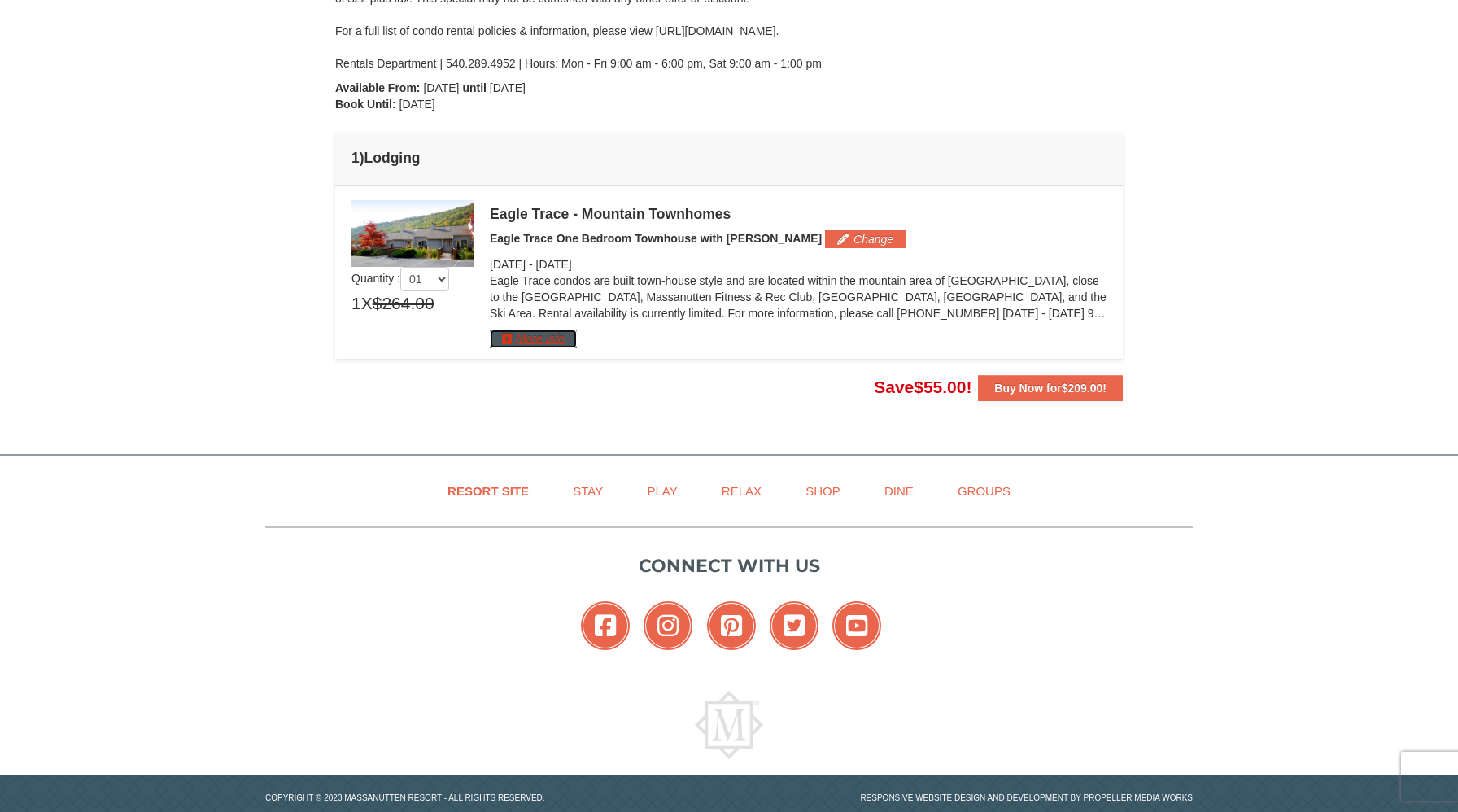
click at [554, 337] on button "More Info" at bounding box center [533, 339] width 87 height 18
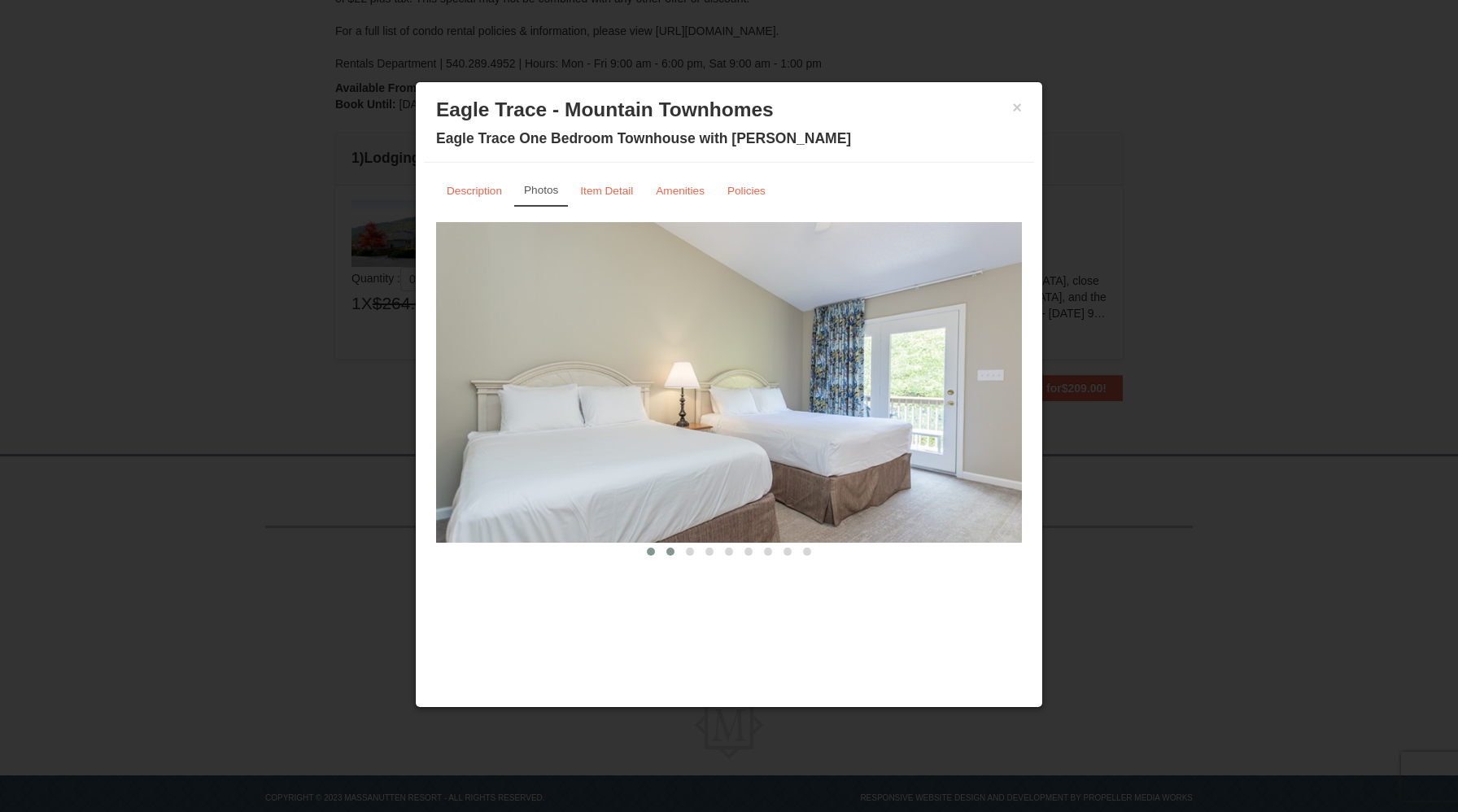
click at [674, 551] on span at bounding box center [671, 551] width 8 height 8
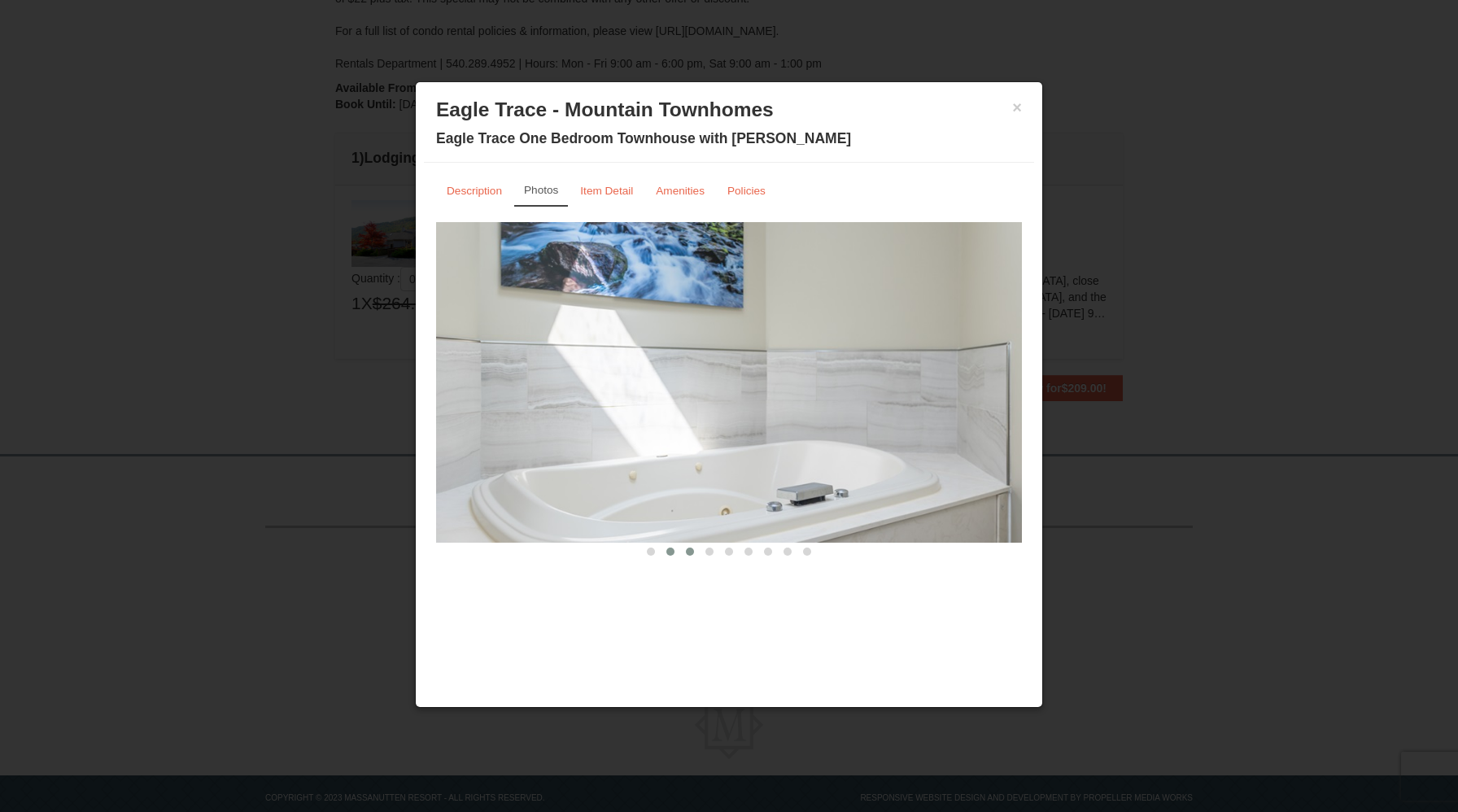
click at [693, 552] on span at bounding box center [690, 551] width 8 height 8
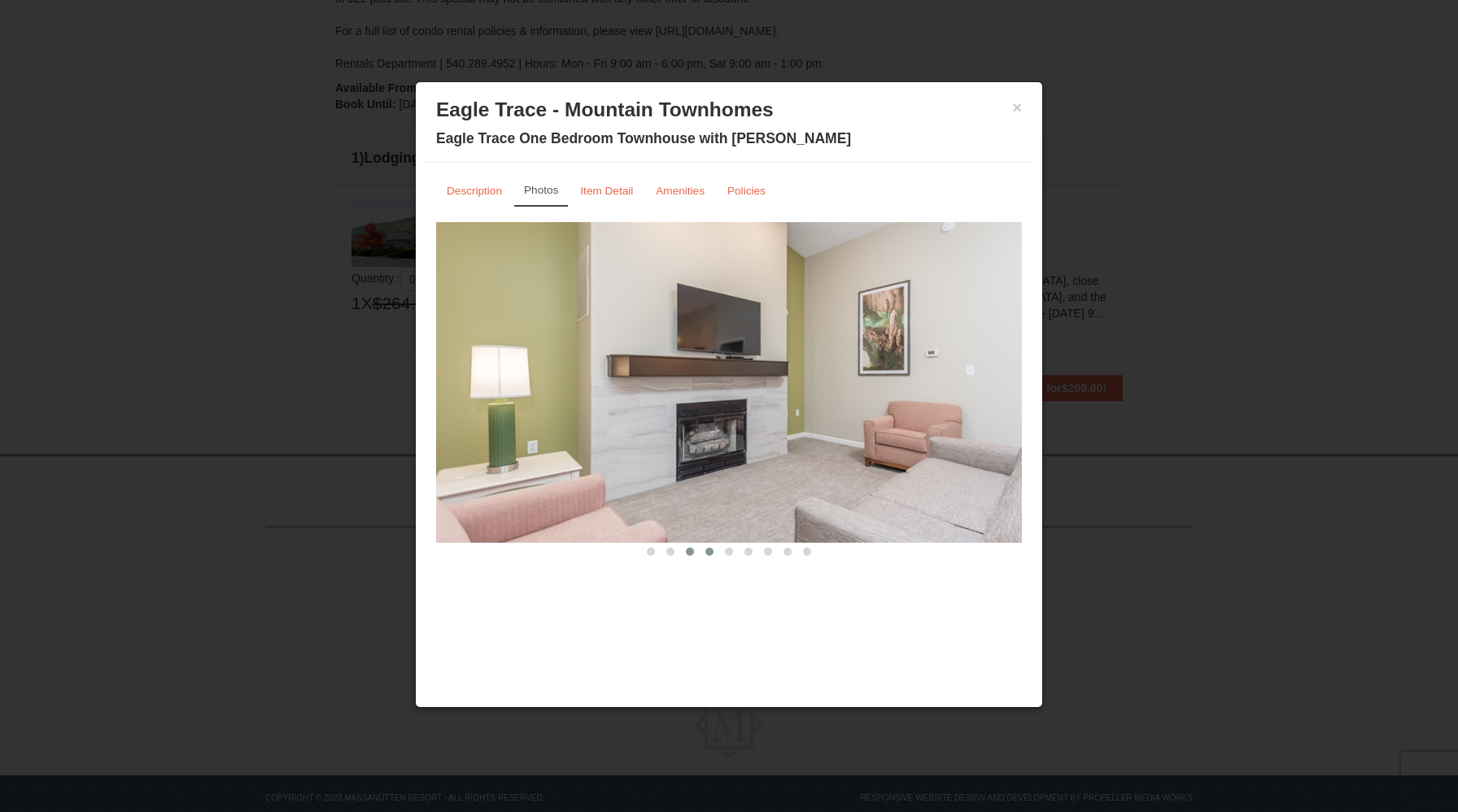
click at [705, 552] on span at bounding box center [709, 551] width 8 height 8
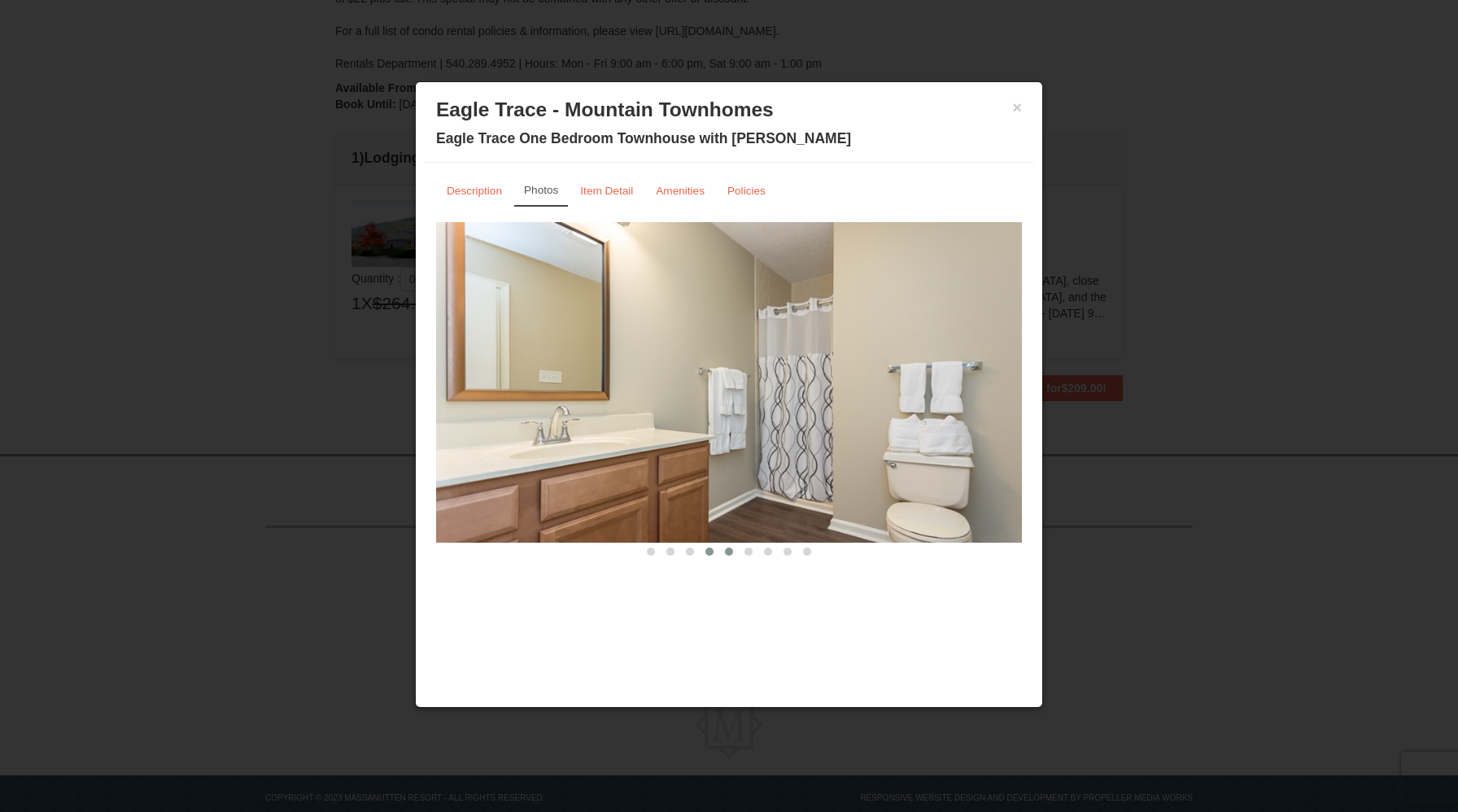
click at [729, 552] on span at bounding box center [729, 551] width 8 height 8
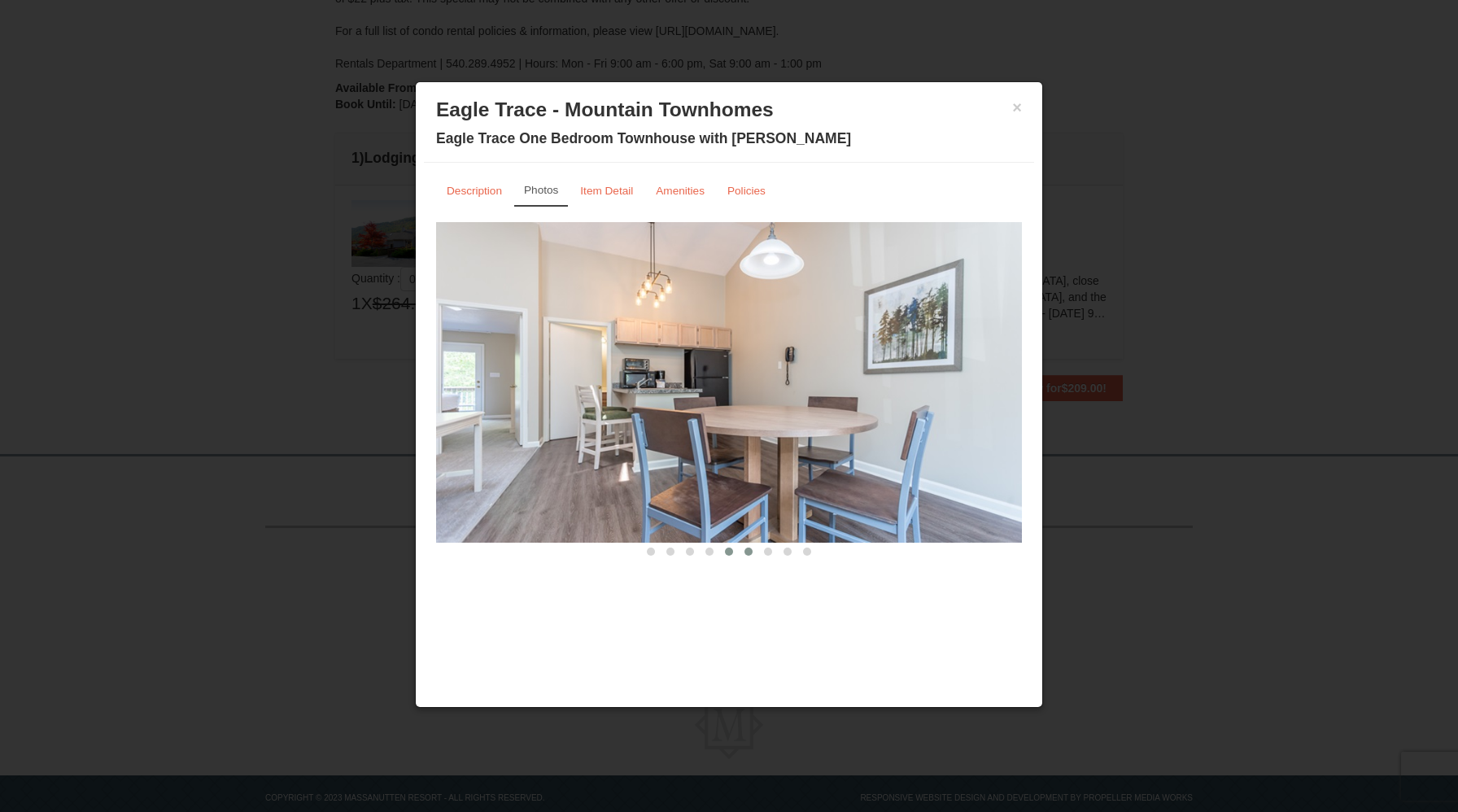
click at [750, 555] on button at bounding box center [749, 551] width 20 height 16
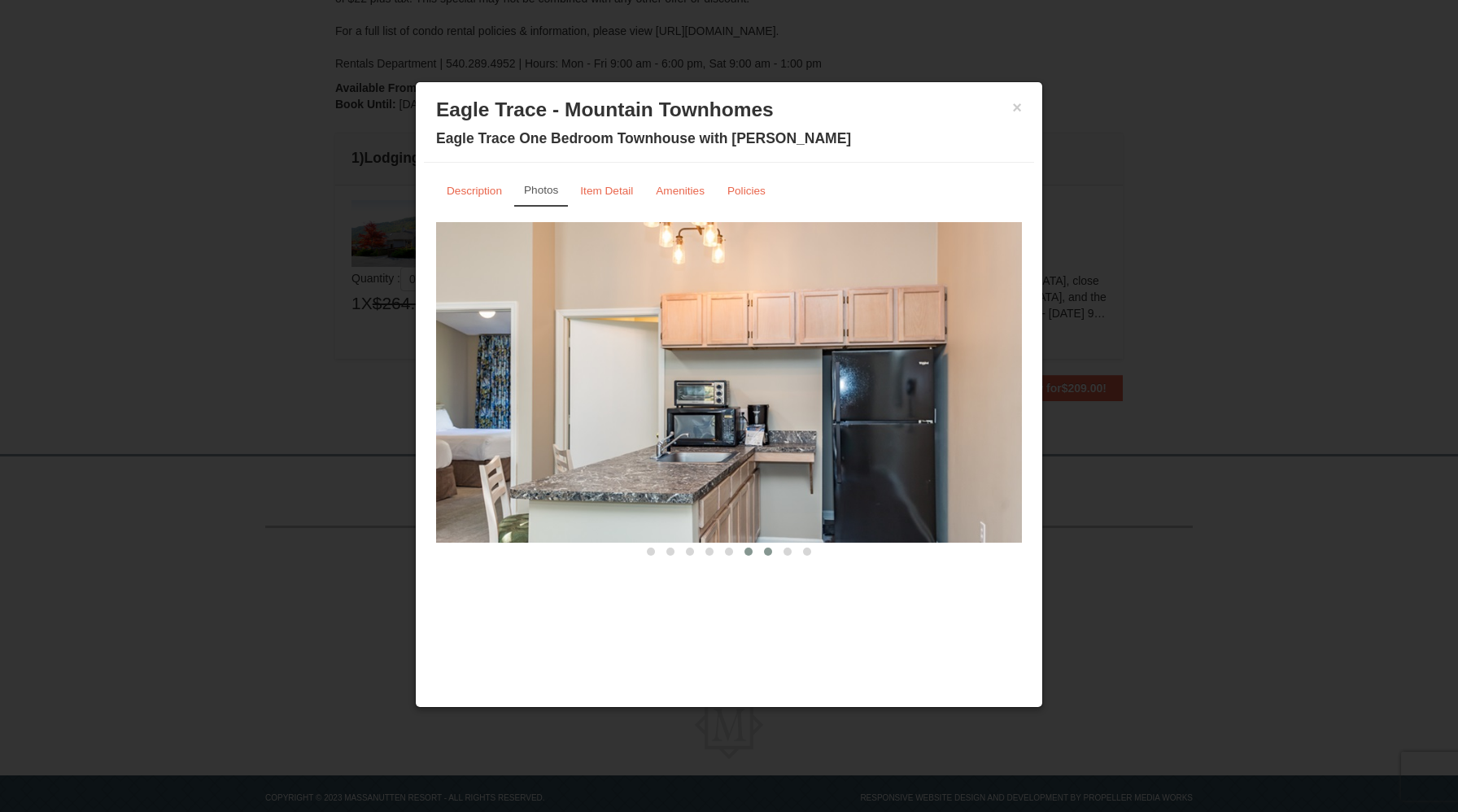
click at [767, 551] on span at bounding box center [768, 551] width 8 height 8
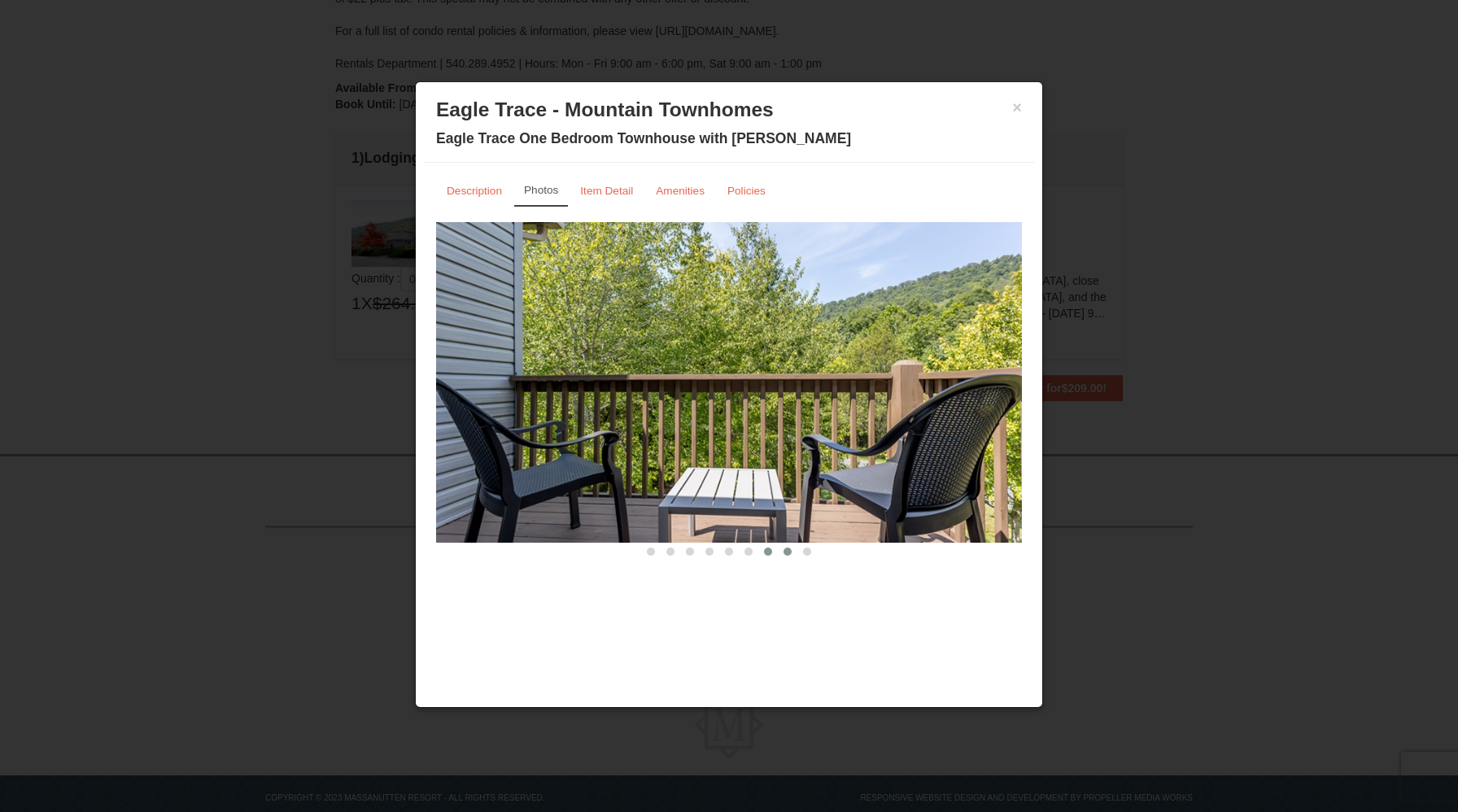
click at [781, 551] on button at bounding box center [788, 551] width 20 height 16
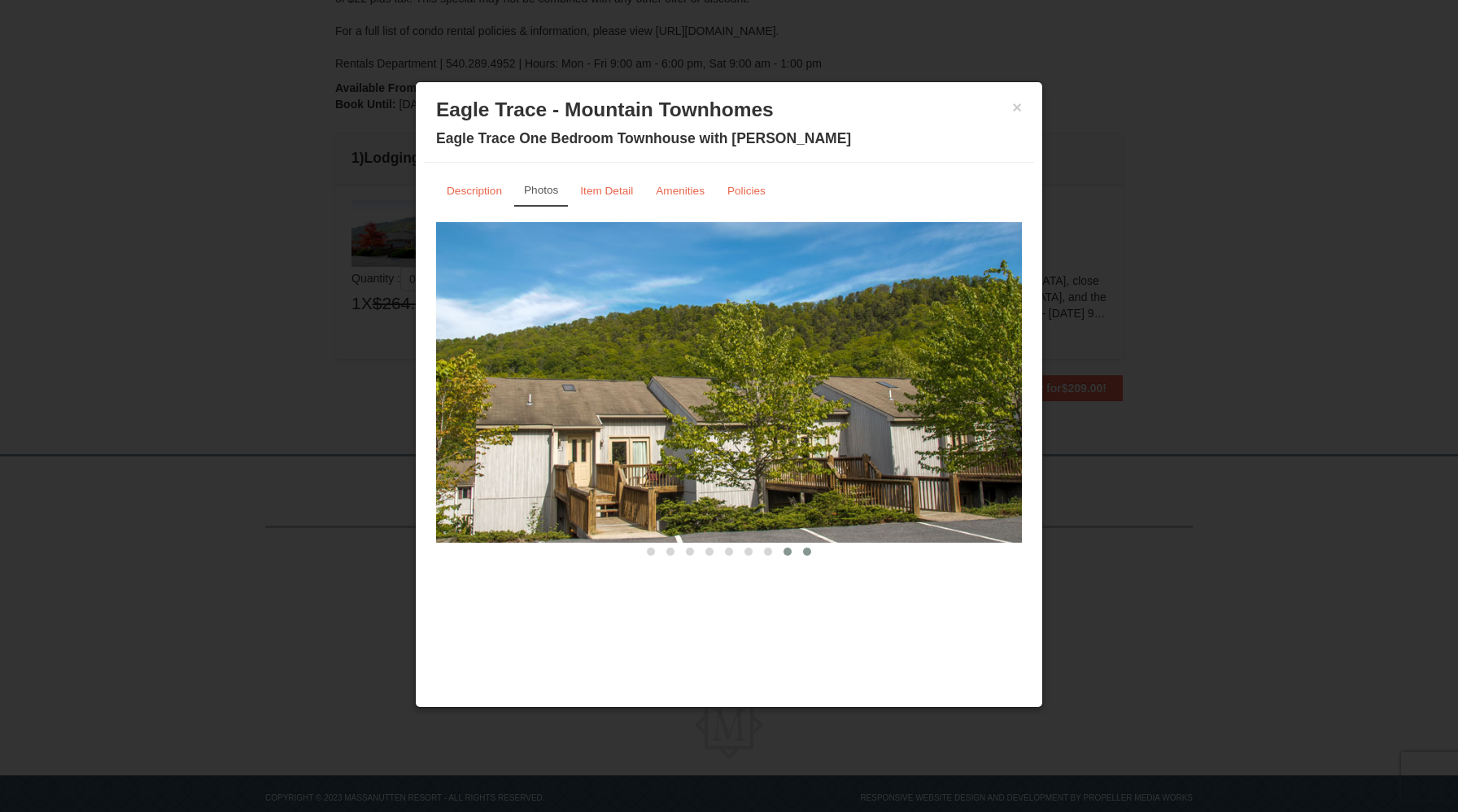
click at [805, 550] on span at bounding box center [808, 551] width 8 height 8
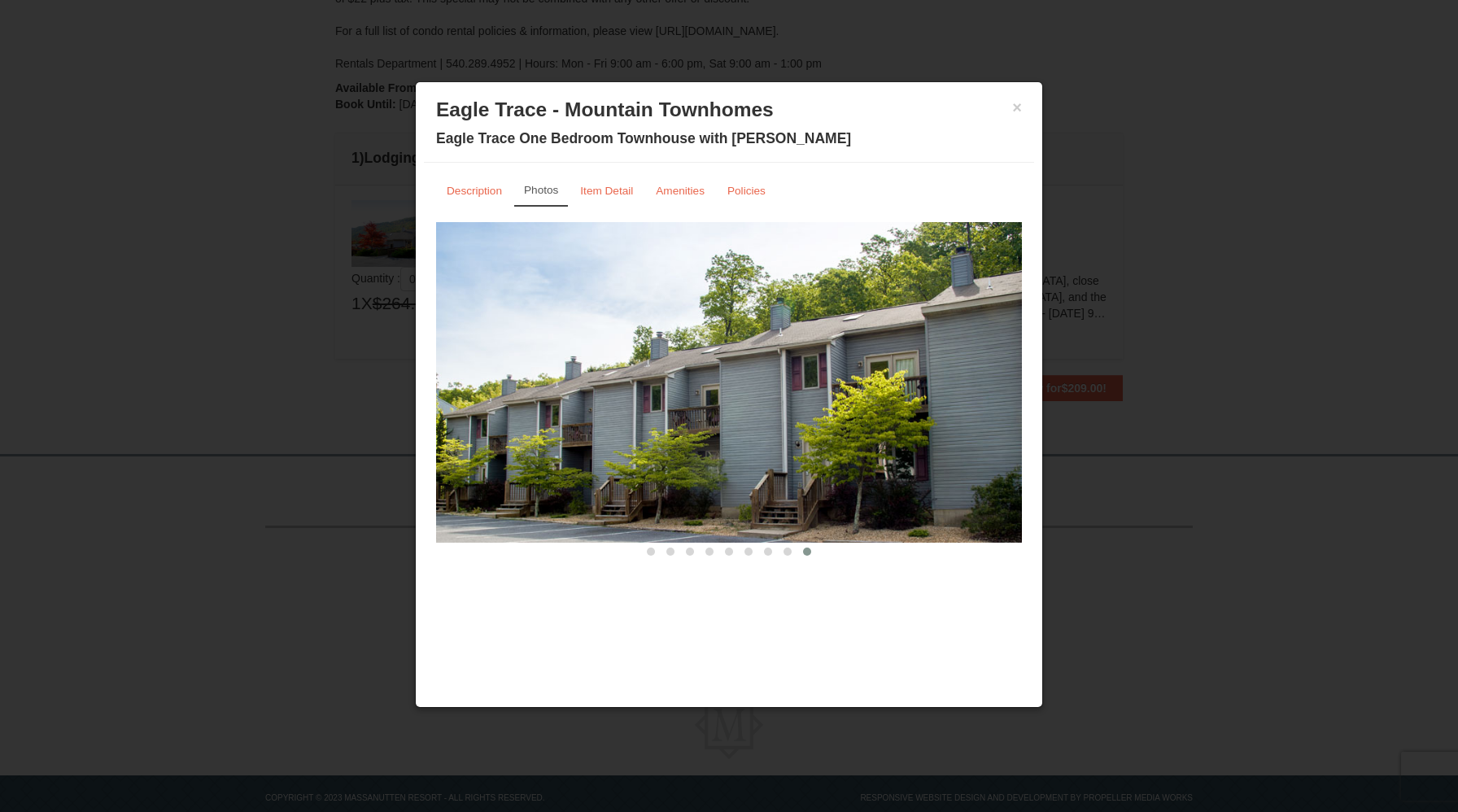
click at [805, 550] on span at bounding box center [808, 551] width 8 height 8
click at [795, 553] on button at bounding box center [788, 551] width 20 height 16
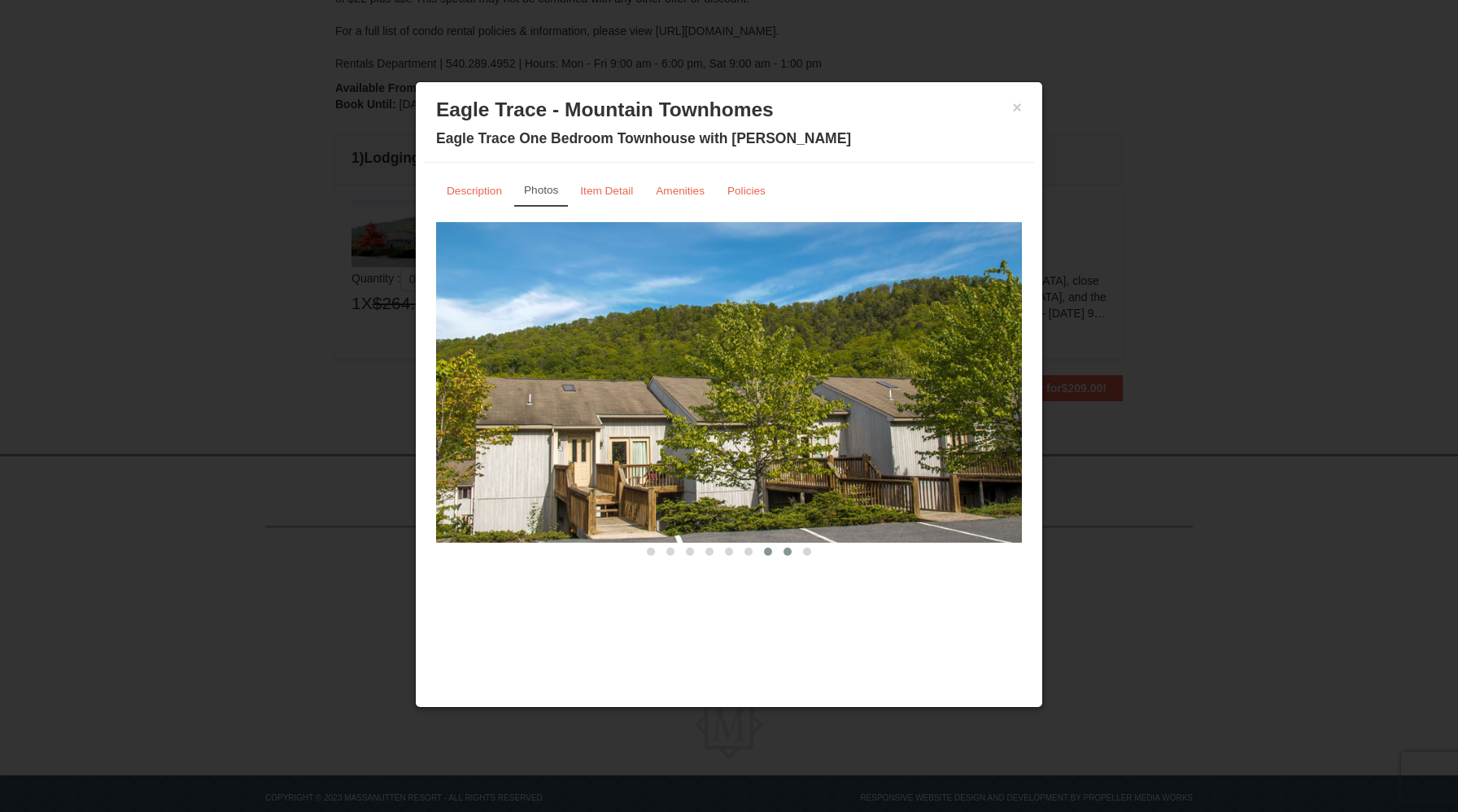
click at [765, 553] on span at bounding box center [768, 551] width 8 height 8
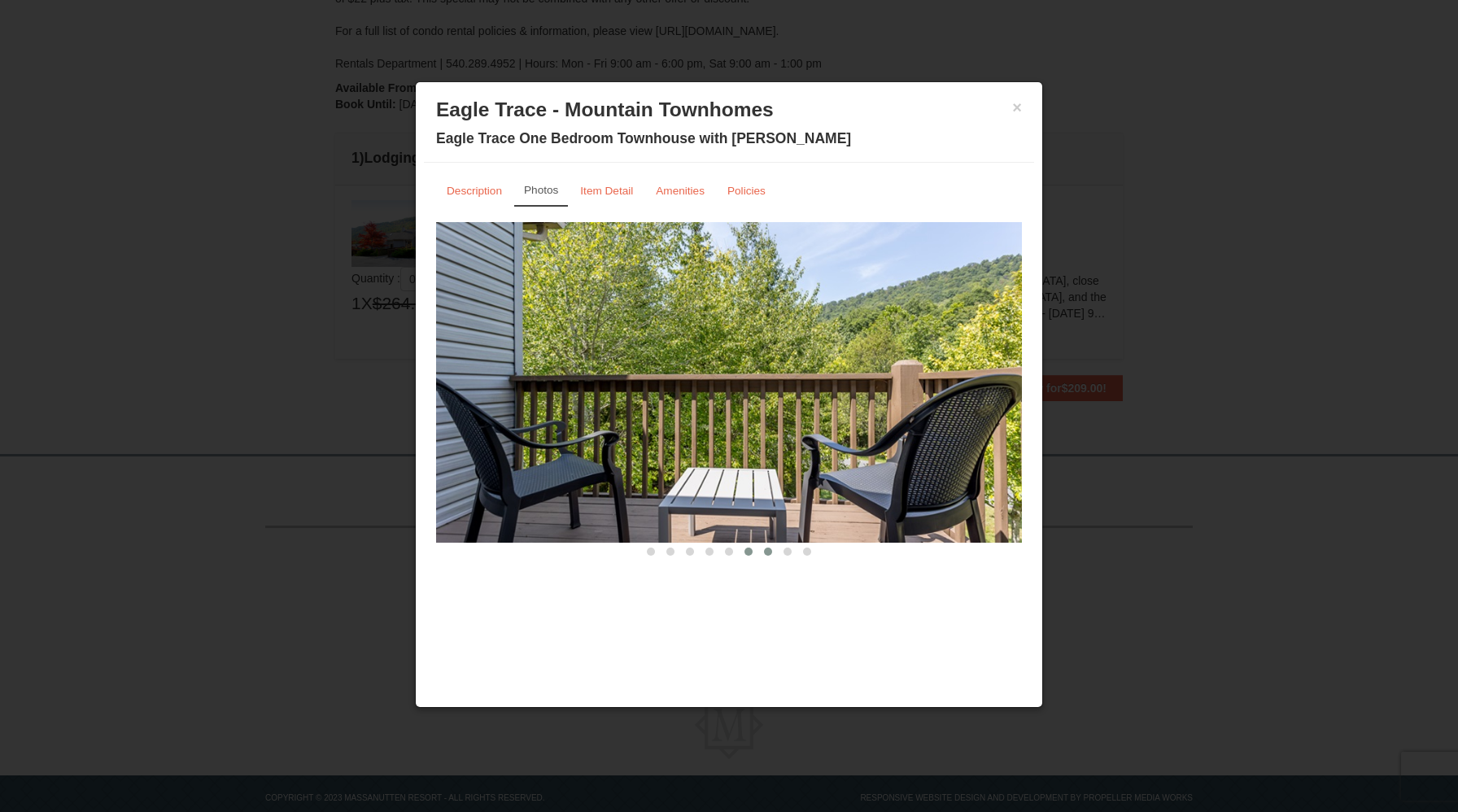
click at [747, 554] on span at bounding box center [749, 551] width 8 height 8
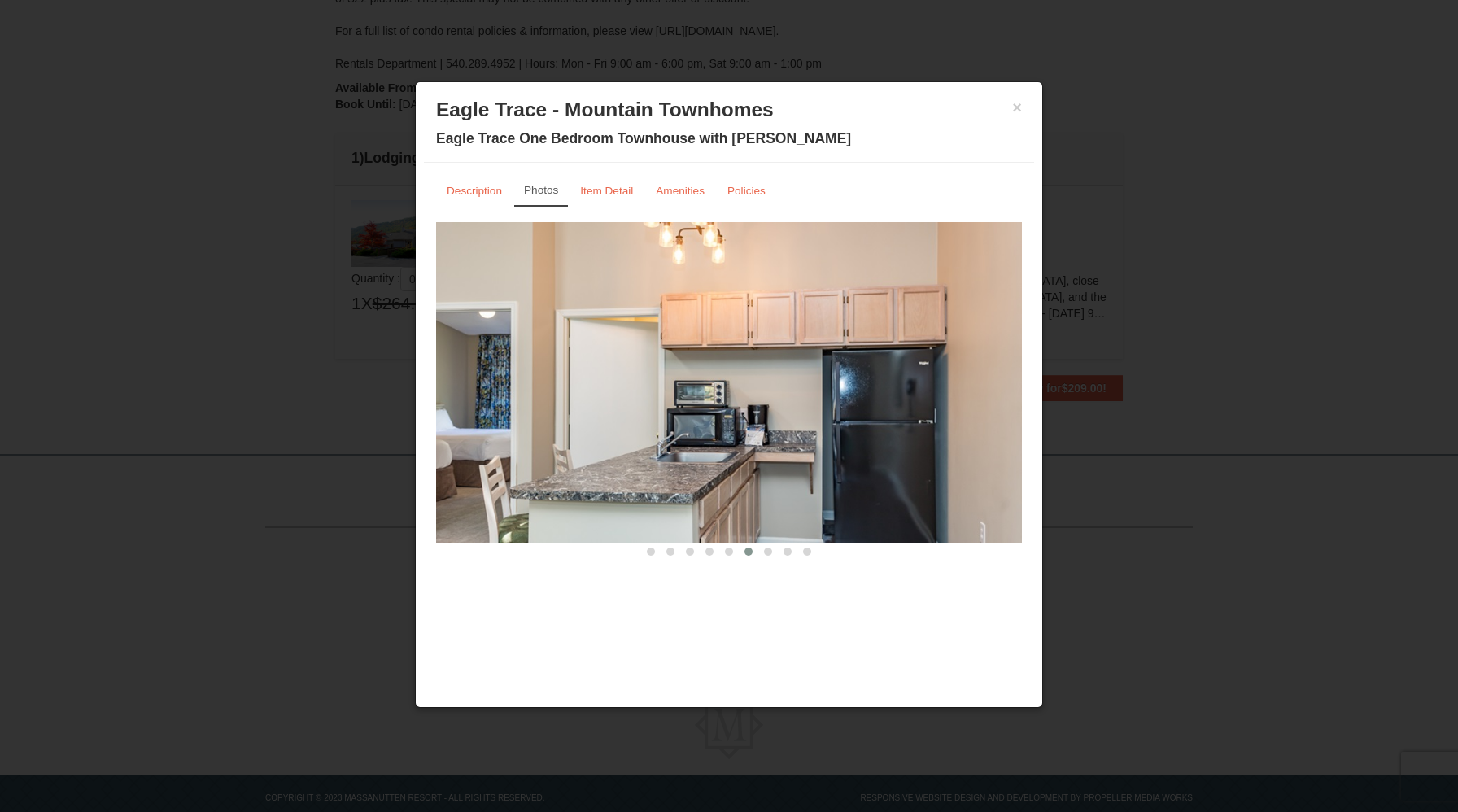
click at [685, 566] on div "Description Photos Item Detail Amenities Policies Eagle Trace - Mountain Townho…" at bounding box center [729, 367] width 610 height 410
click at [658, 572] on div "× Eagle Trace - Mountain Townhomes Eagle Trace One Bedroom Townhouse with Jacuz…" at bounding box center [729, 394] width 628 height 627
click at [327, 489] on div at bounding box center [729, 406] width 1458 height 812
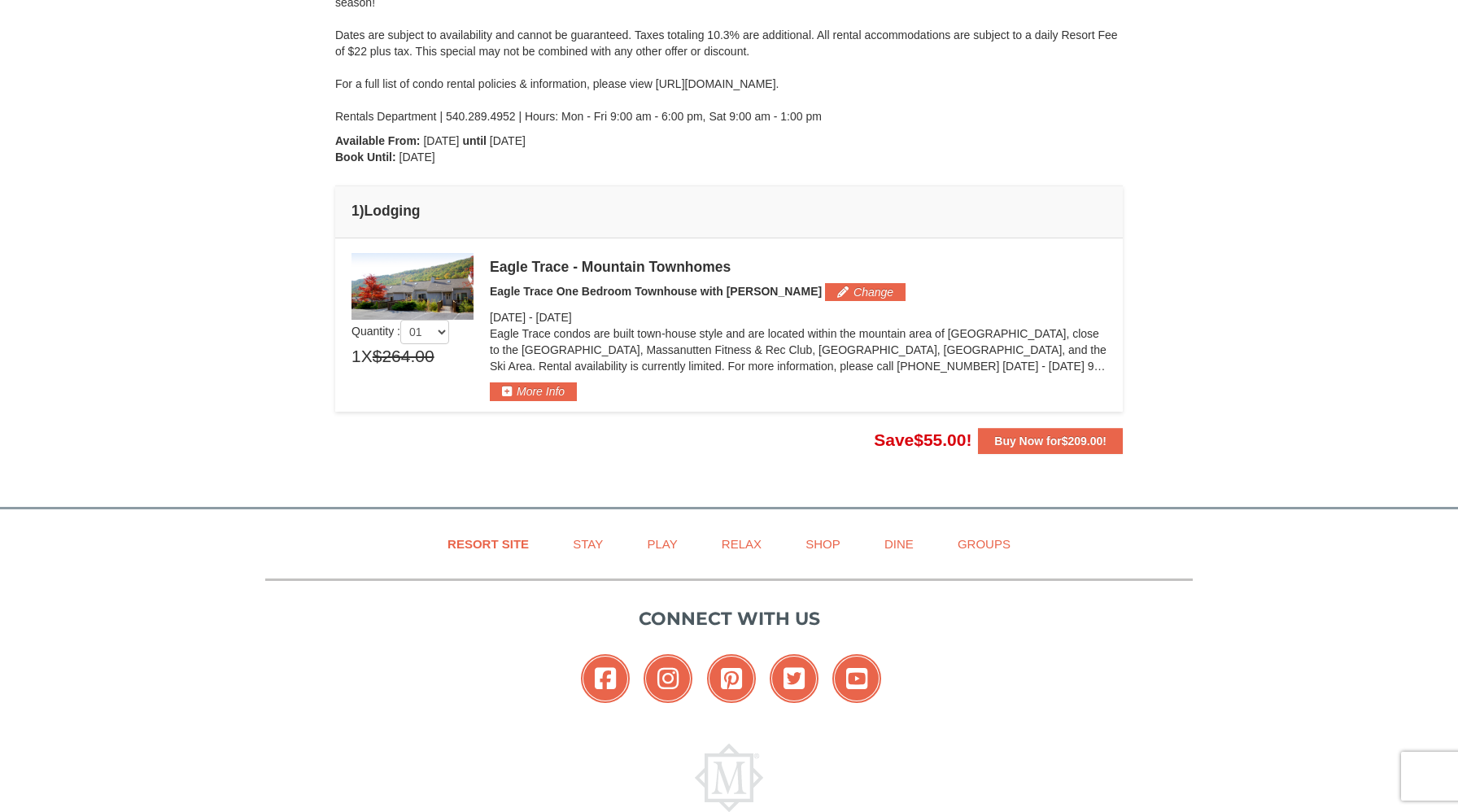
scroll to position [249, 0]
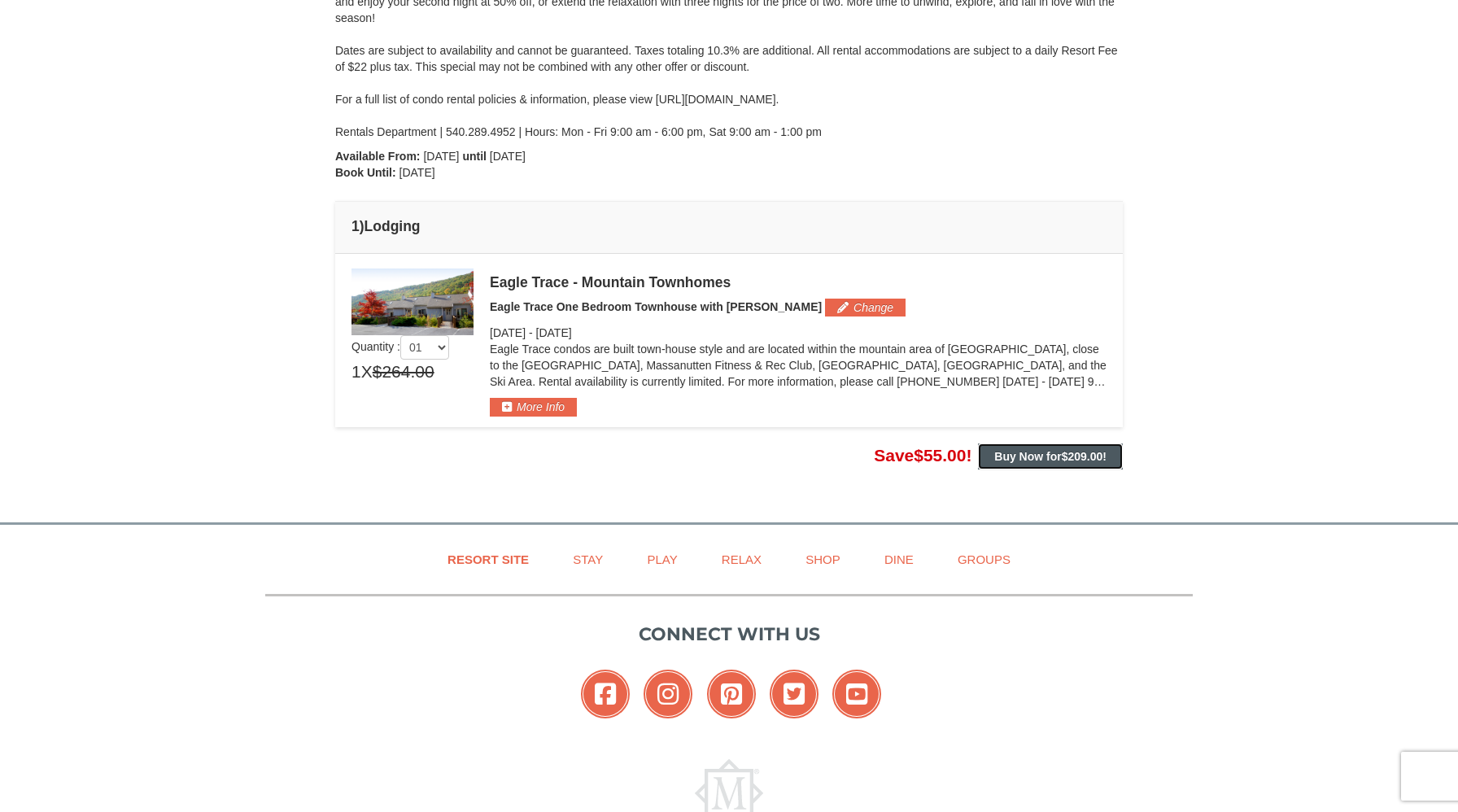
click at [1040, 456] on strong "Buy Now for $209.00 !" at bounding box center [1050, 456] width 112 height 13
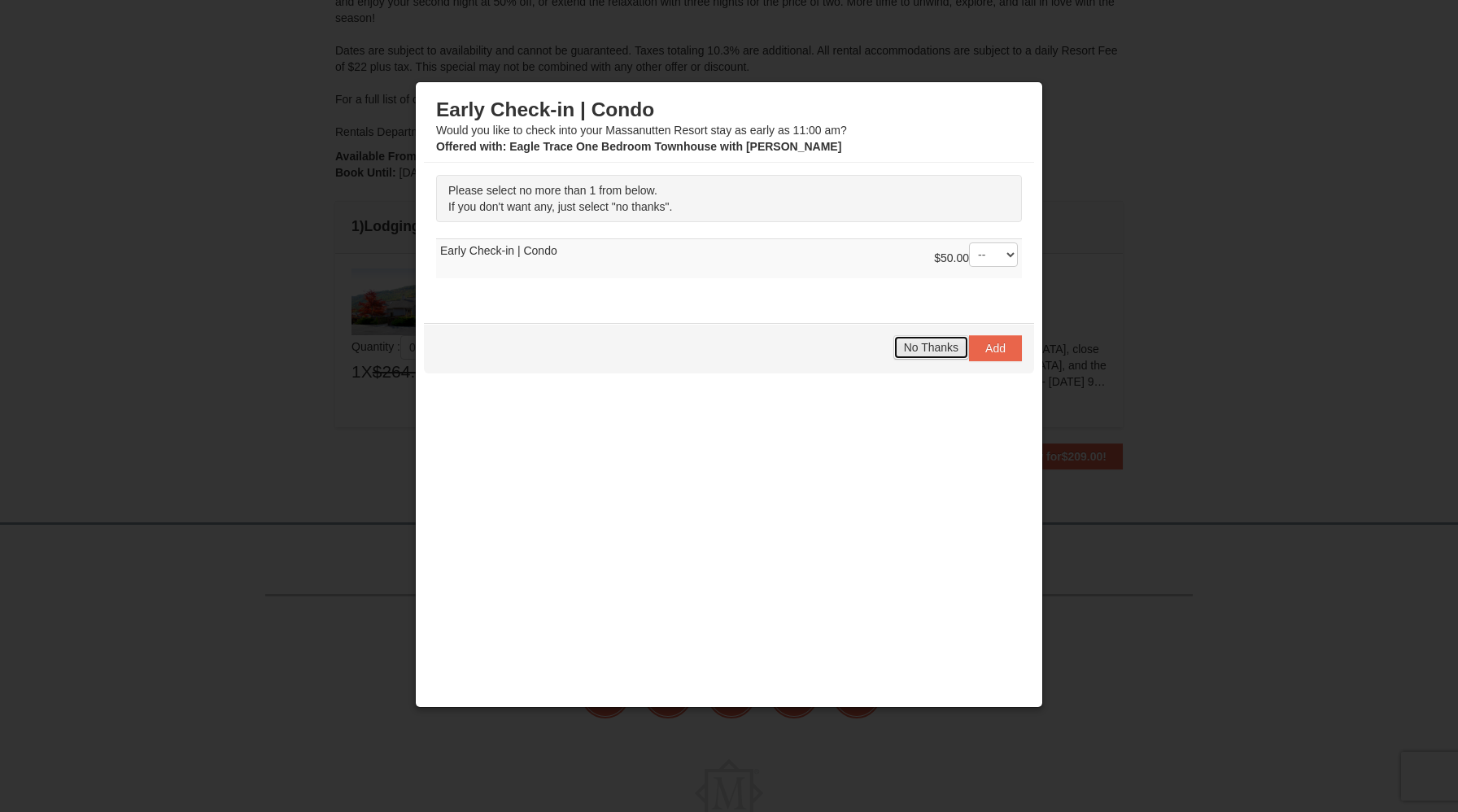
click at [919, 335] on button "No Thanks" at bounding box center [931, 348] width 76 height 25
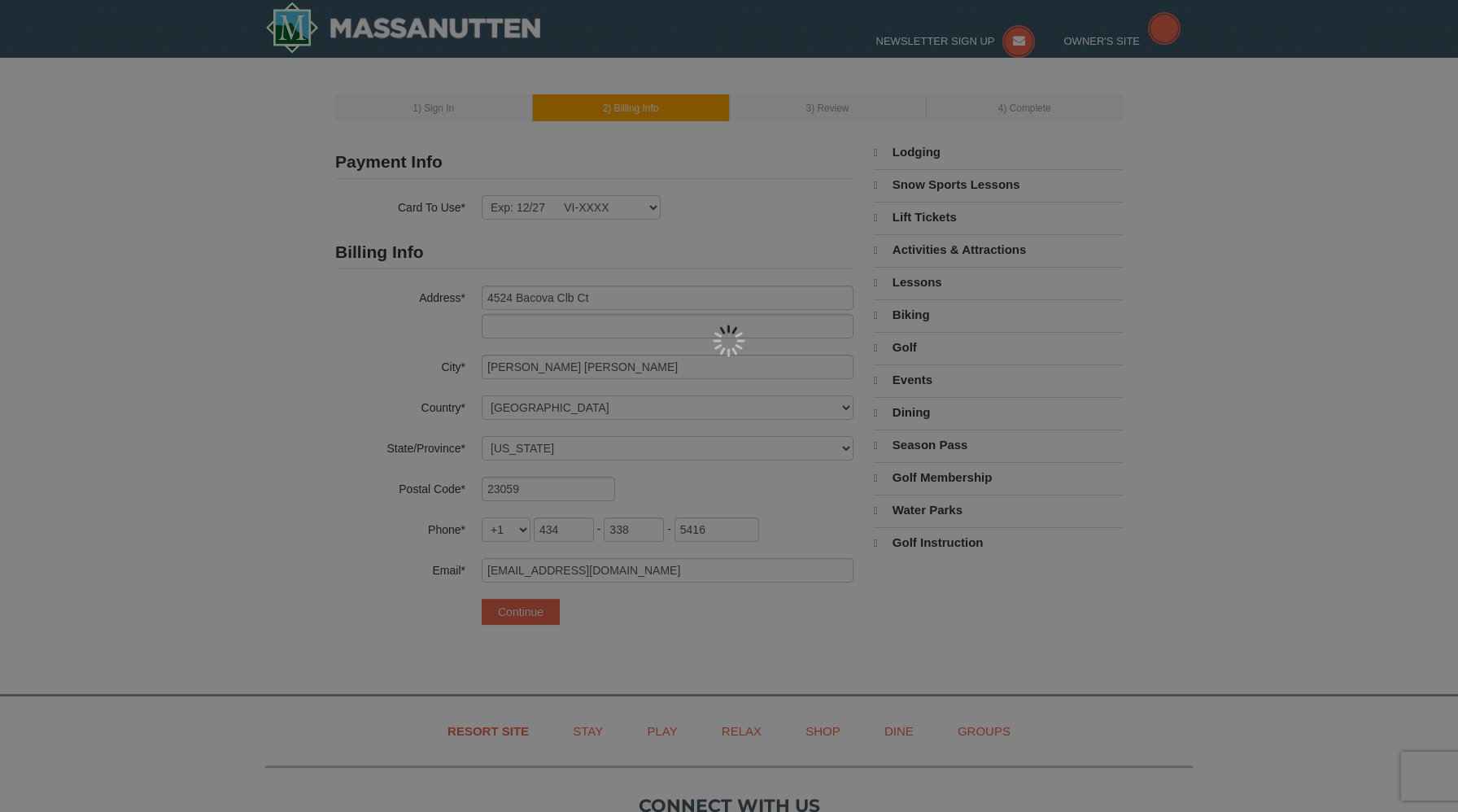
select select "VA"
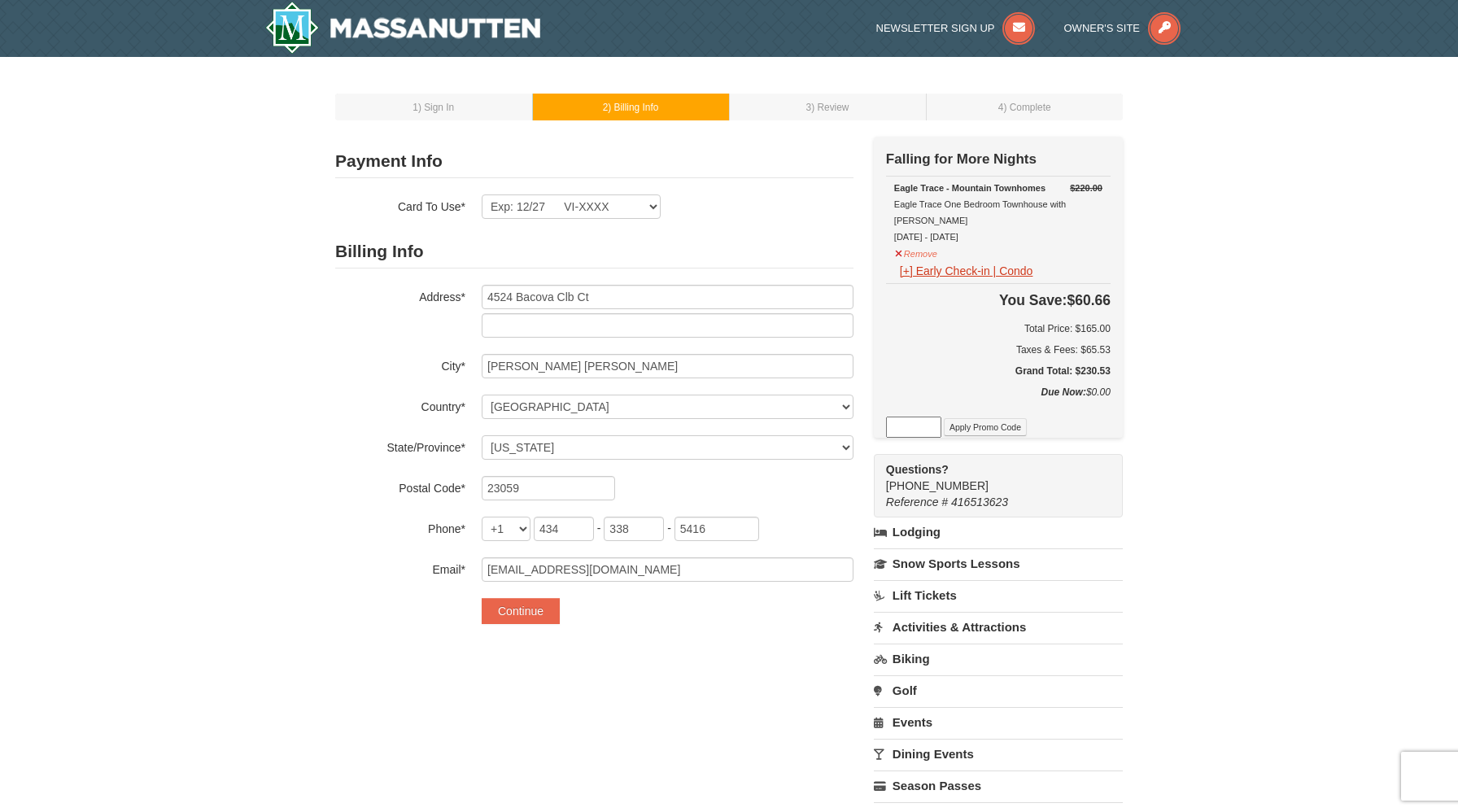
drag, startPoint x: 1117, startPoint y: 357, endPoint x: 914, endPoint y: 255, distance: 227.2
click at [914, 255] on div "Check Out Now Falling for More Nights $220.00 [GEOGRAPHIC_DATA] - Mountain Town…" at bounding box center [998, 287] width 249 height 301
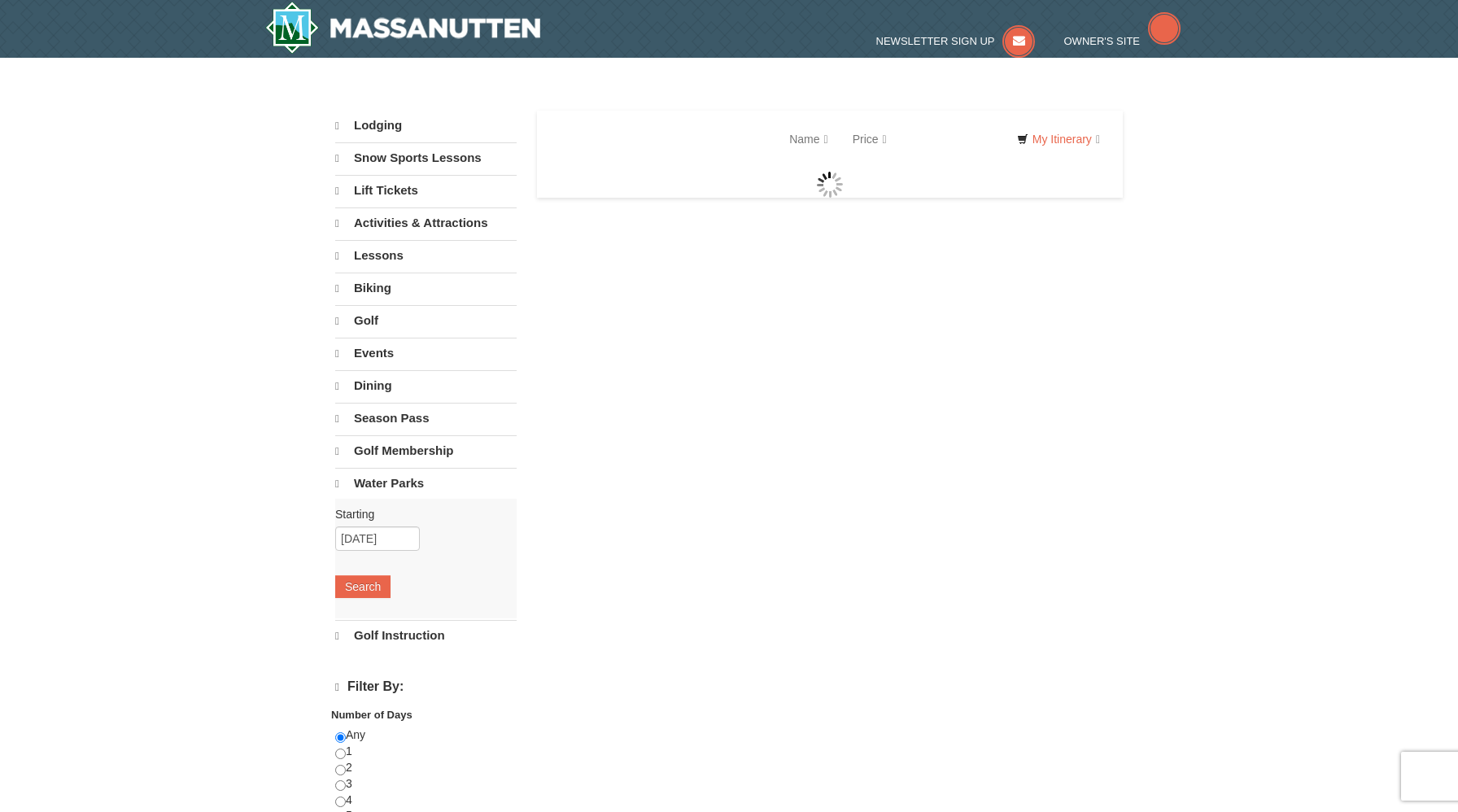
select select "10"
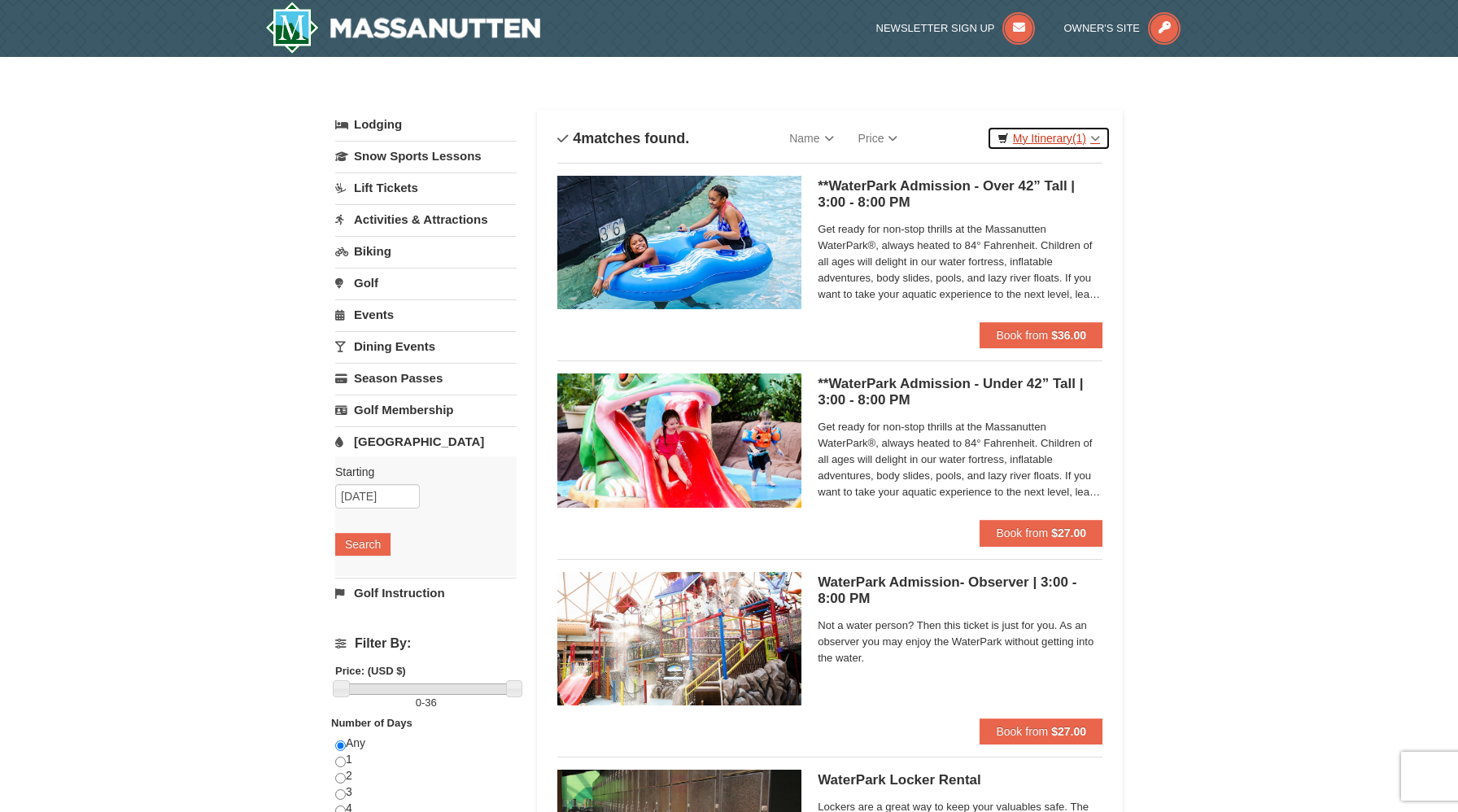
click at [1058, 133] on link "My Itinerary (1)" at bounding box center [1048, 138] width 124 height 25
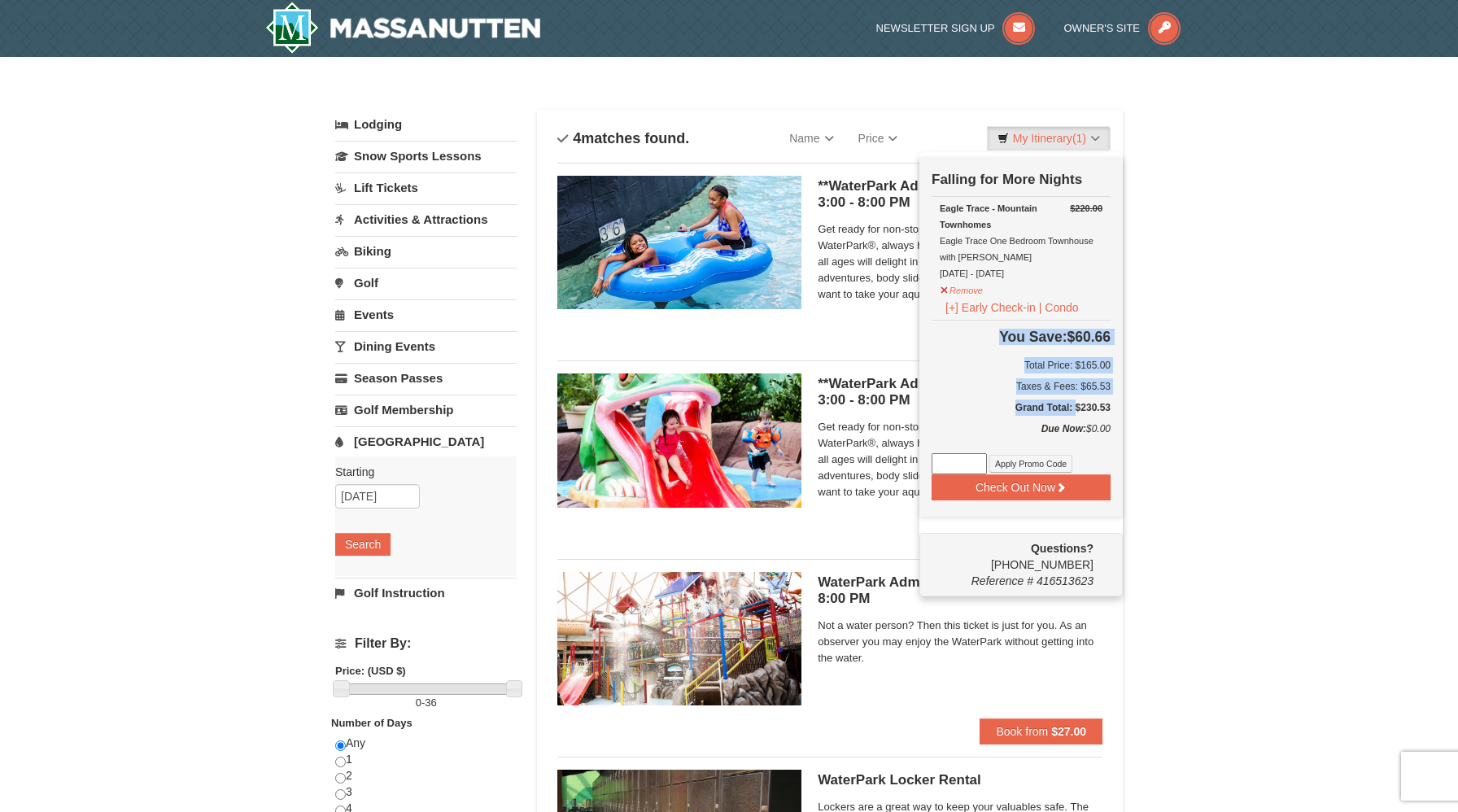
drag, startPoint x: 1119, startPoint y: 409, endPoint x: 1073, endPoint y: 396, distance: 47.8
click at [1073, 396] on div "Check Out Now Falling for More Nights $220.00 Eagle Trace - Mountain Townhomes …" at bounding box center [1021, 337] width 204 height 361
click at [1223, 441] on div "× Categories List Filter My Itinerary (1) Check Out Now Falling for More Nights…" at bounding box center [729, 528] width 1458 height 943
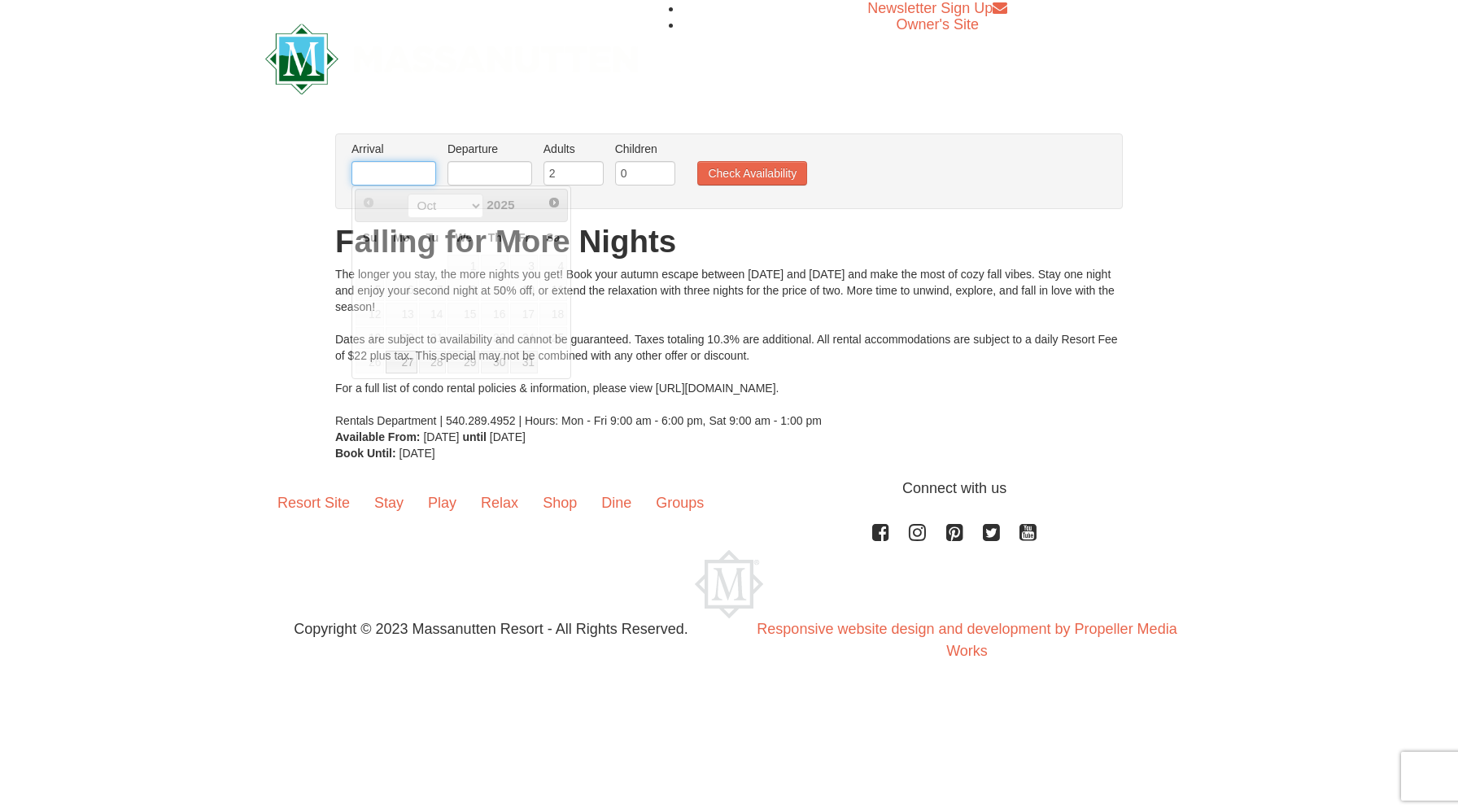
click at [389, 177] on input "text" at bounding box center [394, 173] width 84 height 25
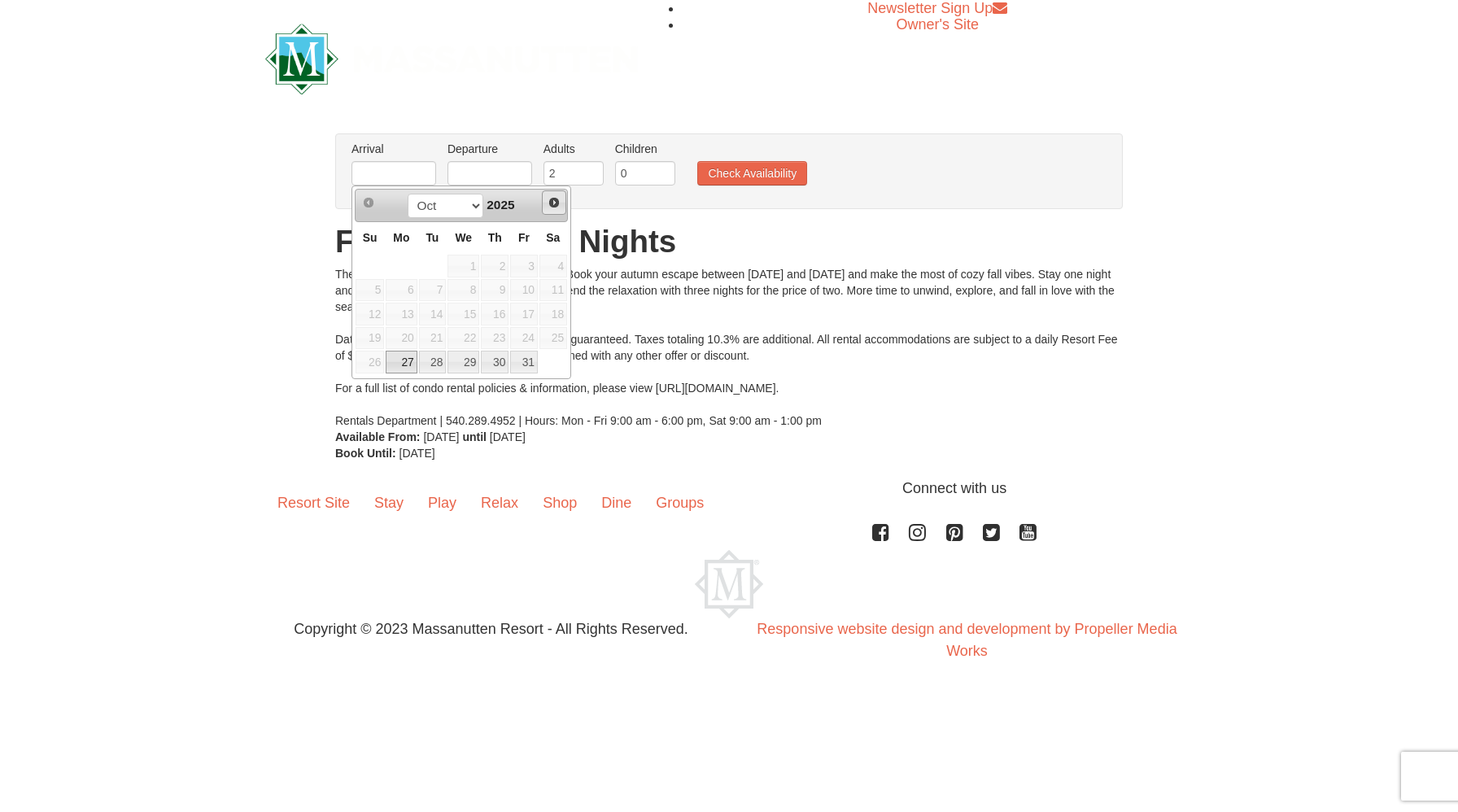
click at [554, 205] on span "Next" at bounding box center [554, 203] width 13 height 13
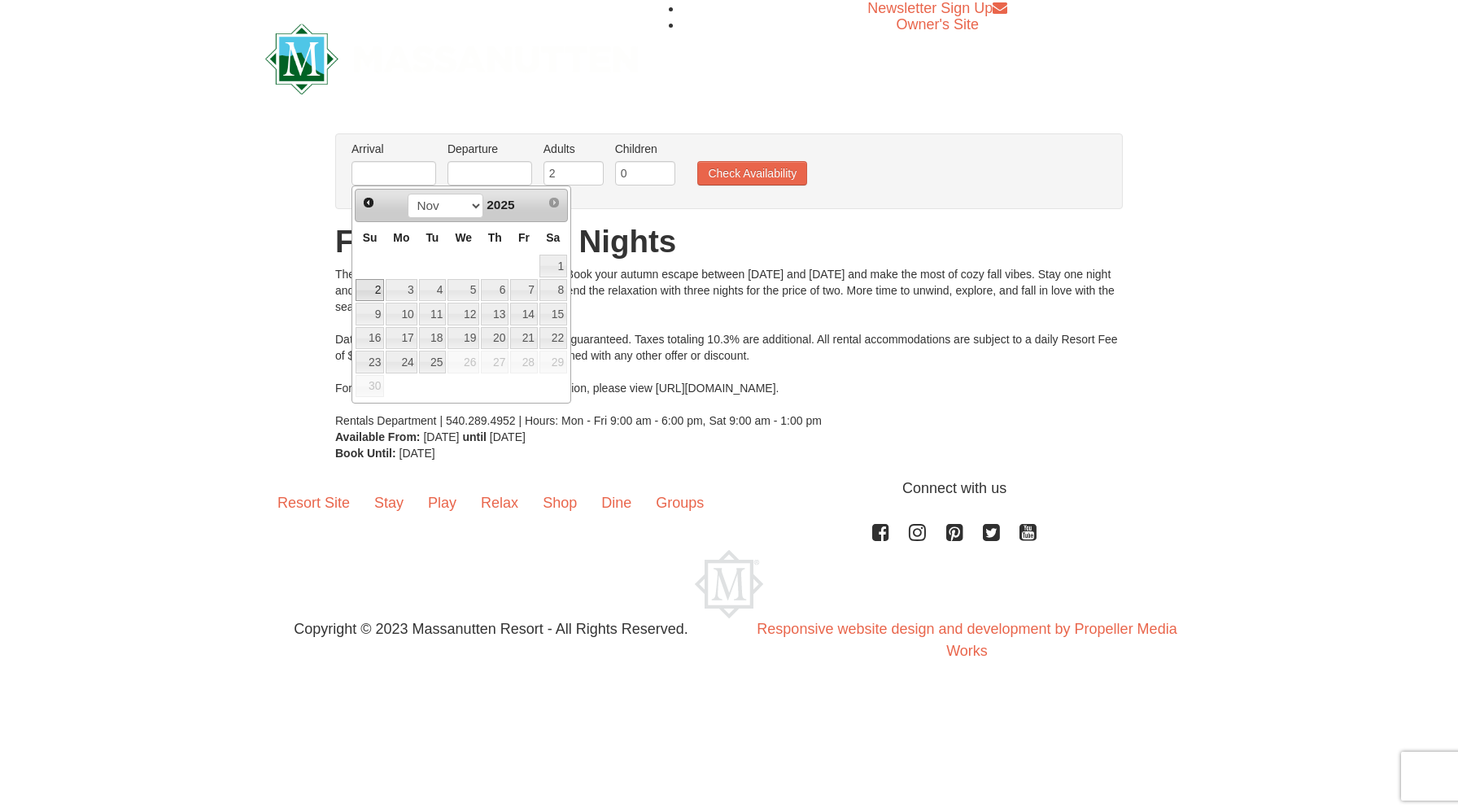
click at [377, 289] on link "2" at bounding box center [370, 290] width 29 height 23
type input "[DATE]"
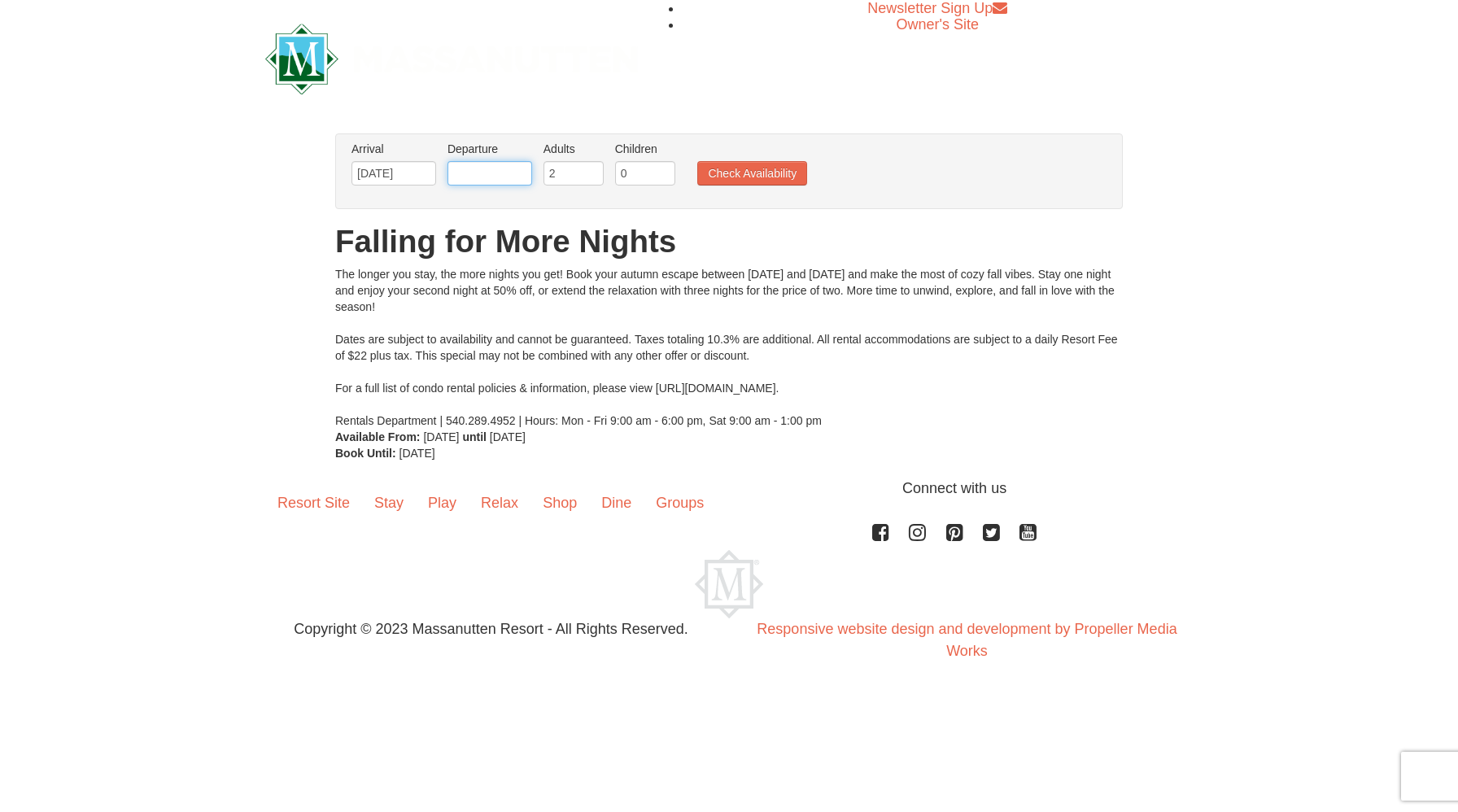
click at [469, 172] on input "text" at bounding box center [489, 173] width 84 height 25
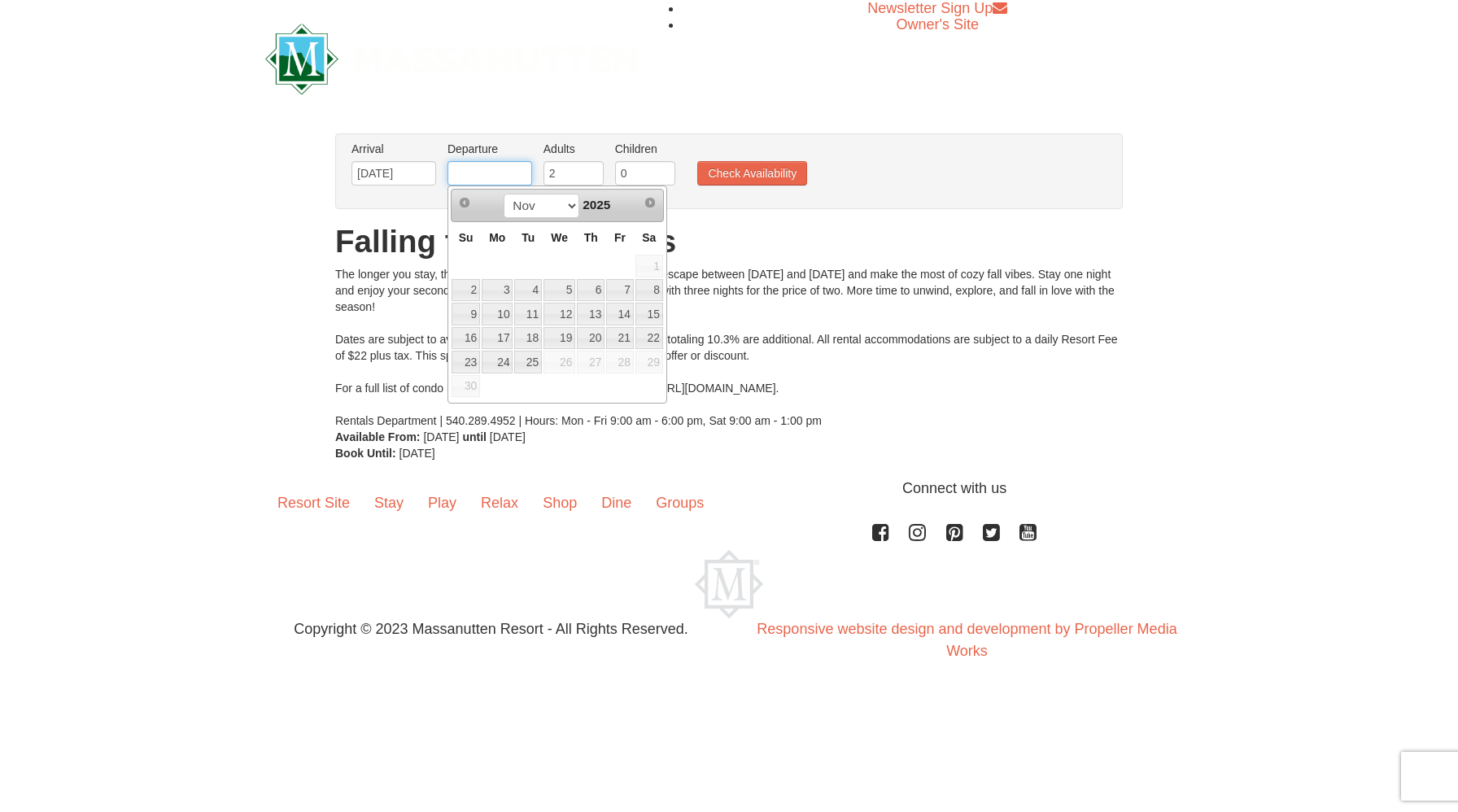
type input "[DATE]"
click at [585, 171] on input "3" at bounding box center [574, 173] width 61 height 25
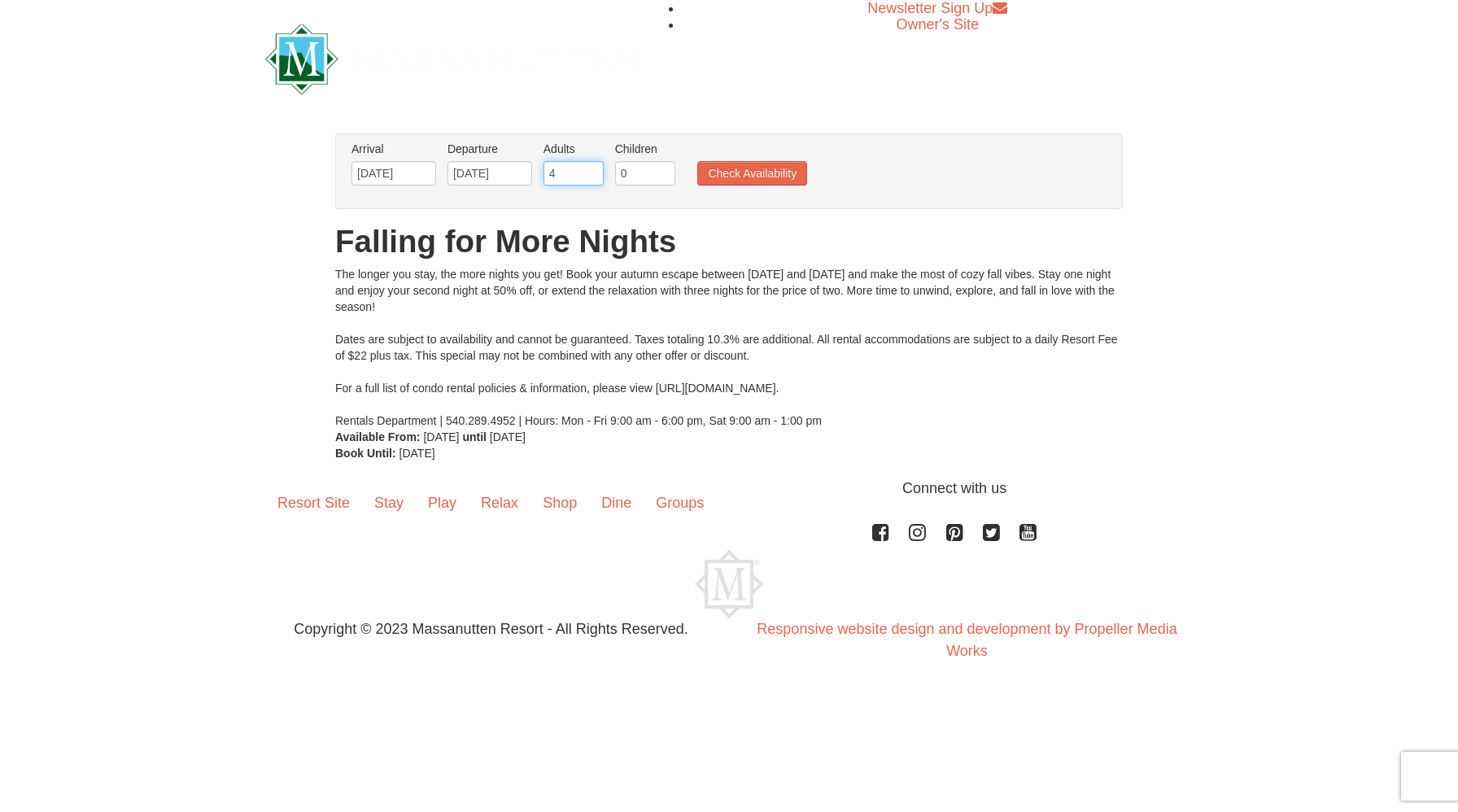
click at [594, 167] on input "4" at bounding box center [574, 173] width 61 height 25
click at [594, 167] on input "5" at bounding box center [574, 173] width 61 height 25
type input "6"
click at [594, 167] on input "6" at bounding box center [574, 173] width 61 height 25
click at [646, 178] on input "0" at bounding box center [646, 173] width 61 height 25
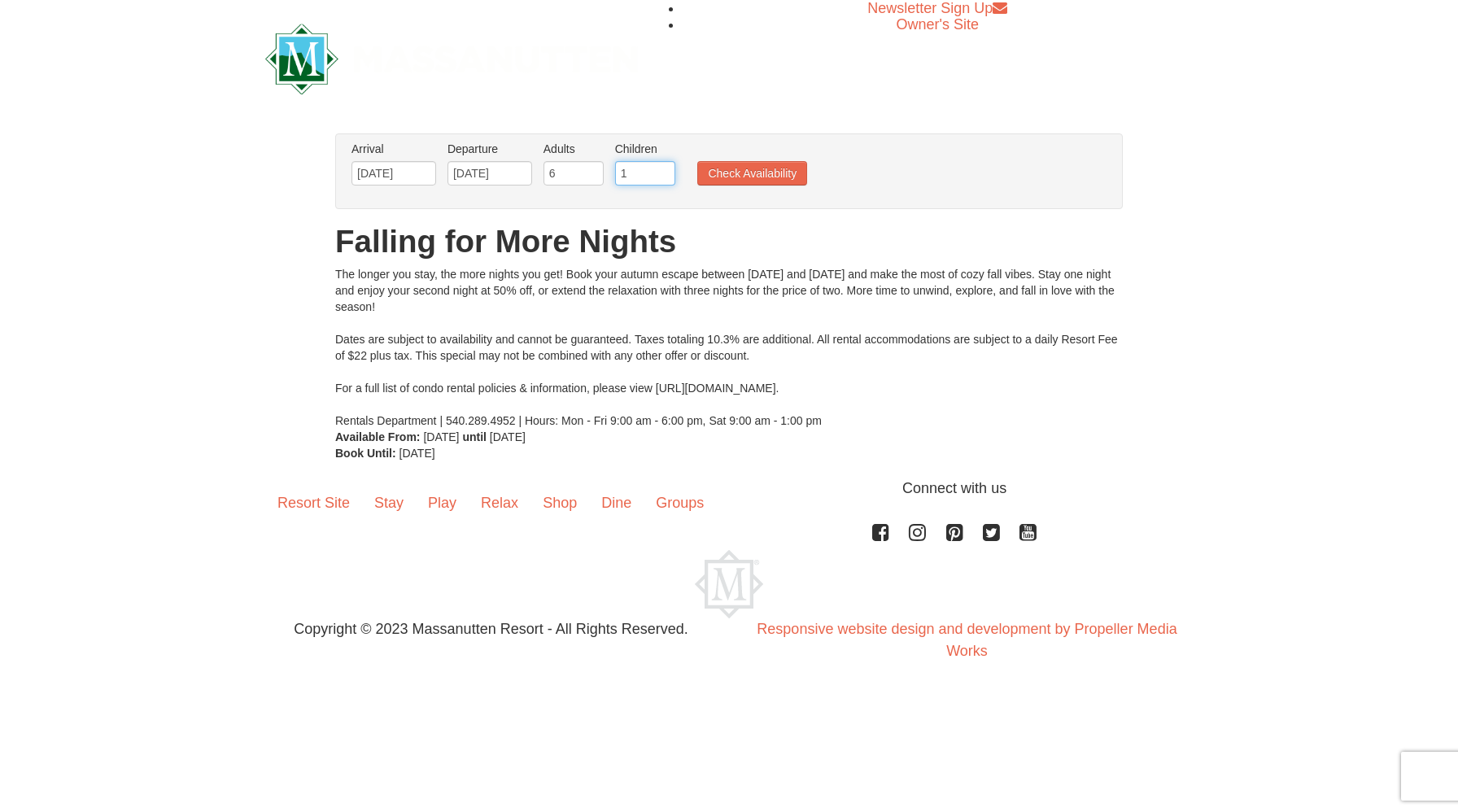
click at [661, 169] on input "1" at bounding box center [646, 173] width 61 height 25
click at [661, 169] on input "2" at bounding box center [646, 173] width 61 height 25
click at [661, 169] on input "3" at bounding box center [646, 173] width 61 height 25
click at [661, 169] on input "4" at bounding box center [646, 173] width 61 height 25
click at [661, 169] on input "5" at bounding box center [646, 173] width 61 height 25
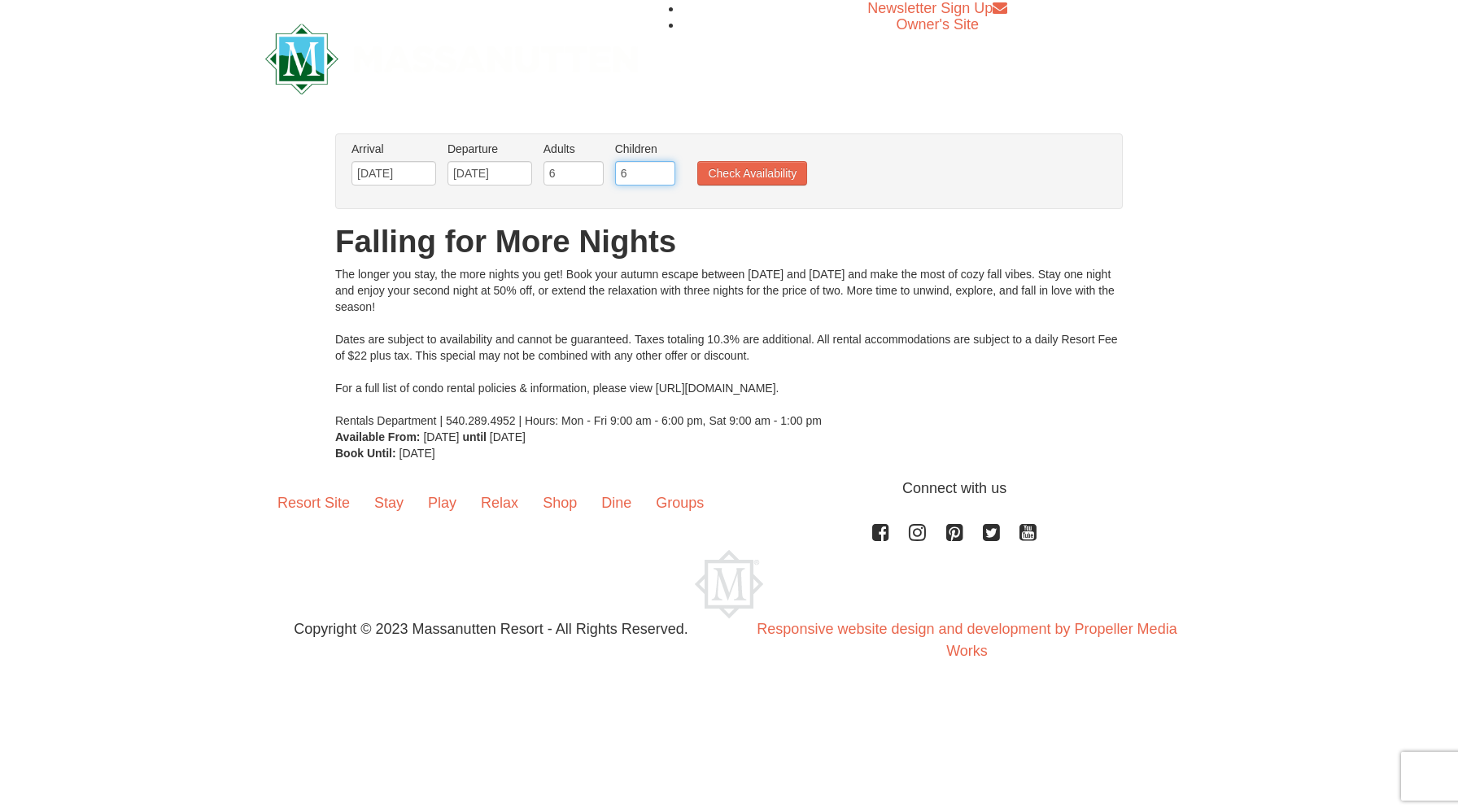
type input "6"
click at [661, 169] on input "6" at bounding box center [646, 173] width 61 height 25
click at [746, 184] on button "Check Availability" at bounding box center [752, 173] width 110 height 25
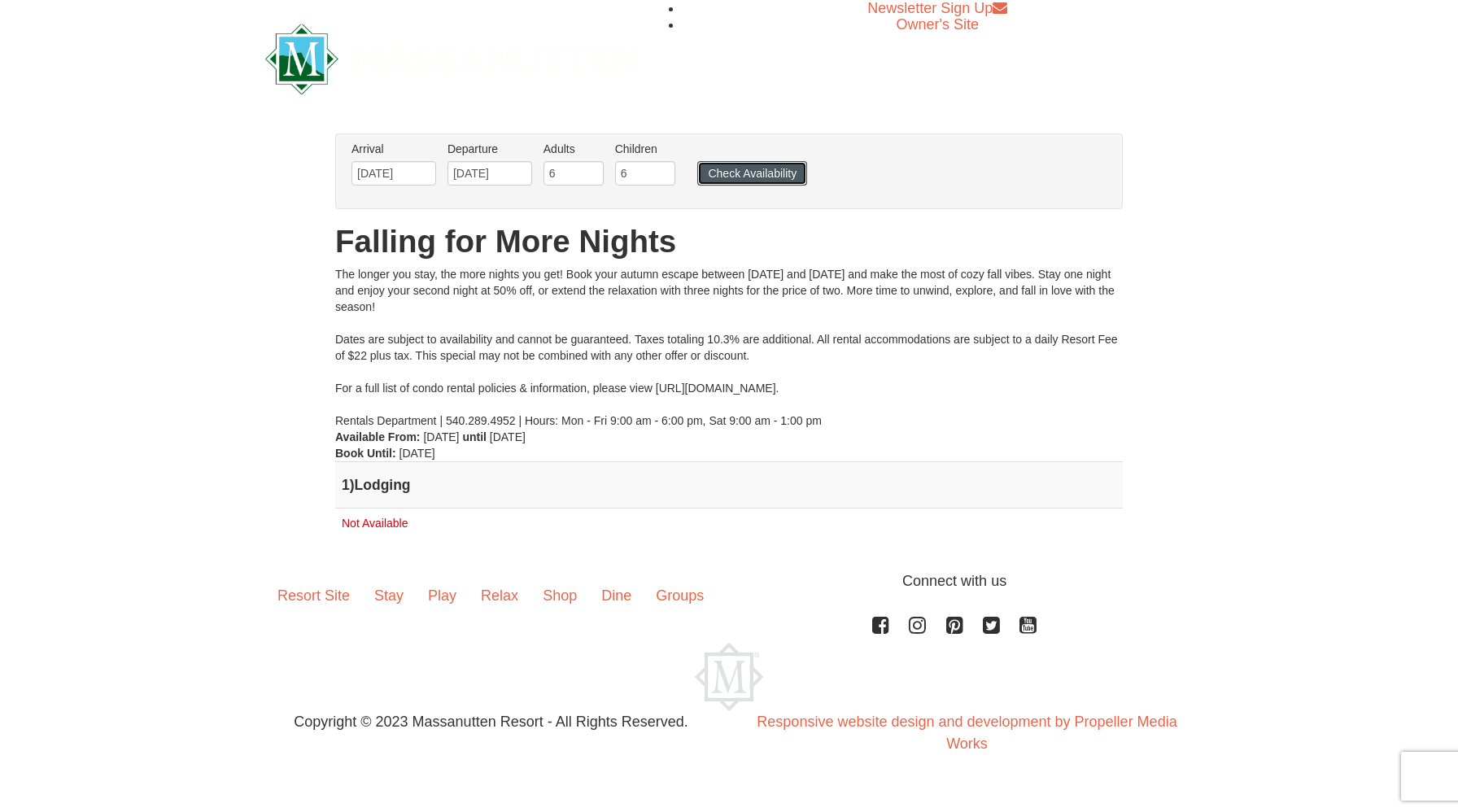
click at [740, 178] on button "Check Availability" at bounding box center [752, 173] width 110 height 25
click at [593, 177] on input "5" at bounding box center [574, 173] width 61 height 25
type input "4"
click at [593, 177] on input "4" at bounding box center [574, 173] width 61 height 25
click at [662, 178] on input "5" at bounding box center [646, 173] width 61 height 25
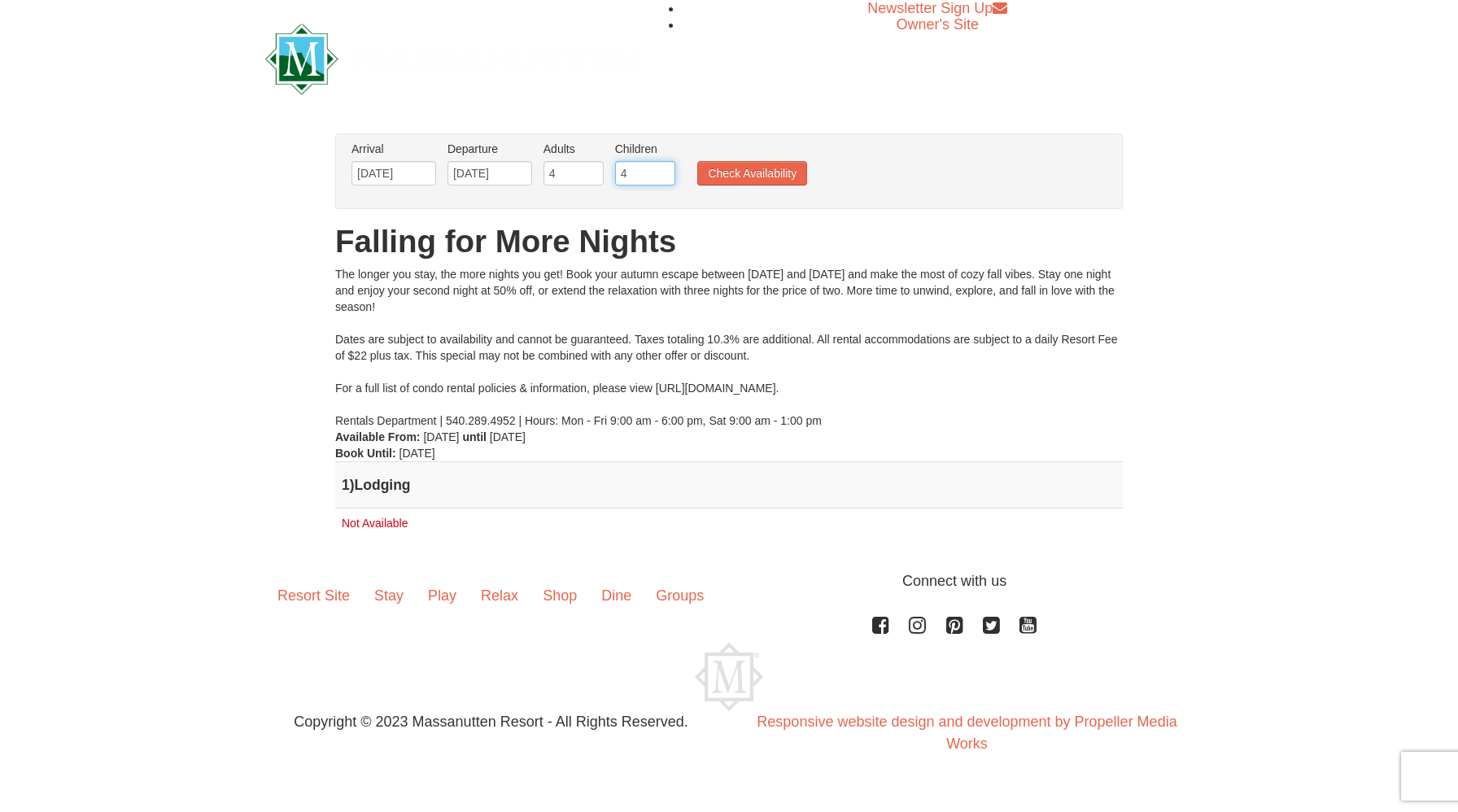
type input "4"
click at [662, 178] on input "4" at bounding box center [646, 173] width 61 height 25
click at [763, 172] on button "Check Availability" at bounding box center [752, 173] width 110 height 25
click at [575, 172] on input "4" at bounding box center [574, 173] width 61 height 25
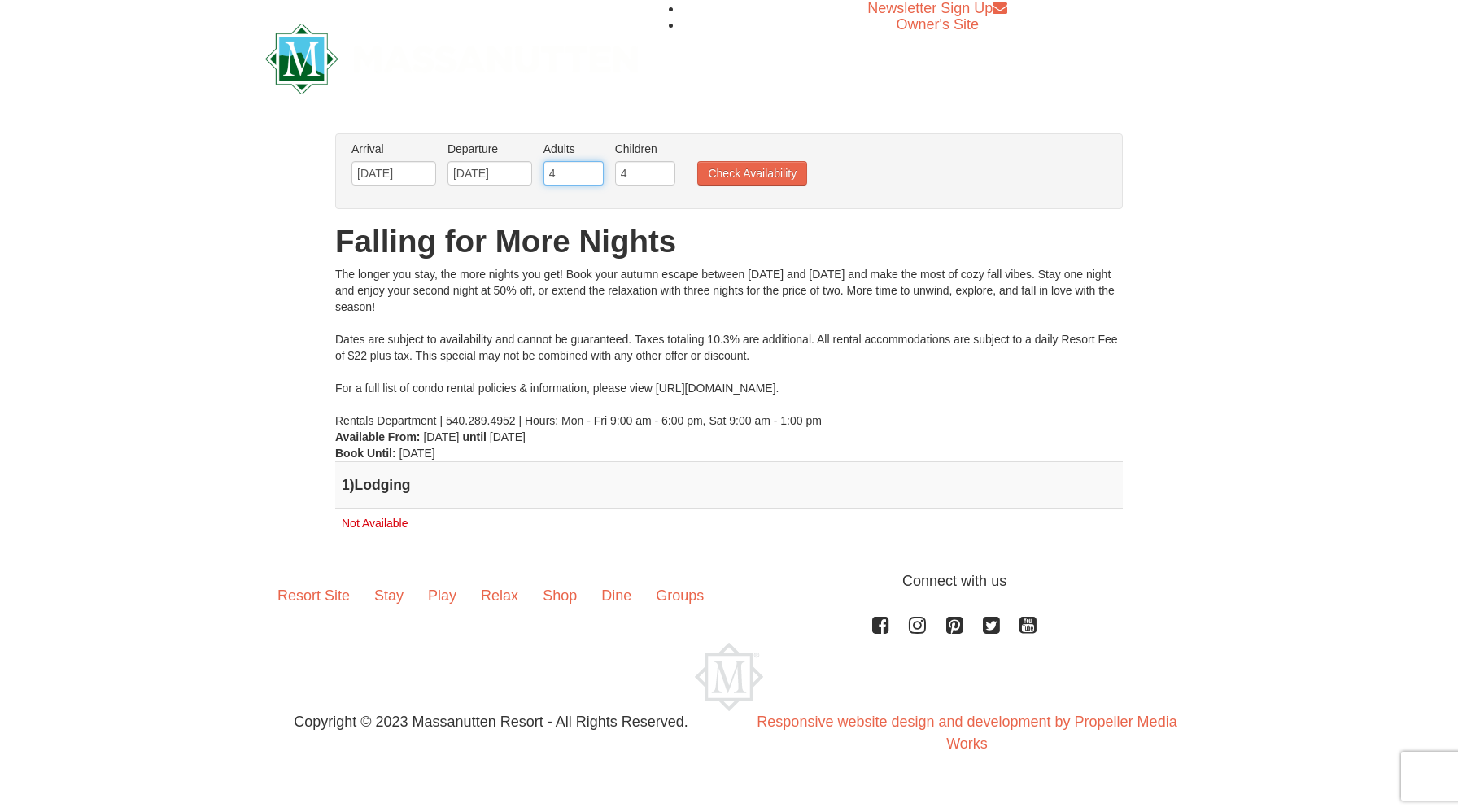
click at [595, 182] on input "4" at bounding box center [574, 173] width 61 height 25
click at [592, 175] on input "3" at bounding box center [574, 173] width 61 height 25
type input "2"
click at [592, 175] on input "2" at bounding box center [574, 173] width 61 height 25
click at [668, 177] on input "3" at bounding box center [646, 173] width 61 height 25
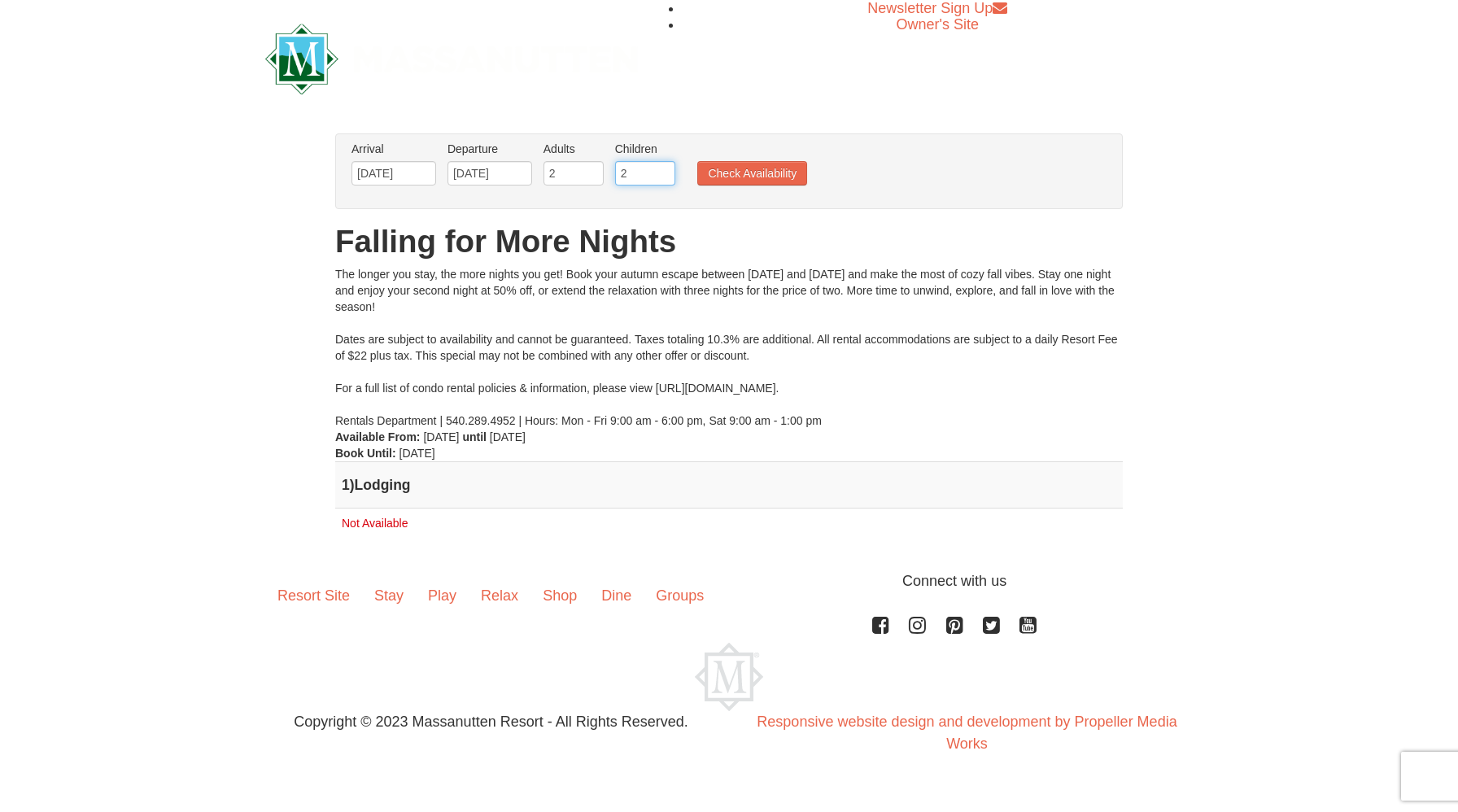
type input "2"
click at [668, 177] on input "2" at bounding box center [646, 173] width 61 height 25
click at [737, 178] on button "Check Availability" at bounding box center [752, 173] width 110 height 25
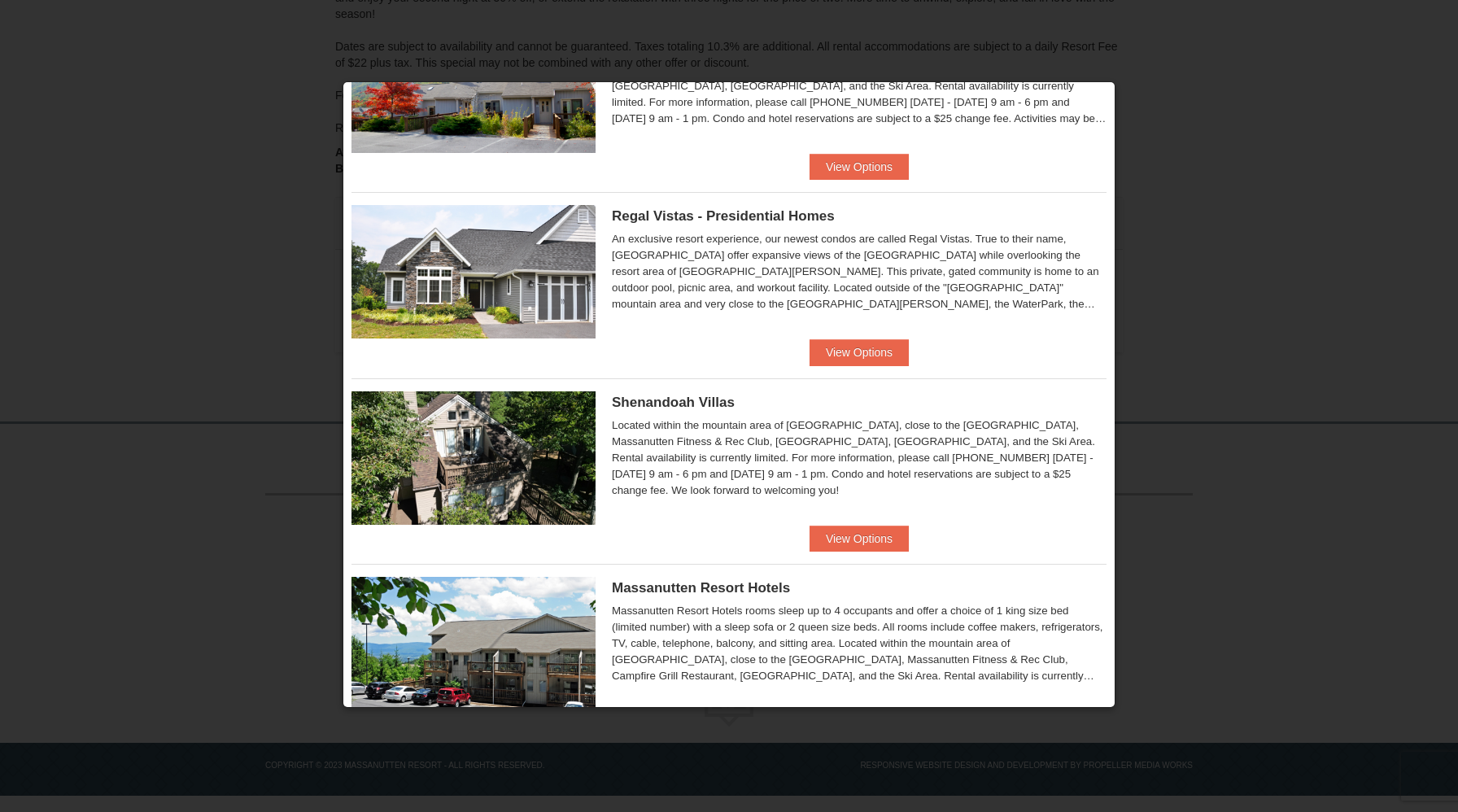
scroll to position [133, 0]
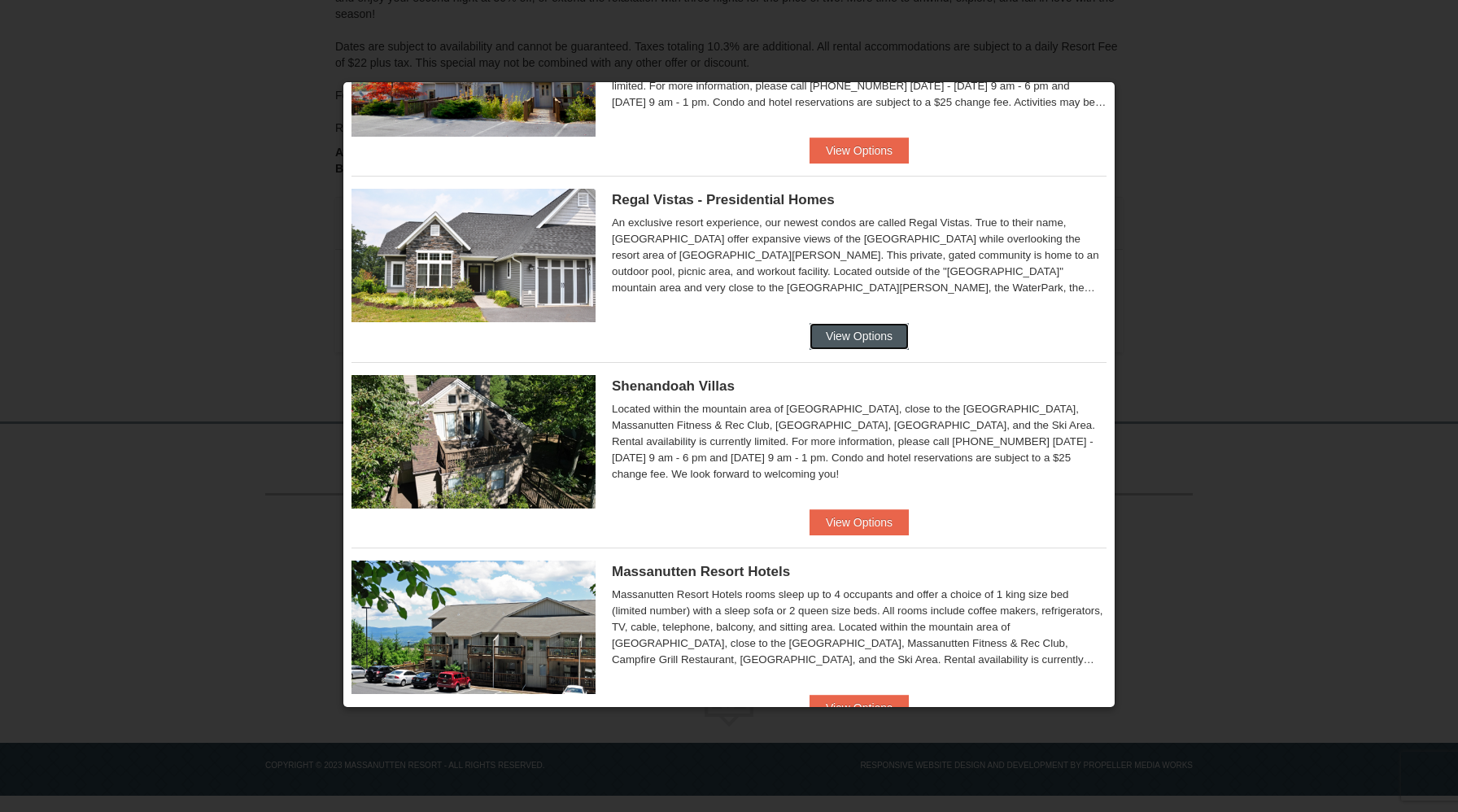
click at [867, 334] on button "View Options" at bounding box center [859, 336] width 99 height 26
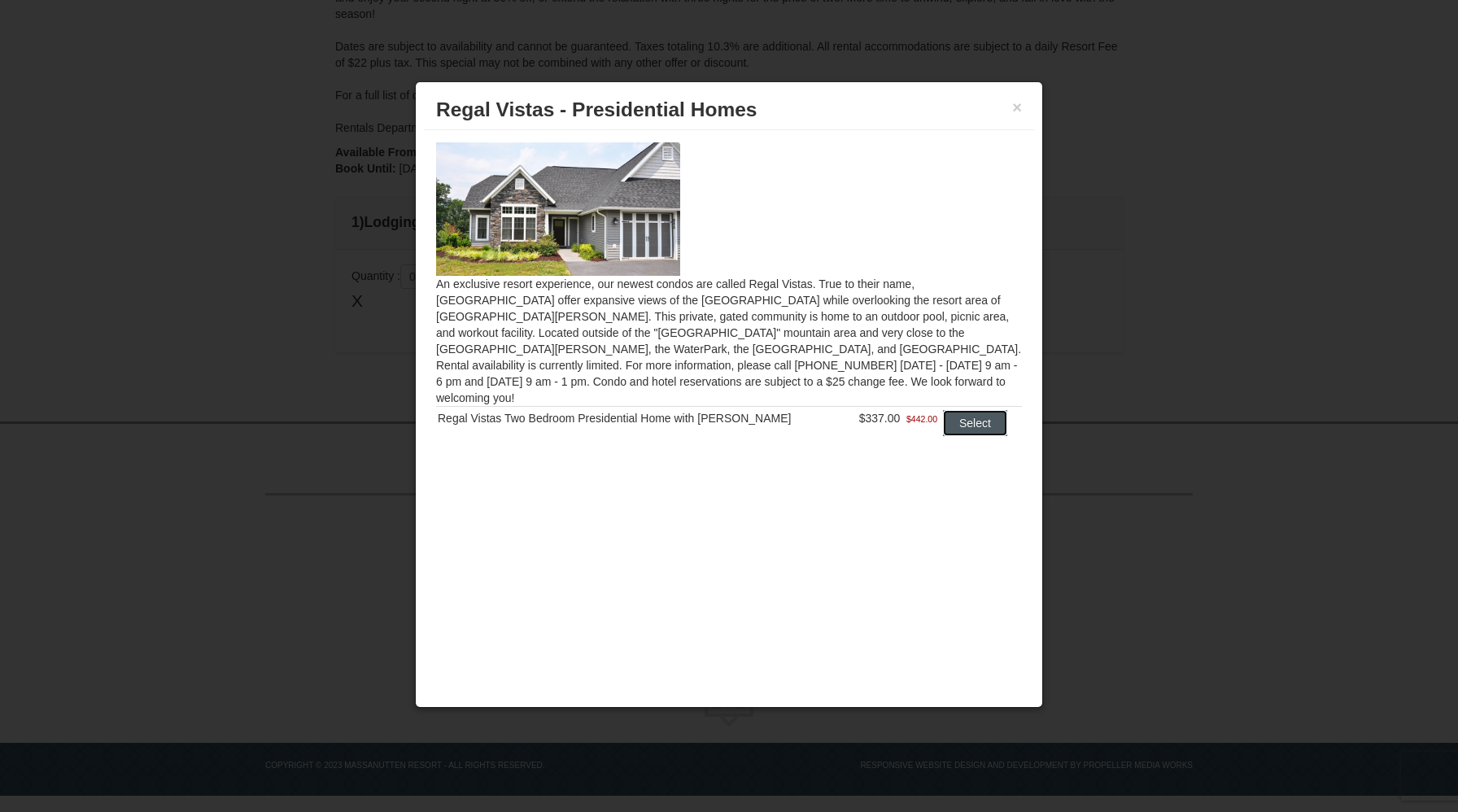
click at [957, 410] on button "Select" at bounding box center [975, 423] width 65 height 26
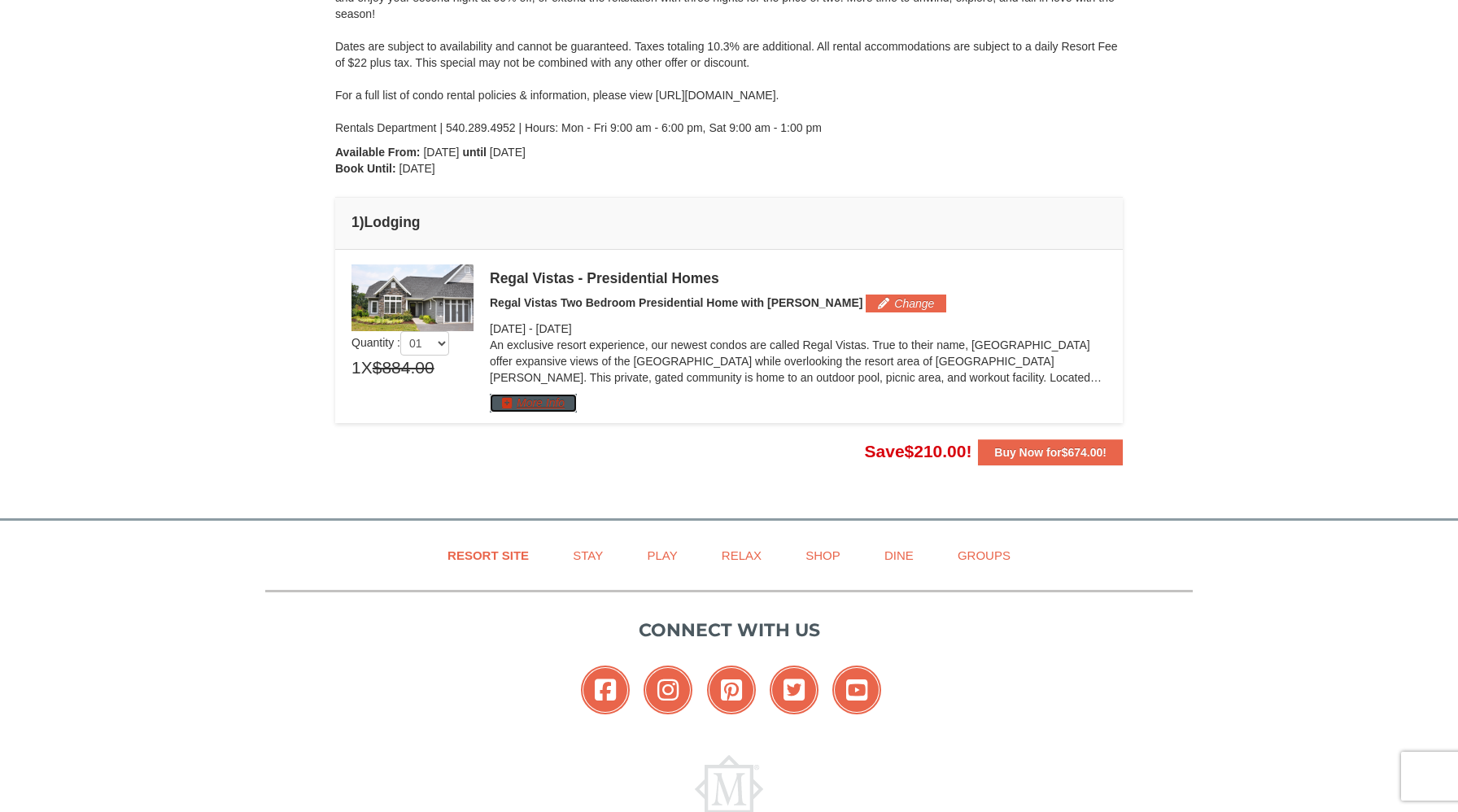
click at [528, 406] on button "More Info" at bounding box center [533, 402] width 87 height 18
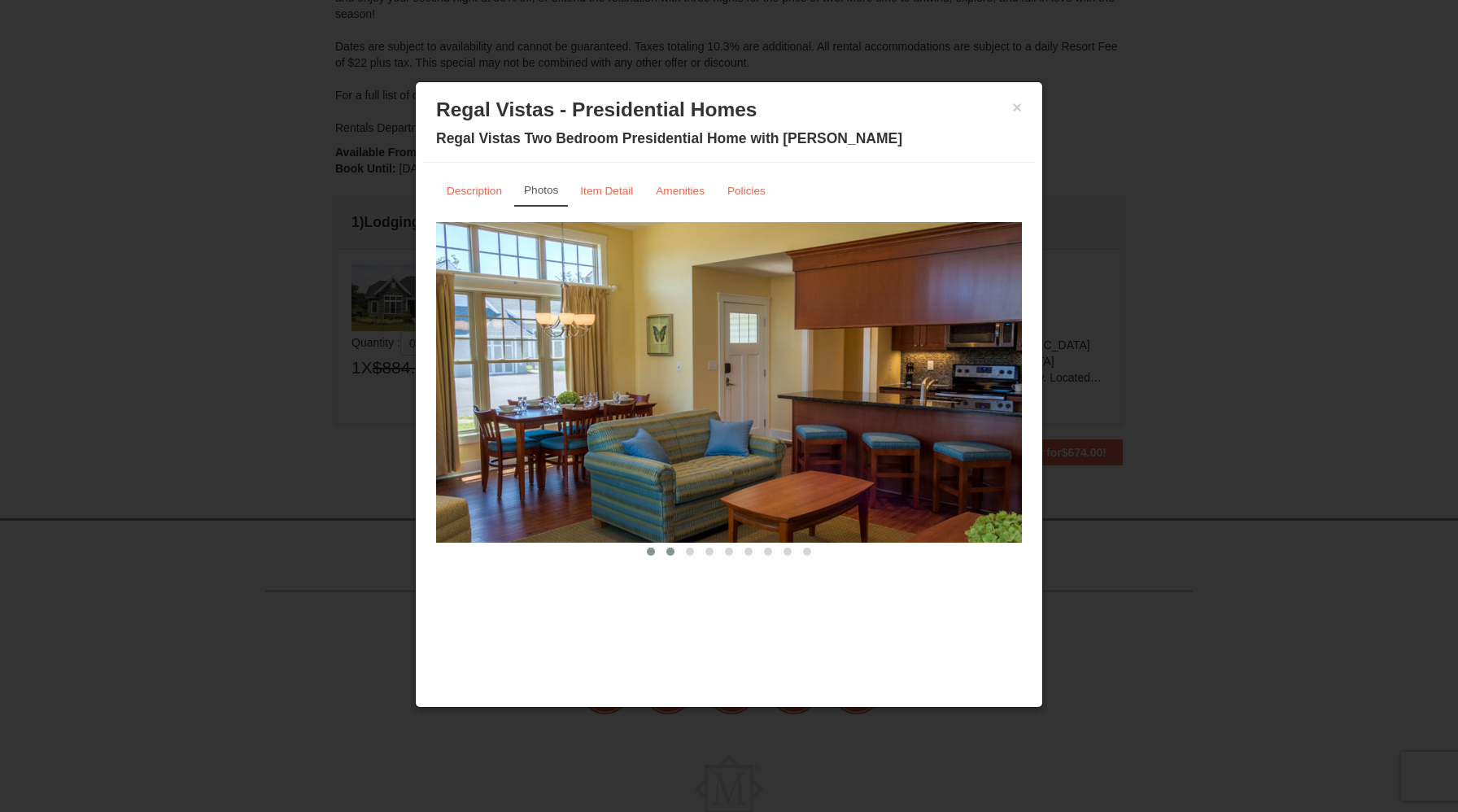
click at [673, 548] on span at bounding box center [671, 551] width 8 height 8
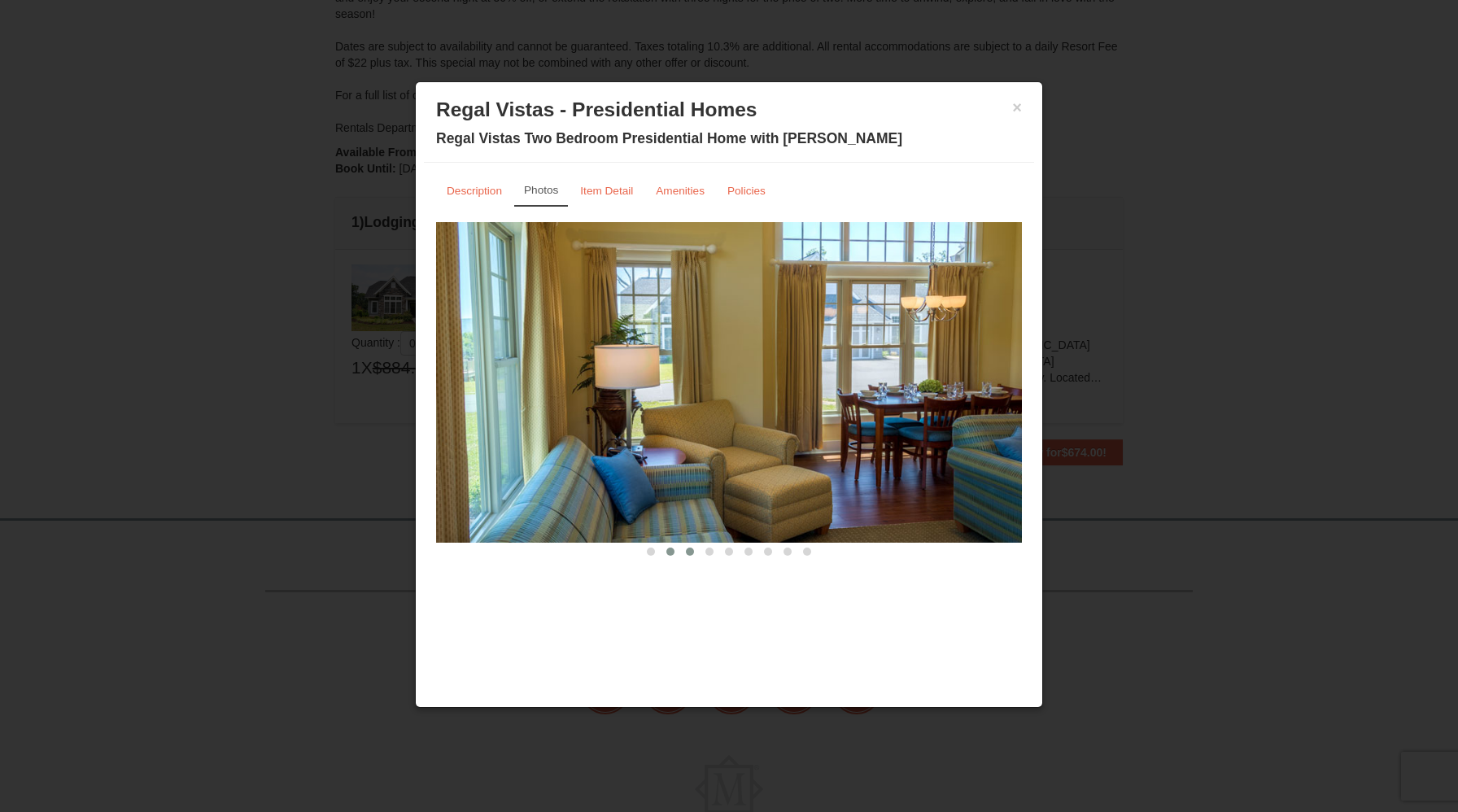
click at [687, 554] on span at bounding box center [690, 551] width 8 height 8
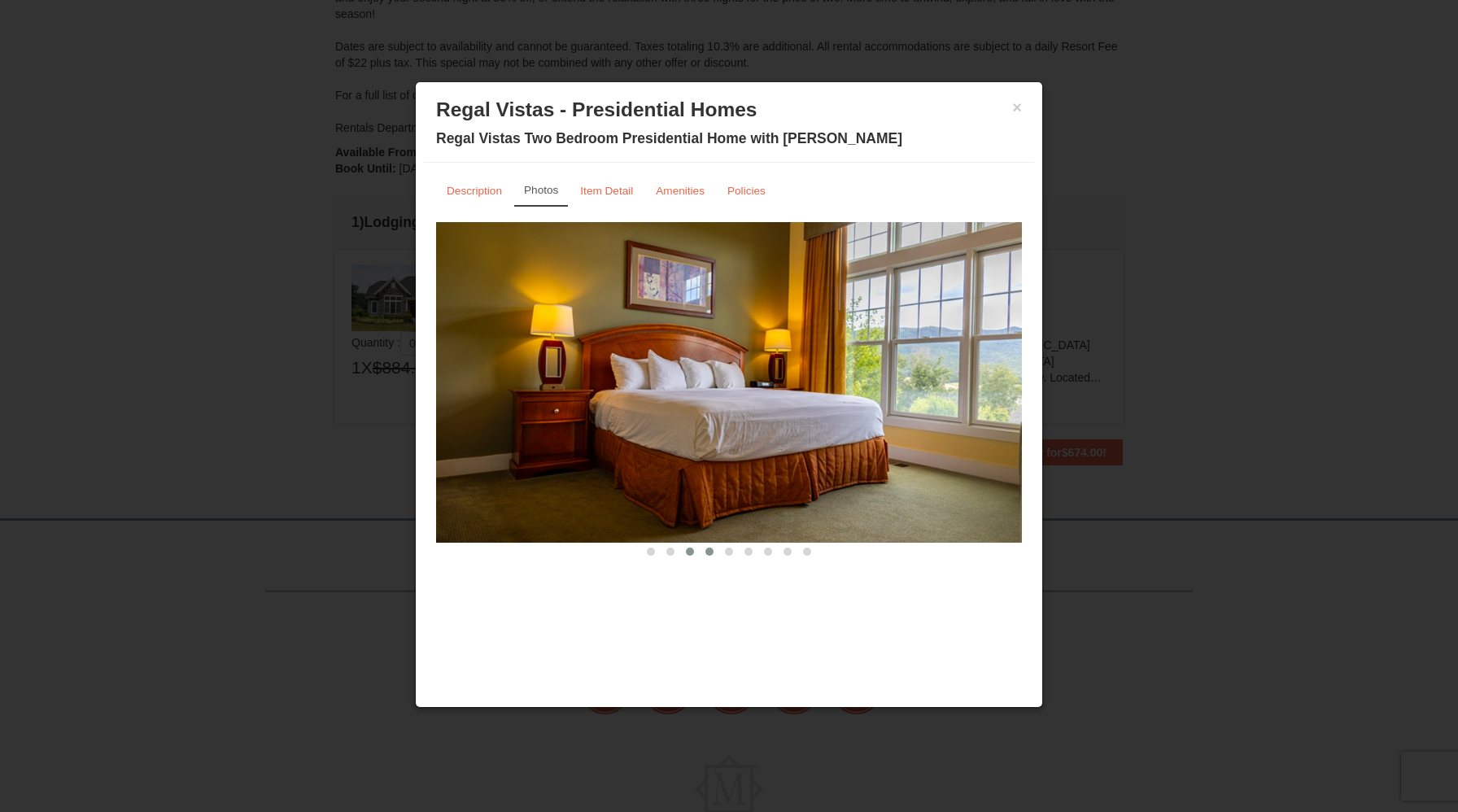
click at [710, 554] on span at bounding box center [709, 551] width 8 height 8
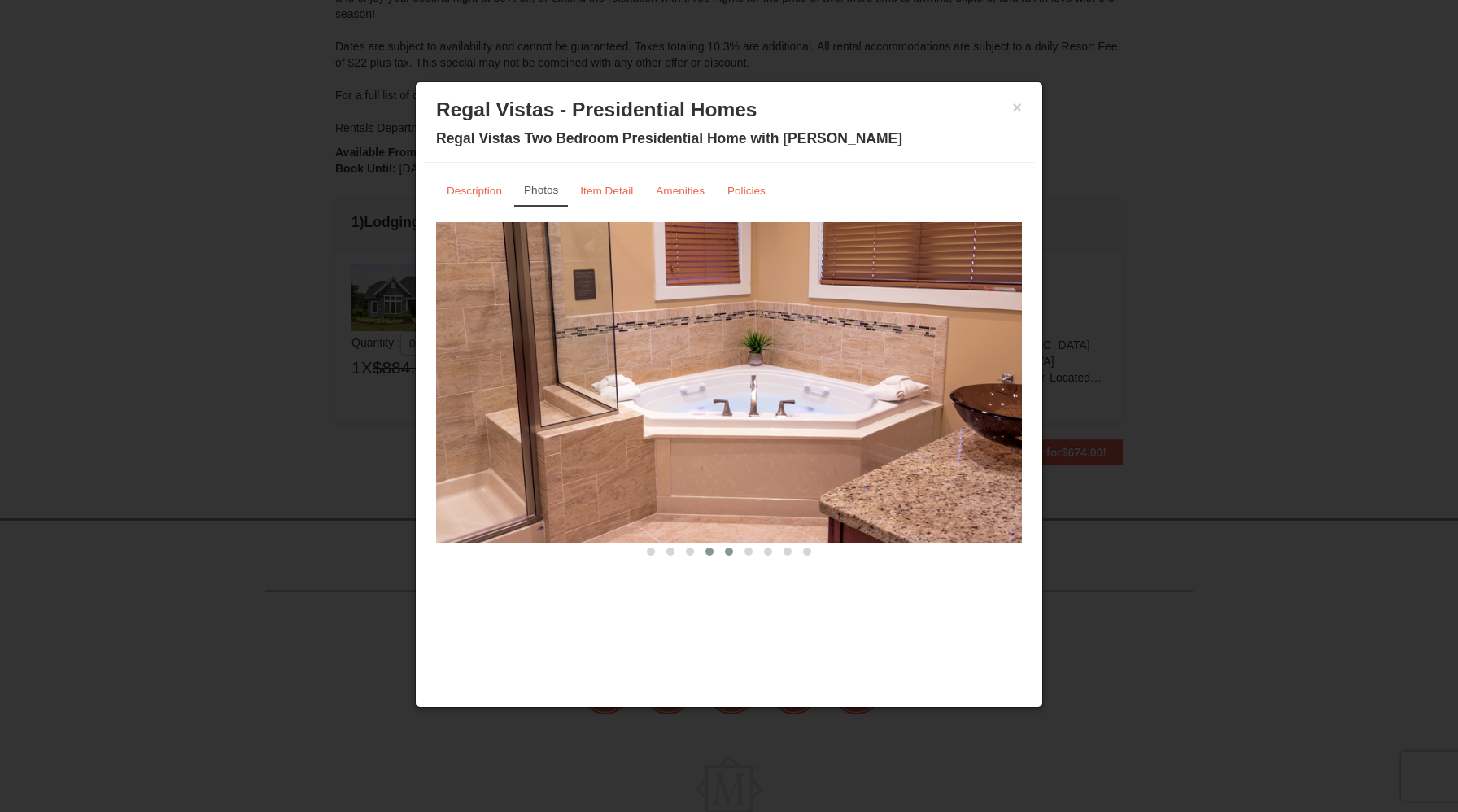
click at [736, 548] on button at bounding box center [729, 551] width 20 height 16
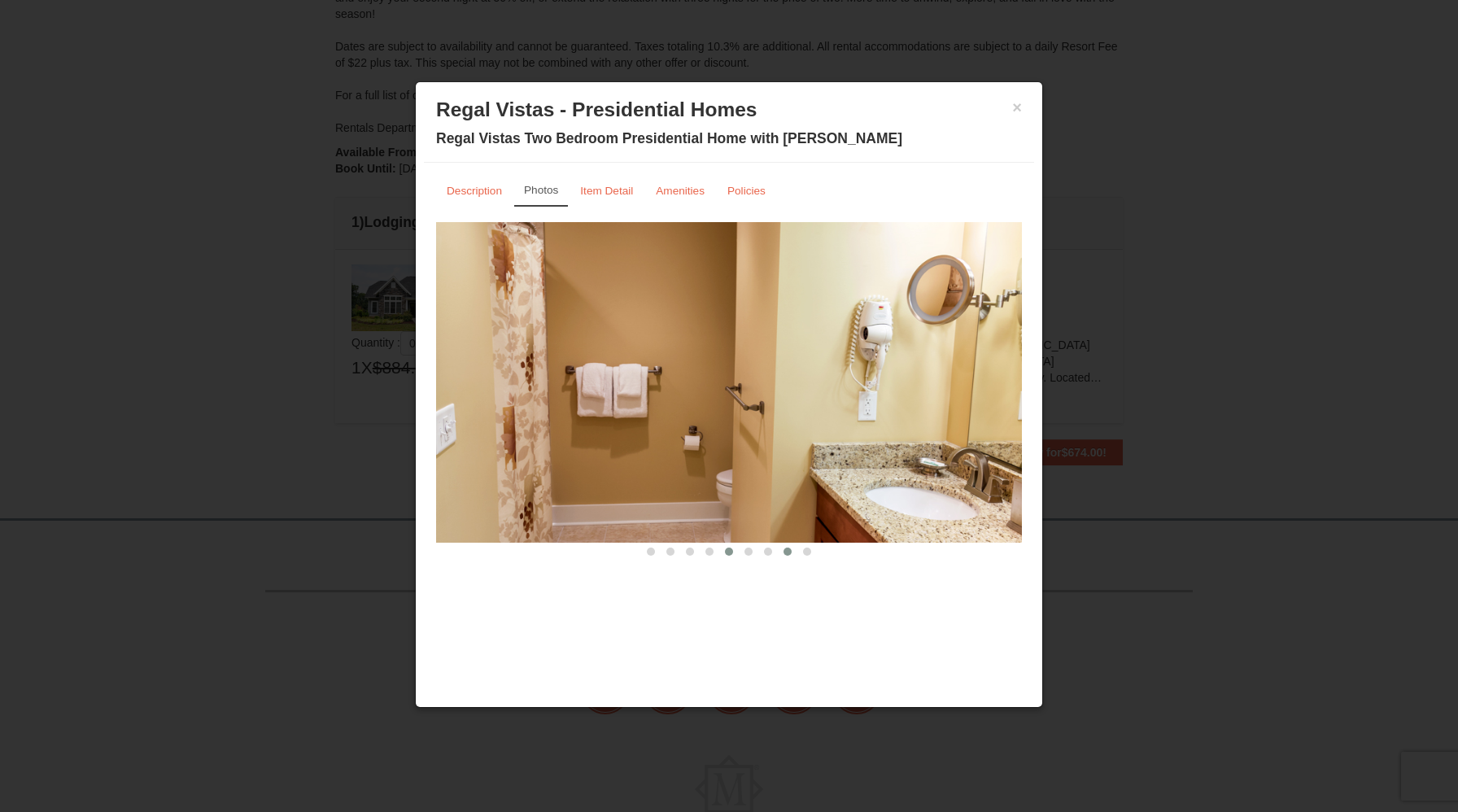
click at [785, 547] on span at bounding box center [788, 551] width 8 height 8
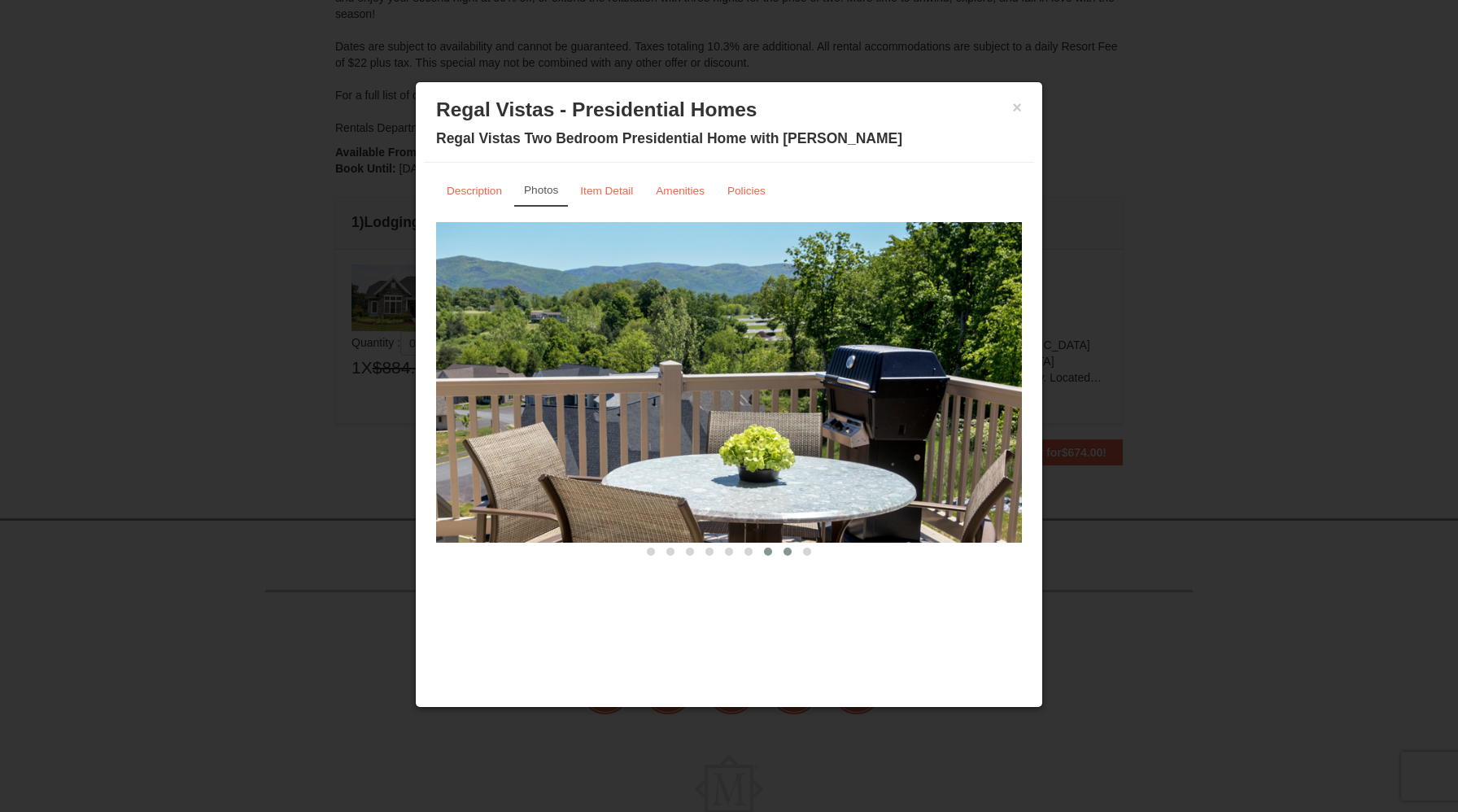
click at [769, 555] on button at bounding box center [768, 551] width 20 height 16
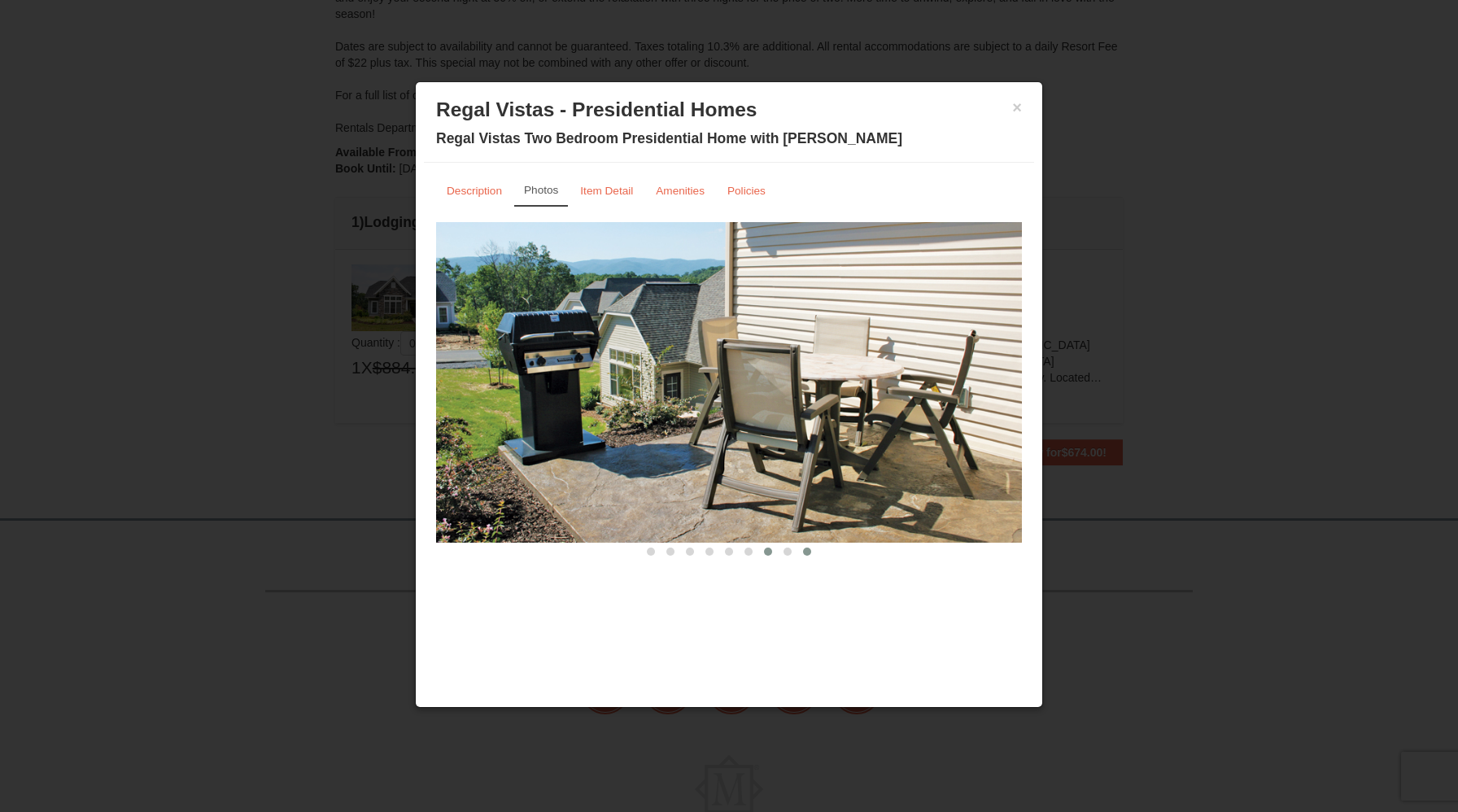
click at [802, 551] on button at bounding box center [808, 551] width 20 height 16
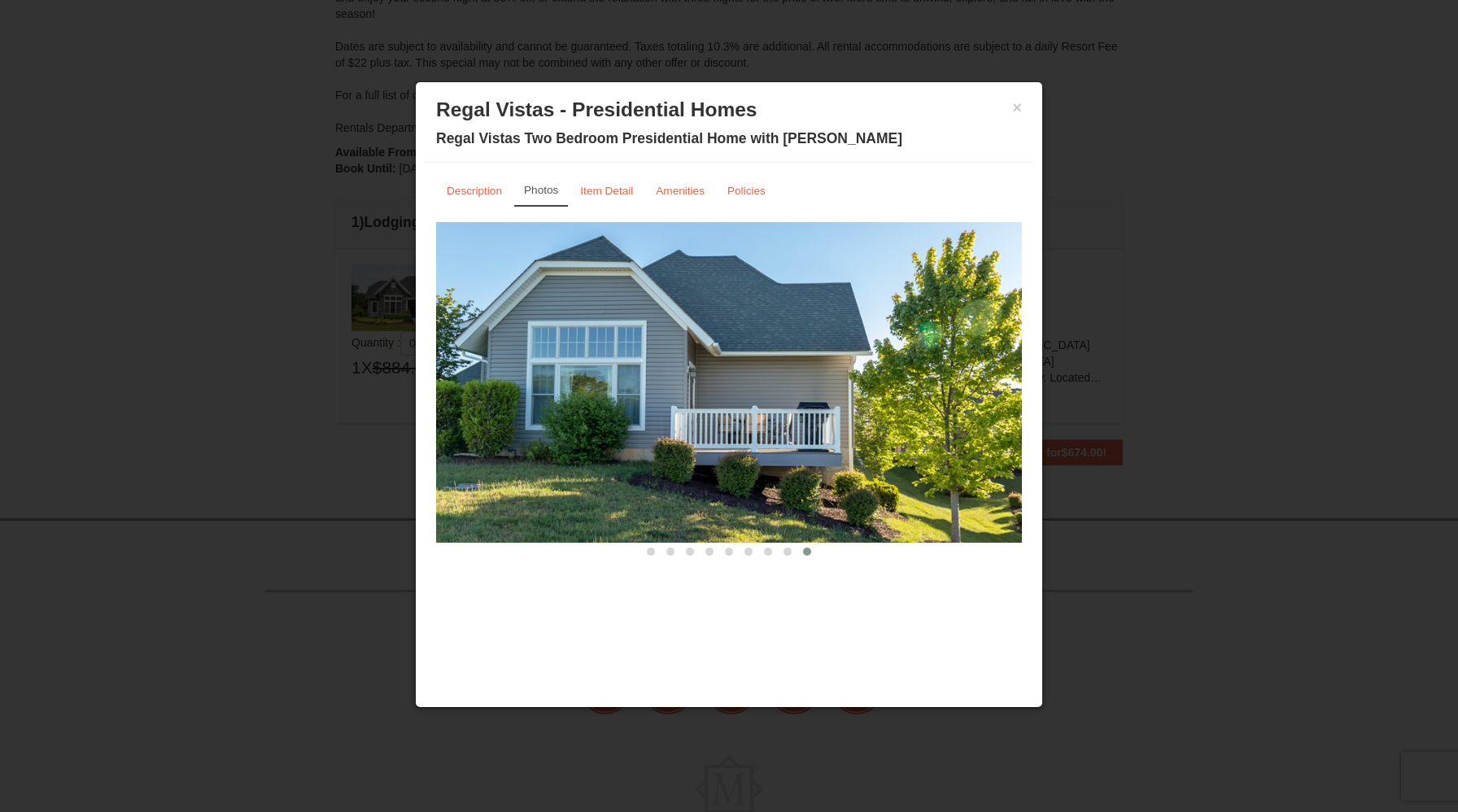
click at [802, 551] on button at bounding box center [808, 551] width 20 height 16
click at [790, 551] on span at bounding box center [788, 551] width 8 height 8
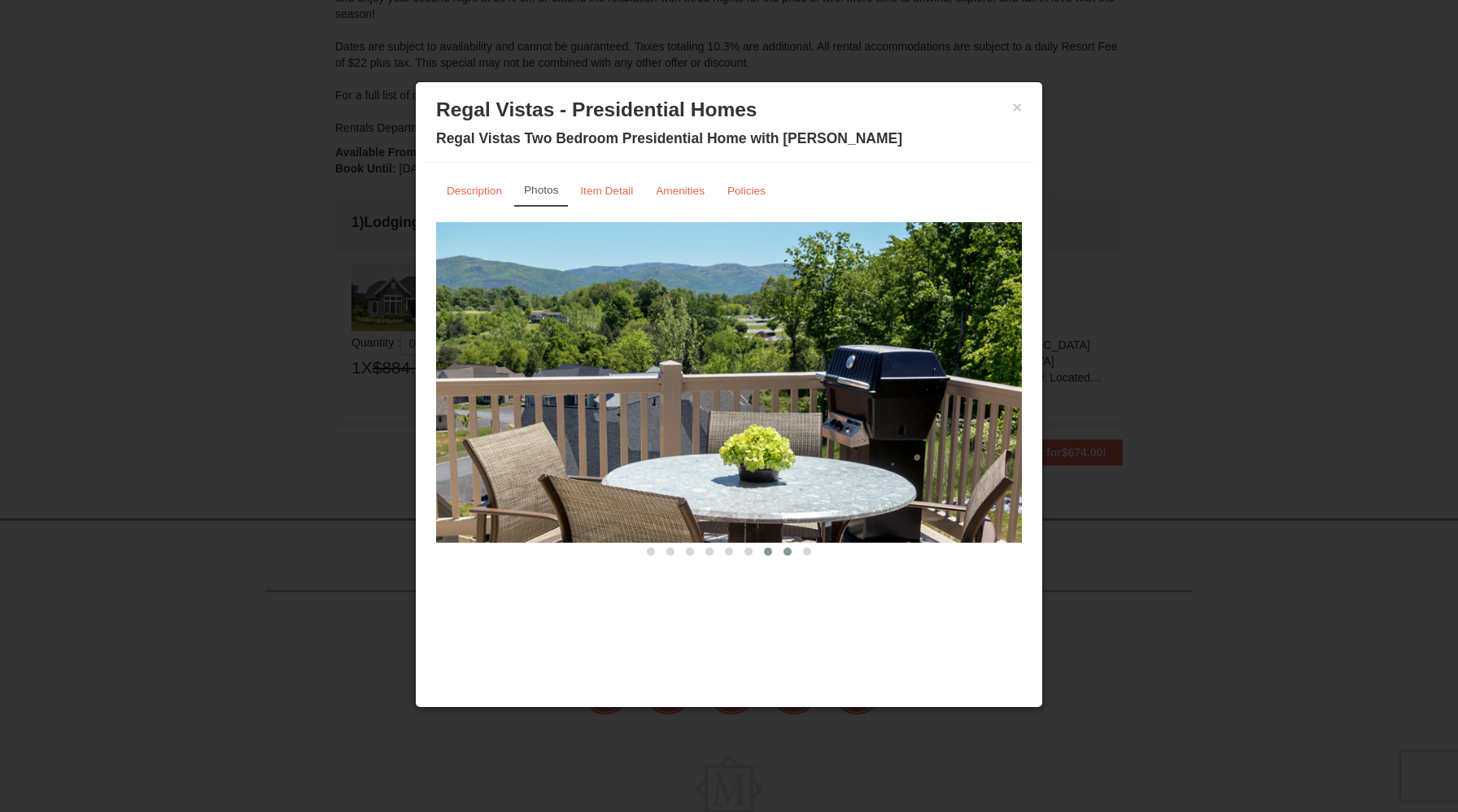
click at [772, 553] on button at bounding box center [768, 551] width 20 height 16
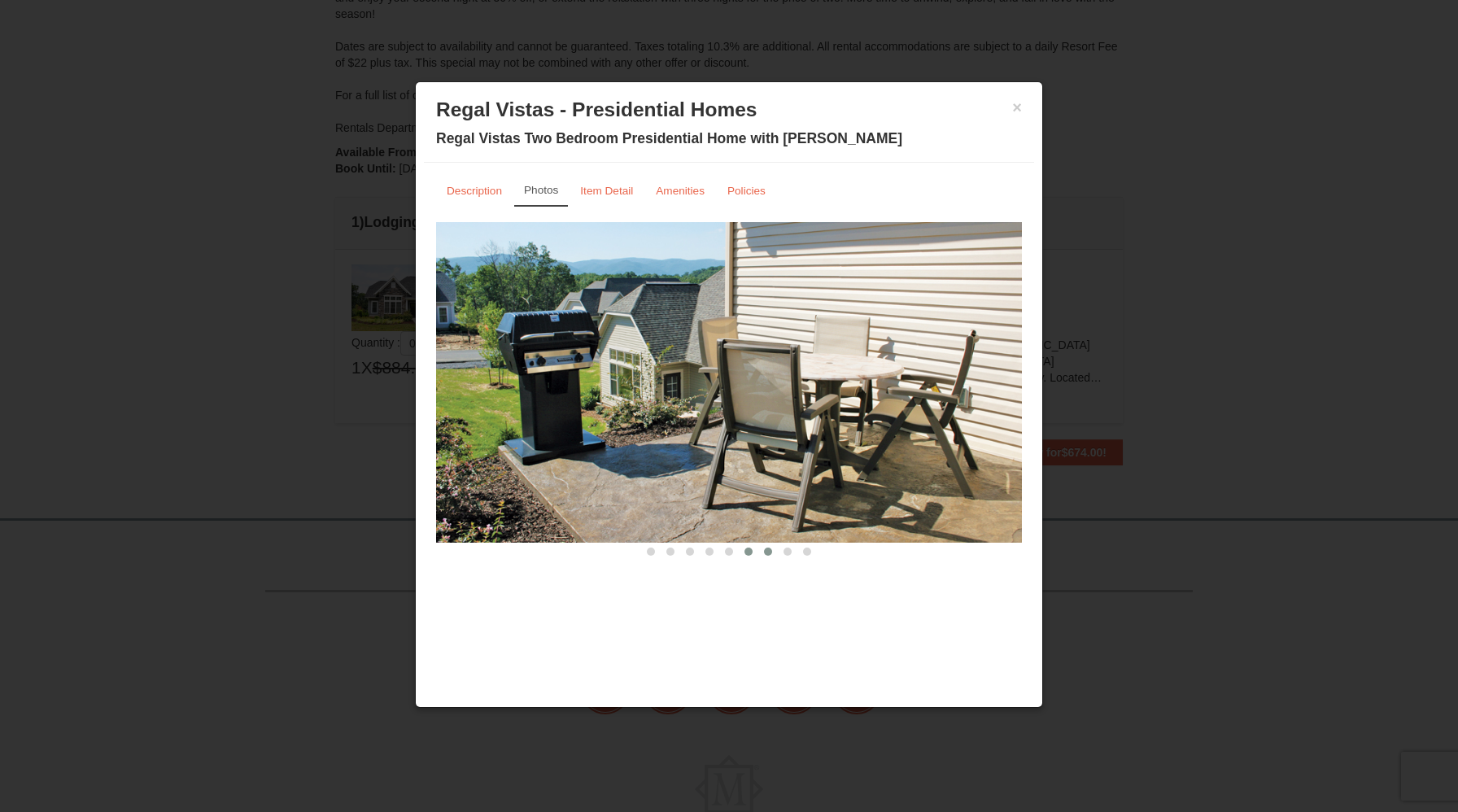
click at [754, 555] on button at bounding box center [749, 551] width 20 height 16
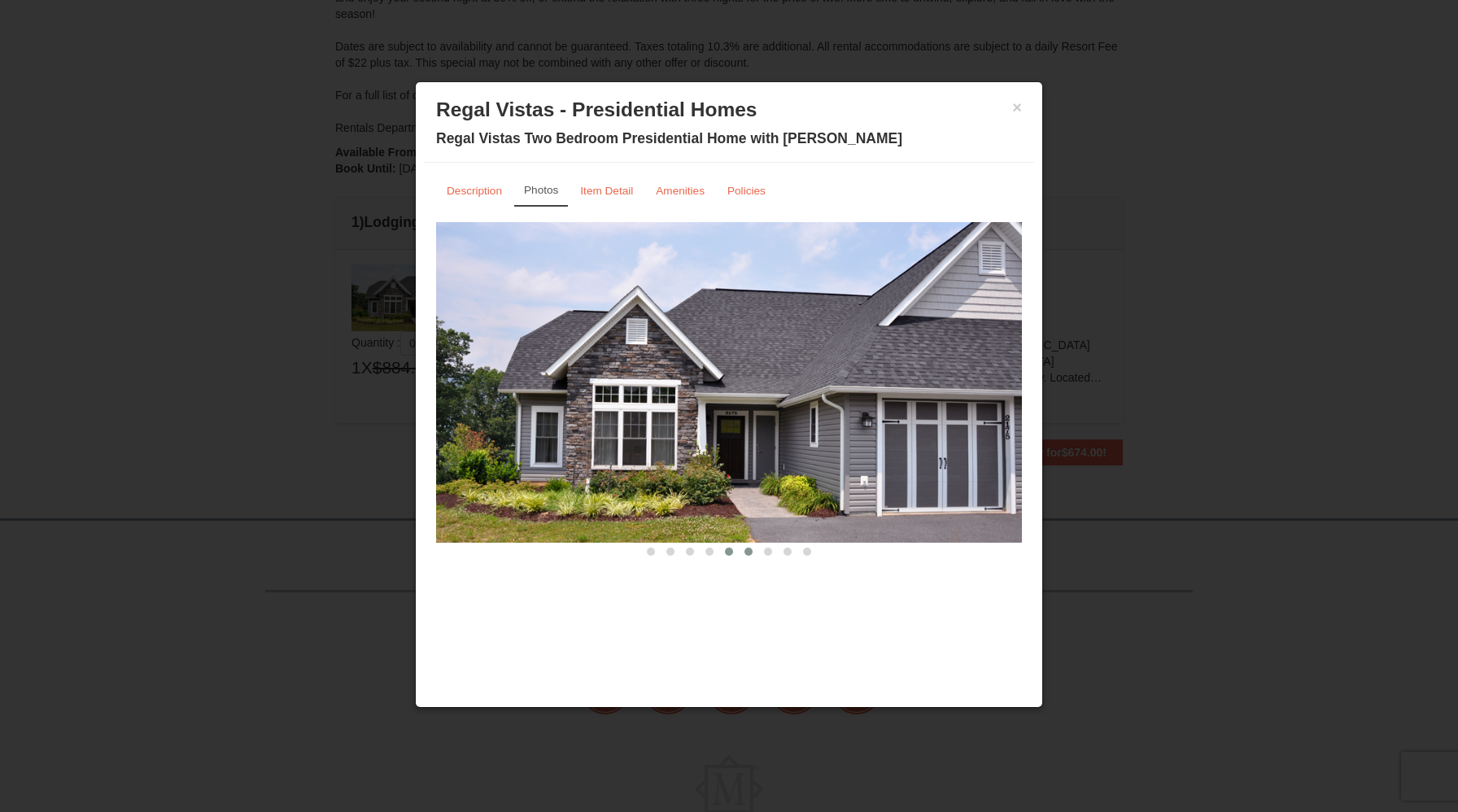
click at [731, 555] on button at bounding box center [729, 551] width 20 height 16
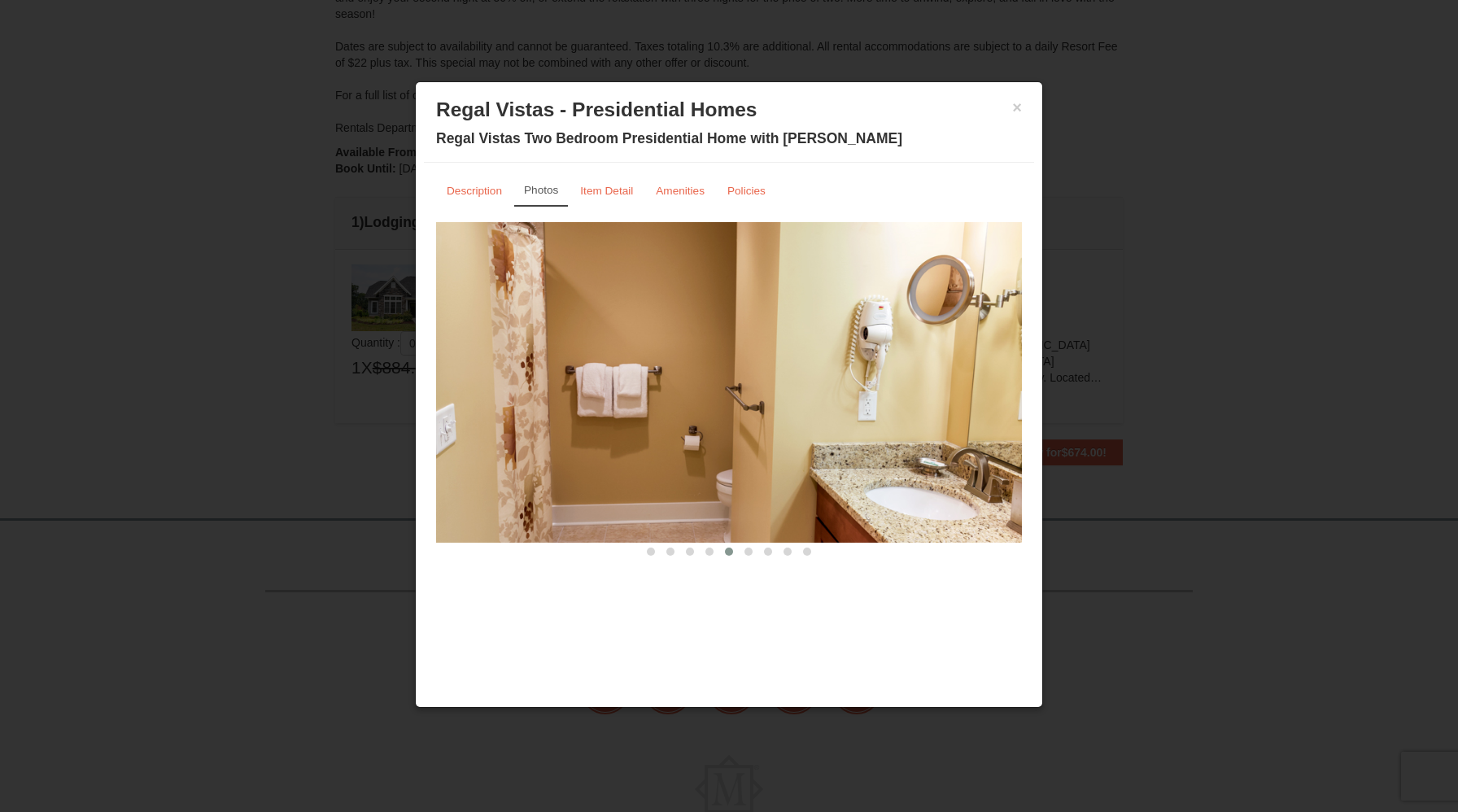
click at [246, 276] on div at bounding box center [729, 406] width 1458 height 812
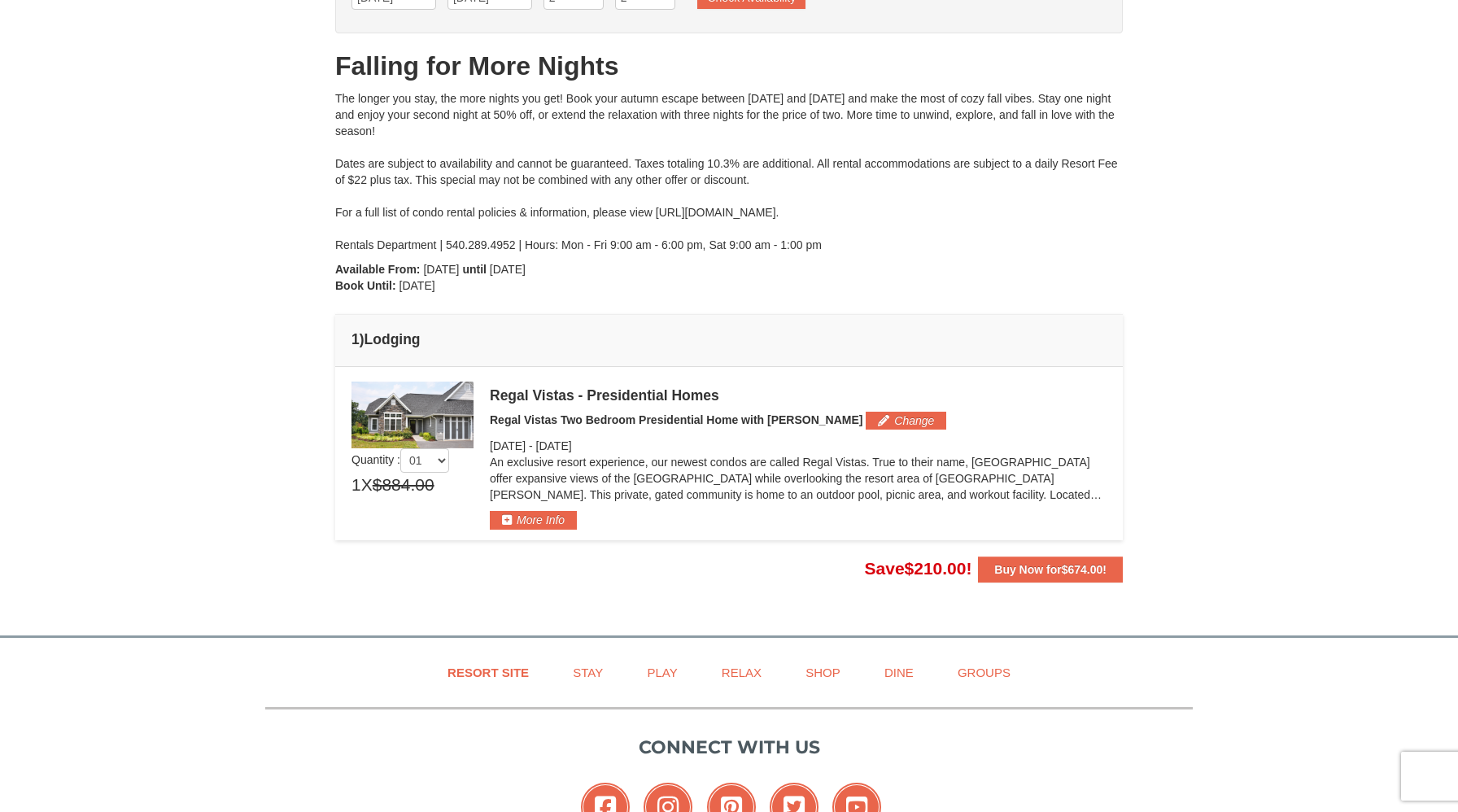
scroll to position [0, 0]
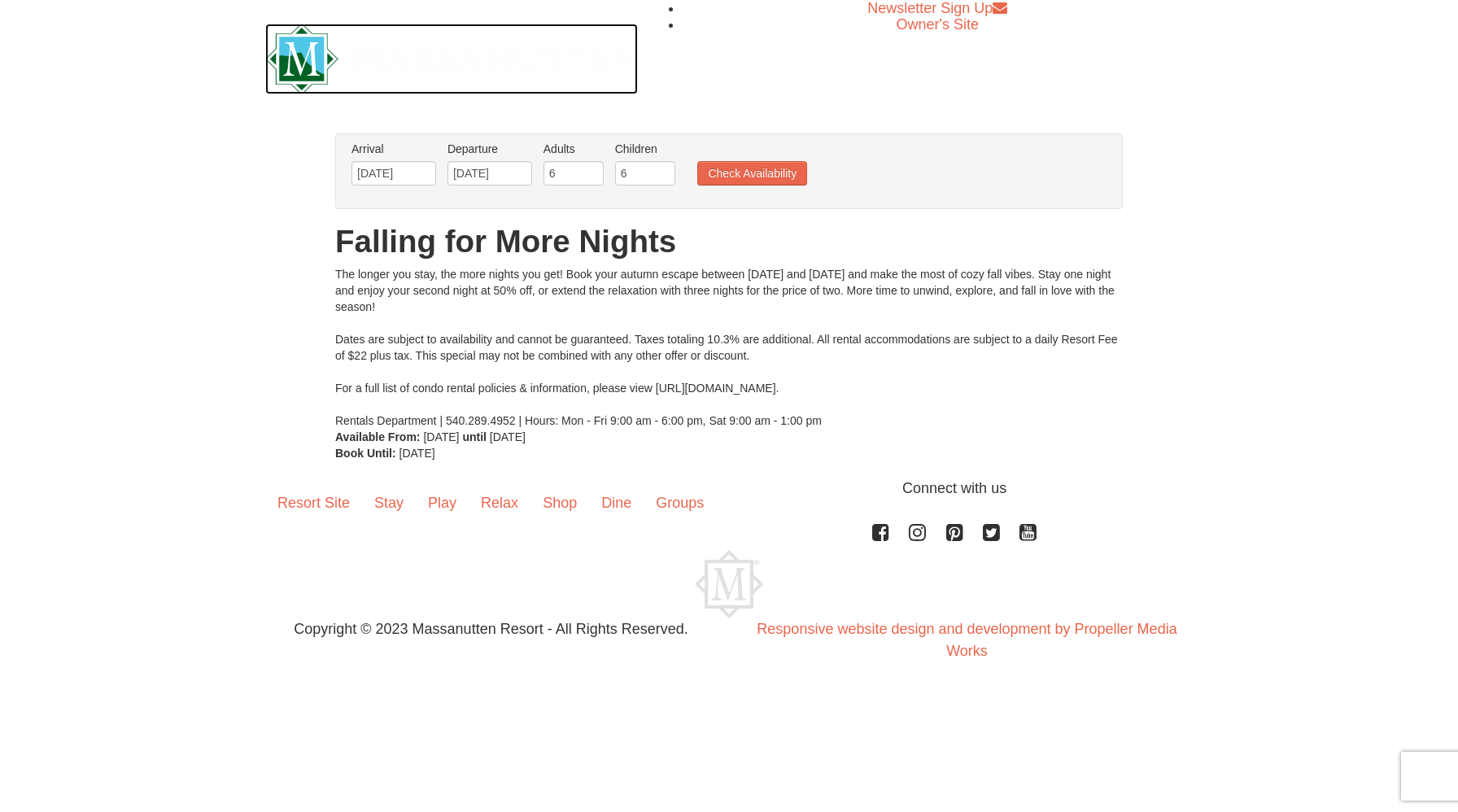
click at [300, 54] on img at bounding box center [452, 59] width 373 height 71
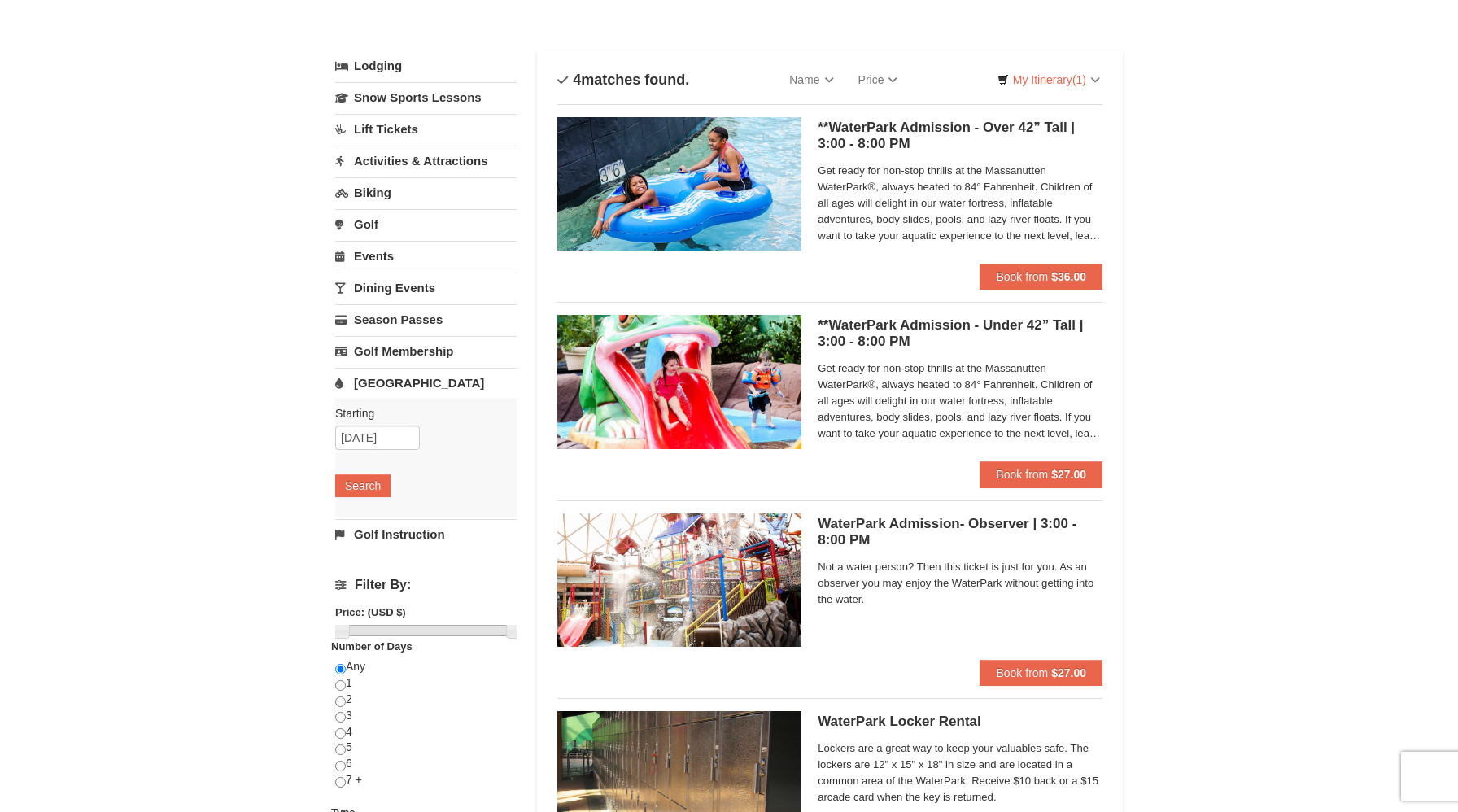
scroll to position [61, 0]
